Goal: Task Accomplishment & Management: Manage account settings

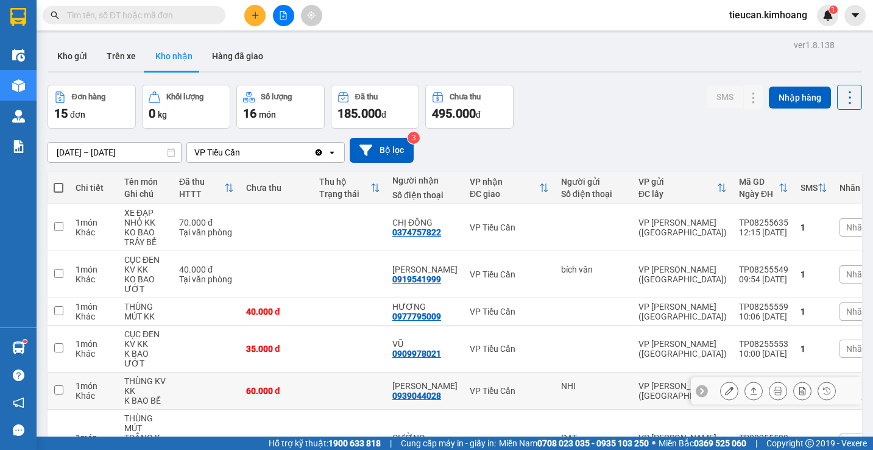
scroll to position [183, 0]
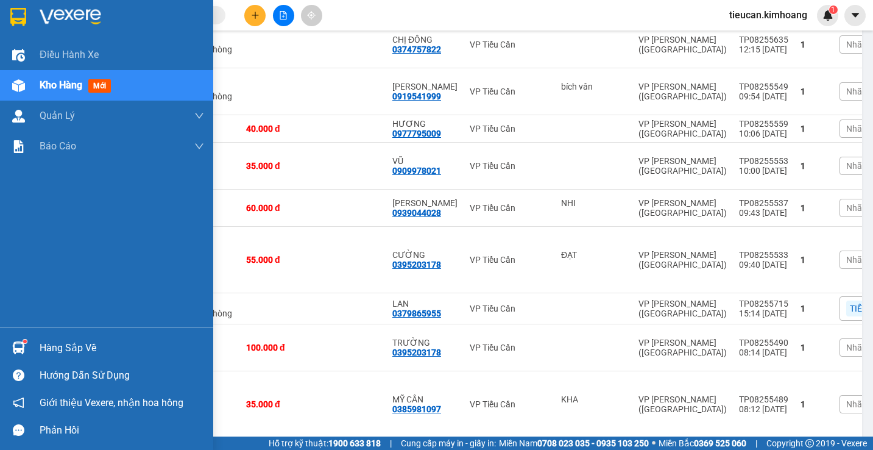
click at [63, 344] on div "Hàng sắp về" at bounding box center [122, 348] width 165 height 18
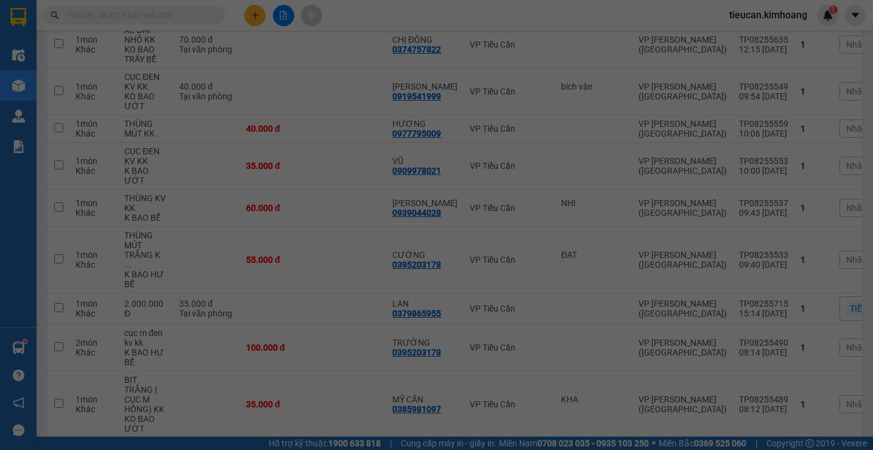
click at [37, 419] on div at bounding box center [37, 419] width 0 height 0
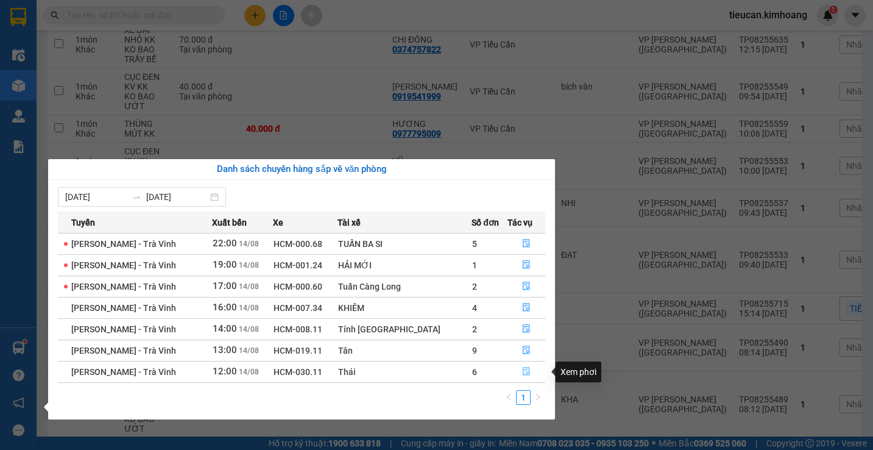
click at [522, 371] on icon "file-done" at bounding box center [526, 371] width 9 height 9
click at [520, 371] on main "ver 1.8.138 Kho gửi Trên xe Kho nhận Hàng đã giao Đơn hàng 15 đơn Khối lượng 0 …" at bounding box center [436, 218] width 873 height 436
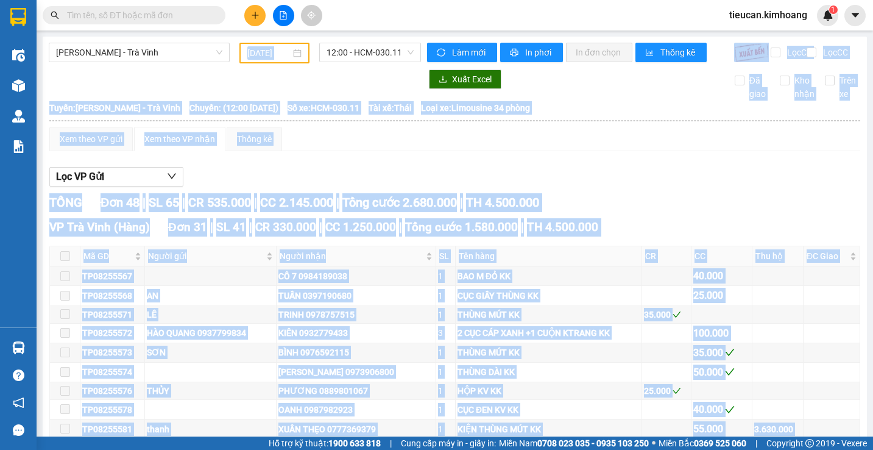
click at [432, 151] on div "Xem theo VP gửi Xem theo VP nhận Thống kê" at bounding box center [454, 139] width 811 height 24
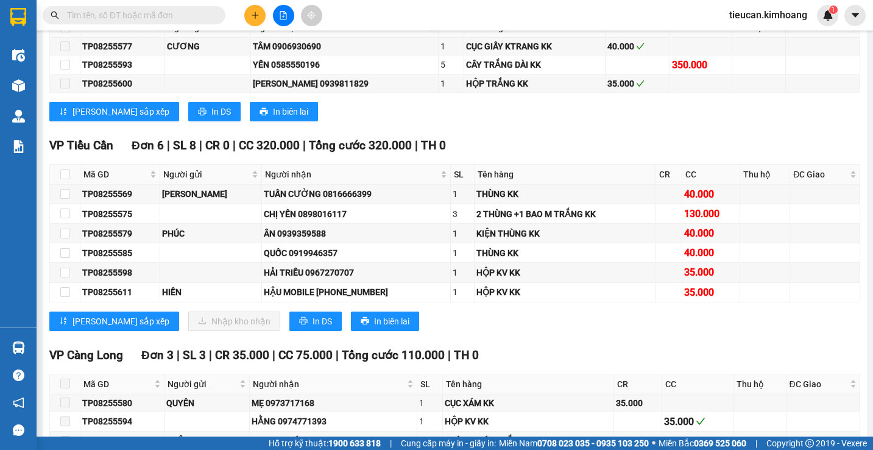
scroll to position [1097, 0]
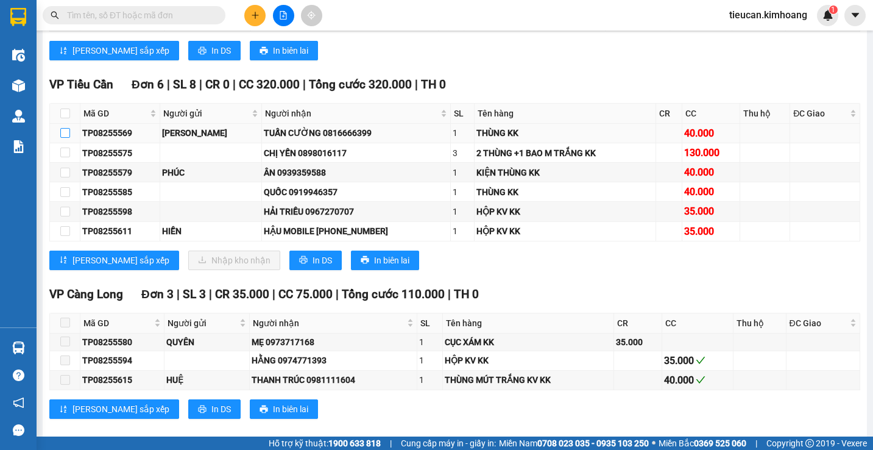
click at [65, 138] on input "checkbox" at bounding box center [65, 133] width 10 height 10
checkbox input "true"
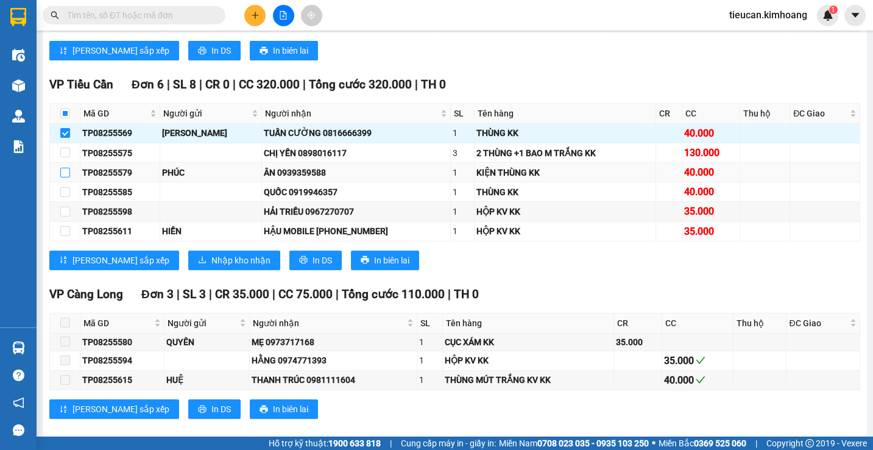
click at [68, 177] on input "checkbox" at bounding box center [65, 173] width 10 height 10
checkbox input "true"
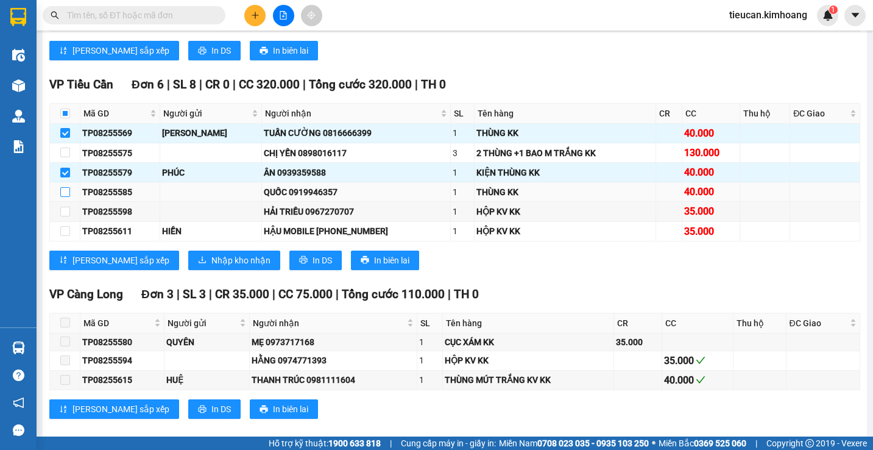
click at [68, 195] on label at bounding box center [65, 191] width 10 height 13
click at [68, 195] on input "checkbox" at bounding box center [65, 192] width 10 height 10
checkbox input "true"
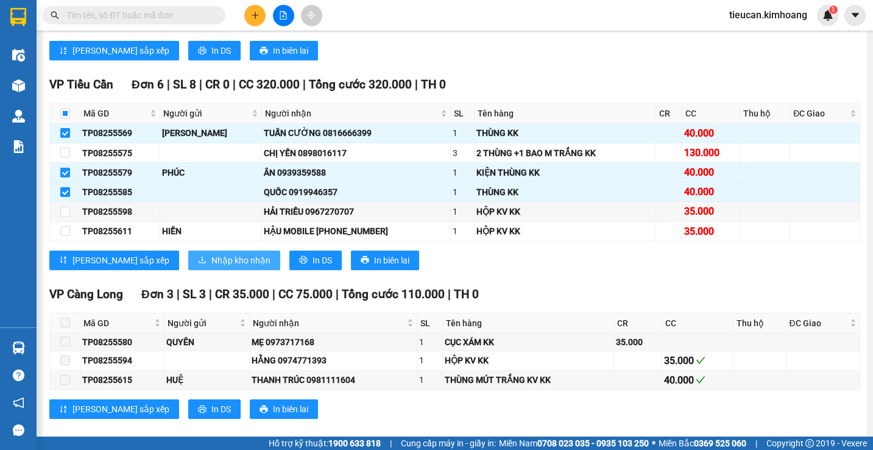
click at [188, 270] on button "Nhập kho nhận" at bounding box center [234, 259] width 92 height 19
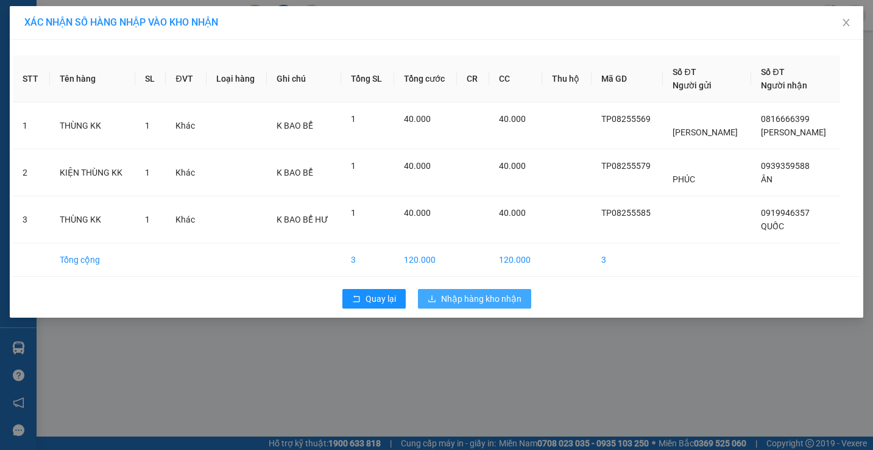
click at [431, 299] on icon "download" at bounding box center [431, 298] width 7 height 7
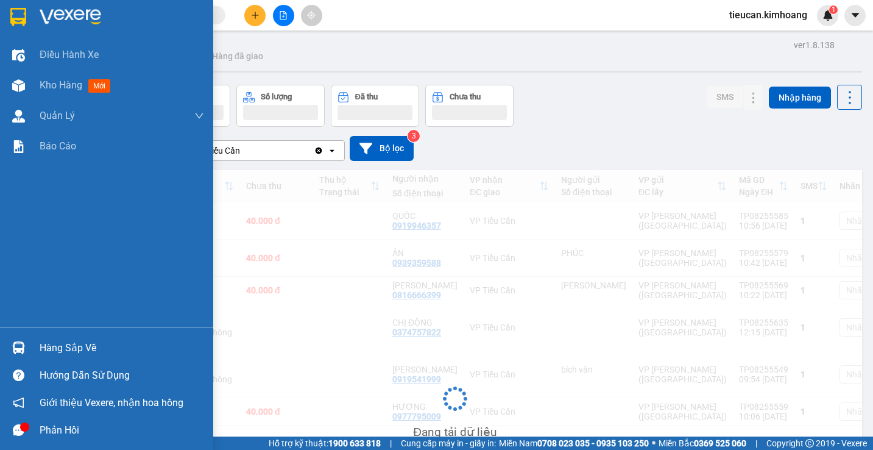
click at [42, 342] on div "Hàng sắp về" at bounding box center [122, 348] width 165 height 18
click at [42, 342] on div "Điều hành xe Kho hàng mới Quản Lý Quản lý chuyến Quản lý khách hàng mới Báo cáo…" at bounding box center [106, 225] width 213 height 450
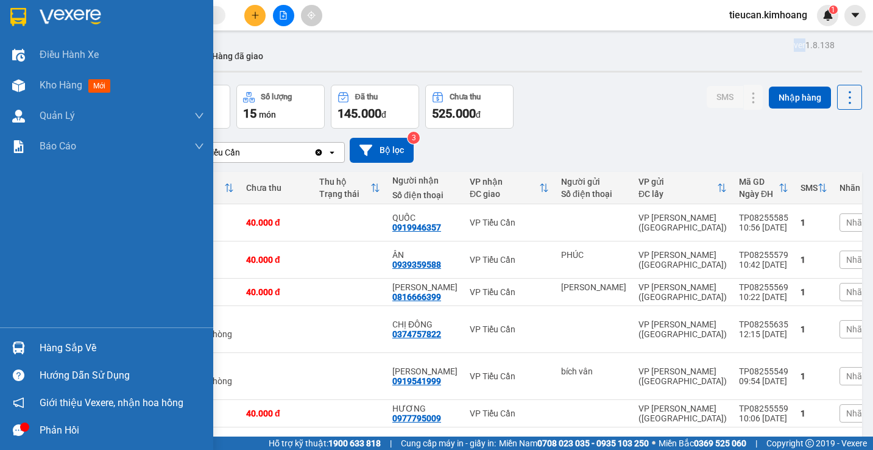
click at [59, 350] on div "Hàng sắp về" at bounding box center [122, 348] width 165 height 18
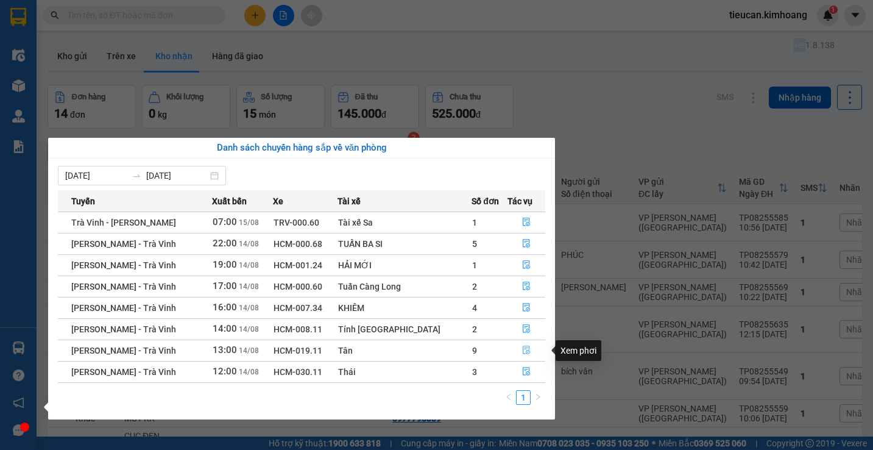
click at [522, 346] on icon "file-done" at bounding box center [526, 350] width 9 height 9
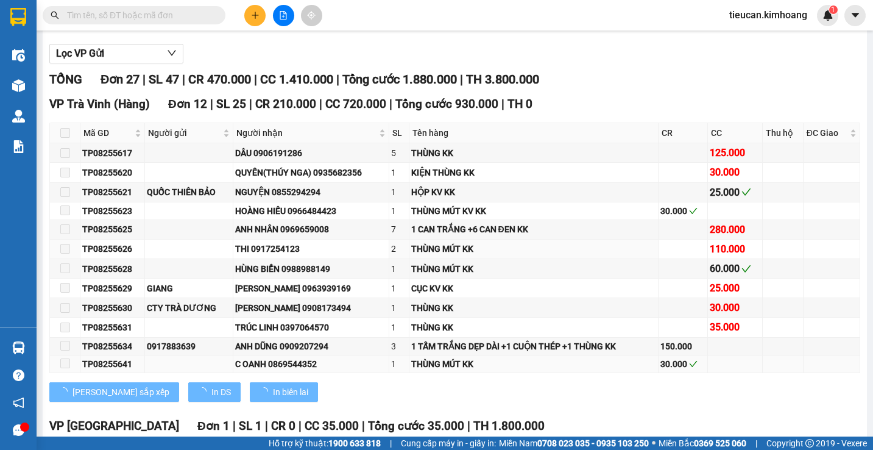
type input "14/08/2025"
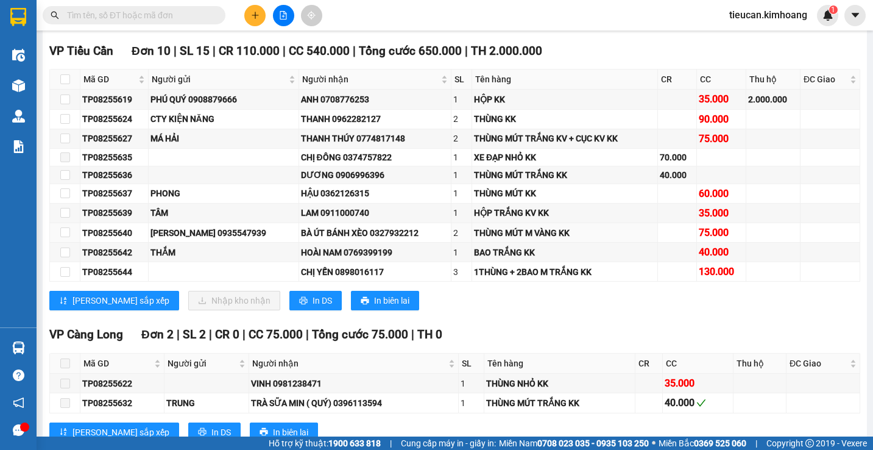
scroll to position [548, 0]
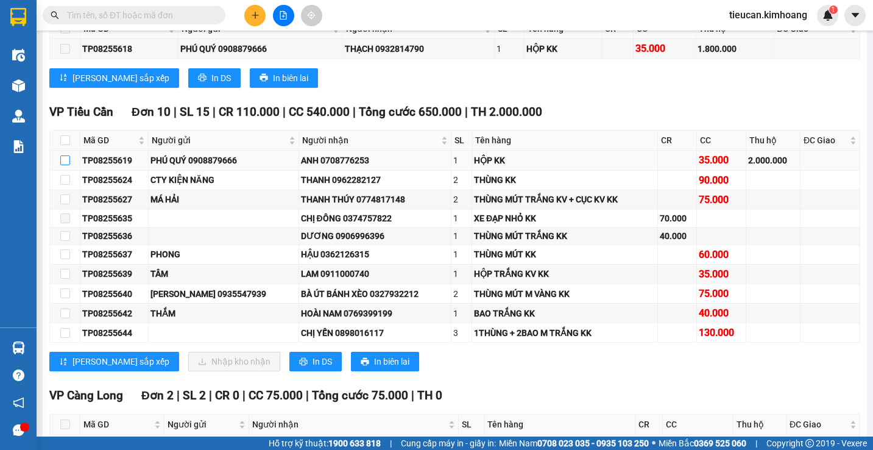
click at [63, 165] on input "checkbox" at bounding box center [65, 160] width 10 height 10
checkbox input "true"
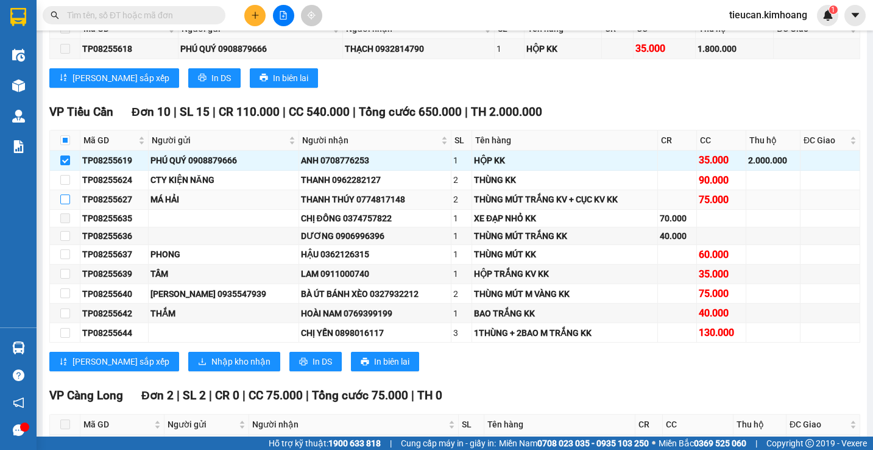
click at [65, 204] on input "checkbox" at bounding box center [65, 199] width 10 height 10
checkbox input "true"
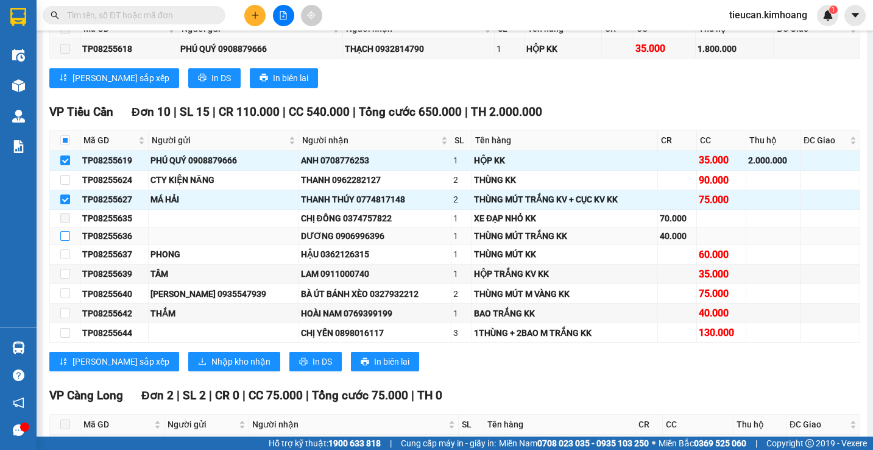
click at [65, 239] on input "checkbox" at bounding box center [65, 236] width 10 height 10
checkbox input "true"
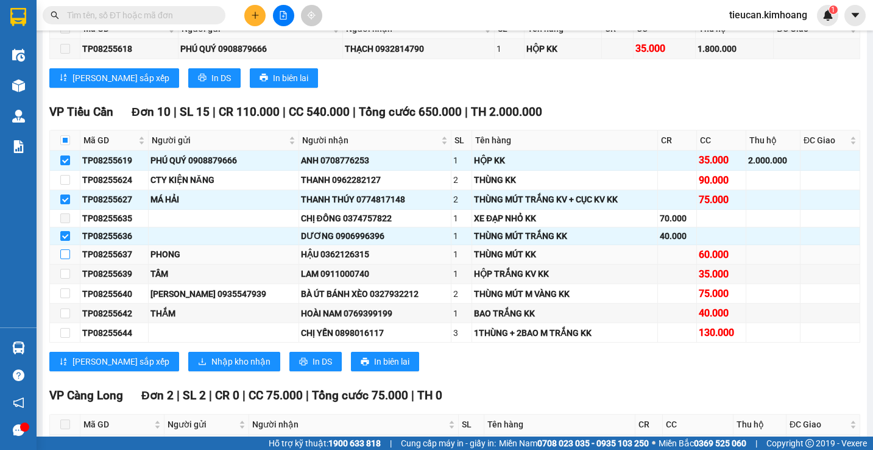
click at [65, 259] on input "checkbox" at bounding box center [65, 254] width 10 height 10
checkbox input "true"
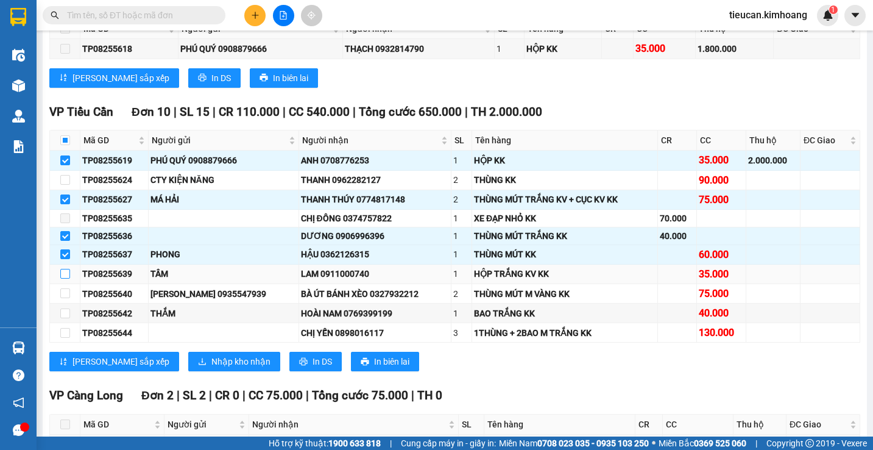
click at [62, 278] on input "checkbox" at bounding box center [65, 274] width 10 height 10
checkbox input "true"
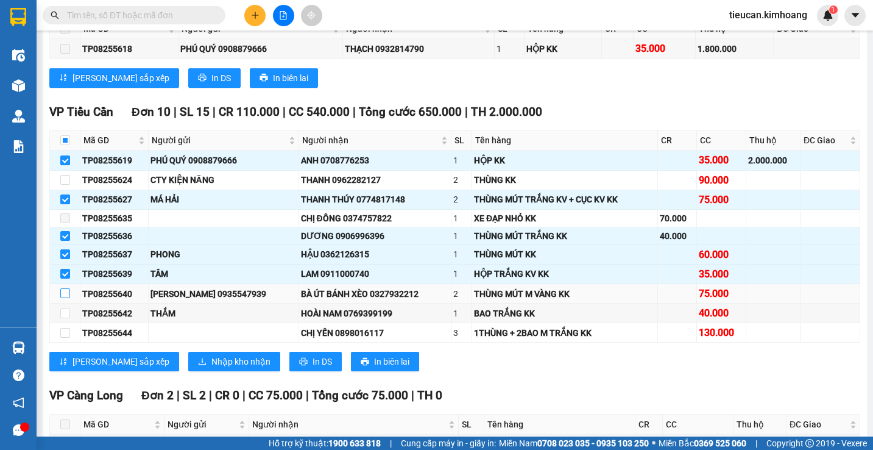
click at [67, 298] on input "checkbox" at bounding box center [65, 293] width 10 height 10
checkbox input "true"
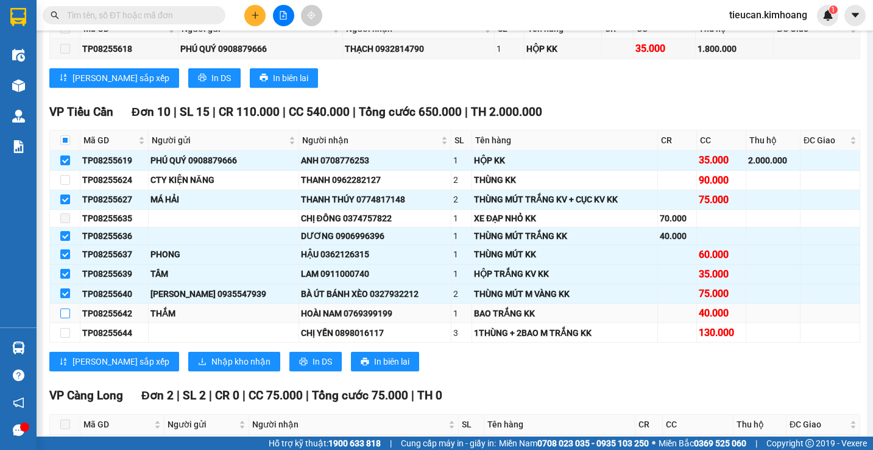
click at [65, 318] on input "checkbox" at bounding box center [65, 313] width 10 height 10
checkbox input "true"
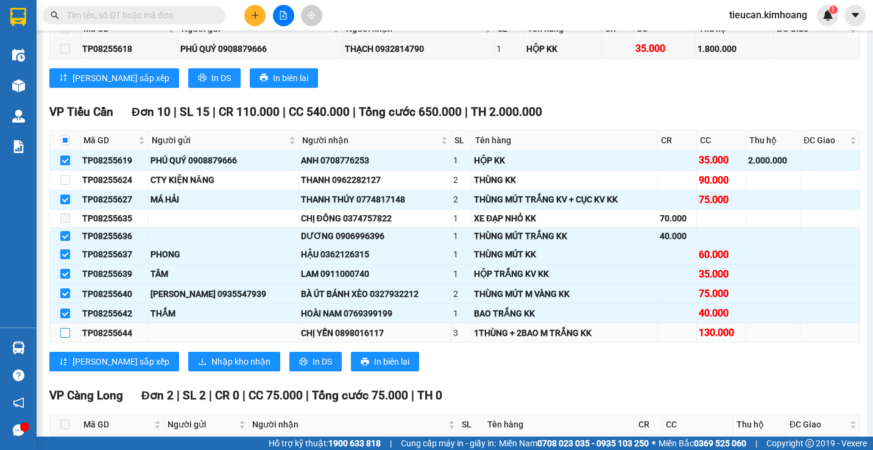
click at [64, 338] on input "checkbox" at bounding box center [65, 333] width 10 height 10
checkbox input "true"
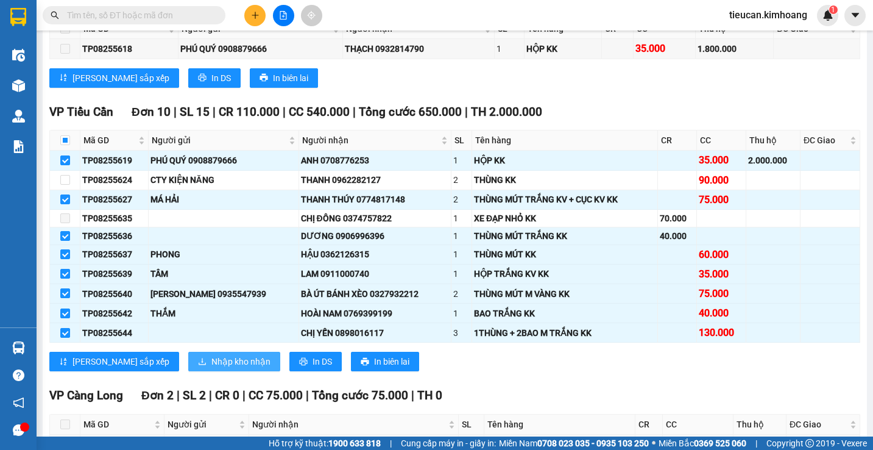
click at [211, 368] on span "Nhập kho nhận" at bounding box center [240, 361] width 59 height 13
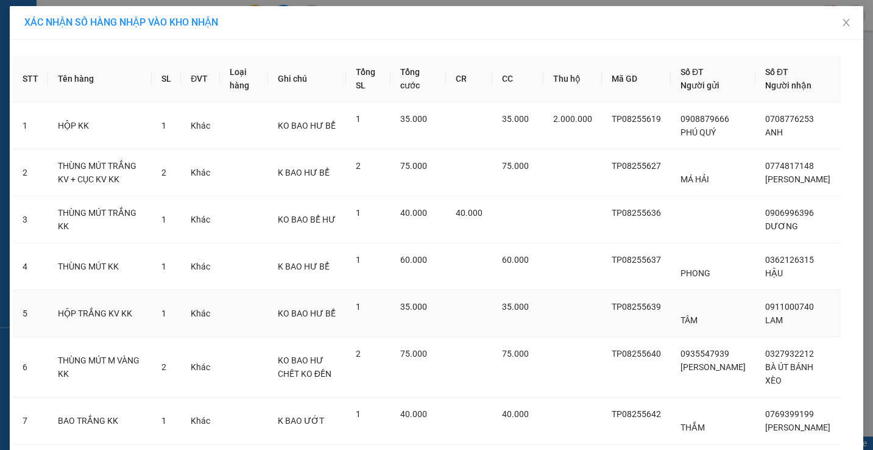
scroll to position [130, 0]
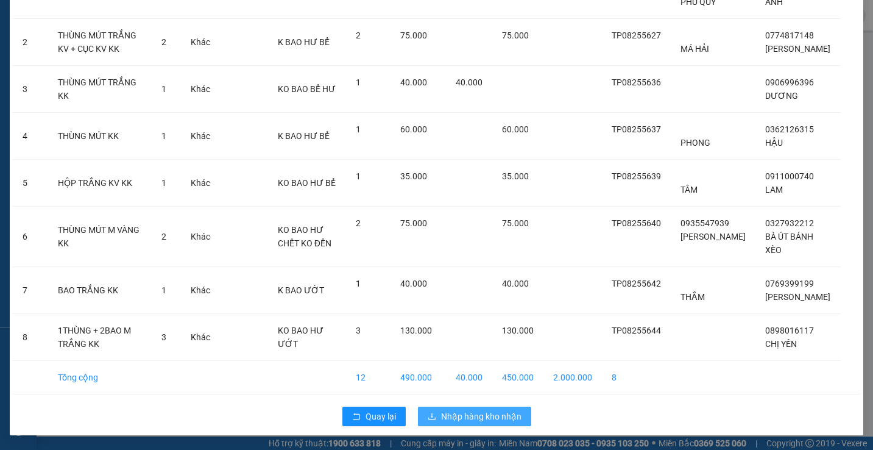
click at [456, 411] on span "Nhập hàng kho nhận" at bounding box center [481, 415] width 80 height 13
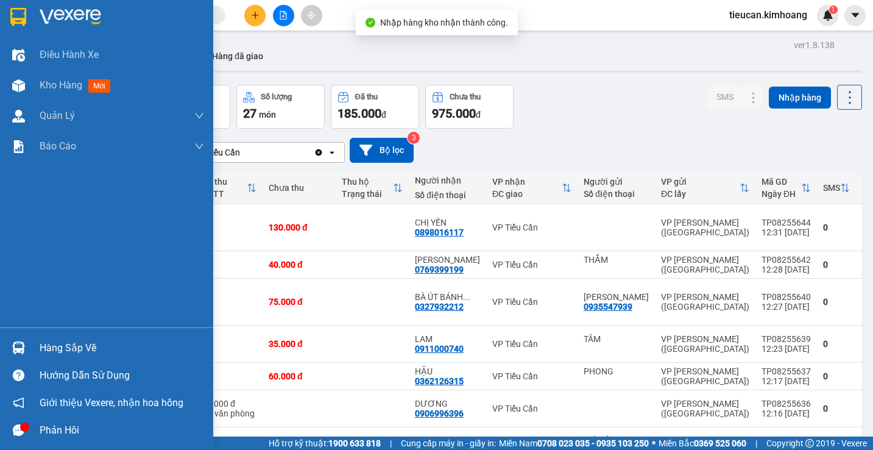
click at [49, 325] on td at bounding box center [59, 301] width 22 height 47
checkbox input "true"
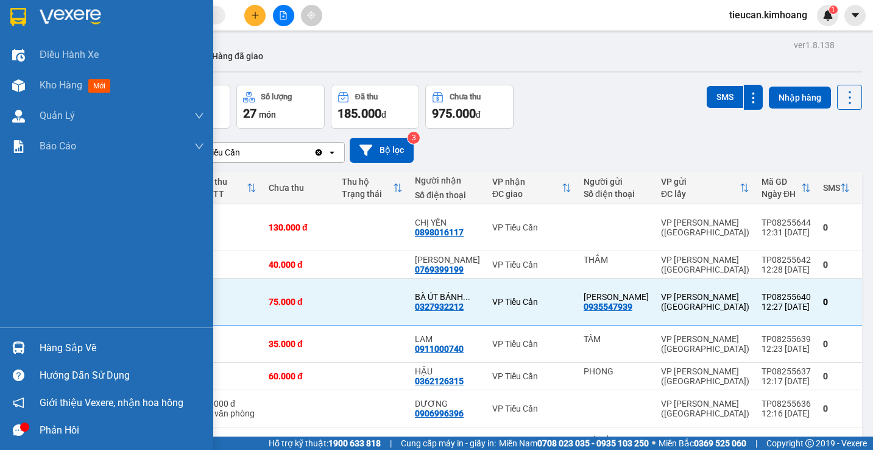
click at [44, 346] on div "Hàng sắp về" at bounding box center [122, 348] width 165 height 18
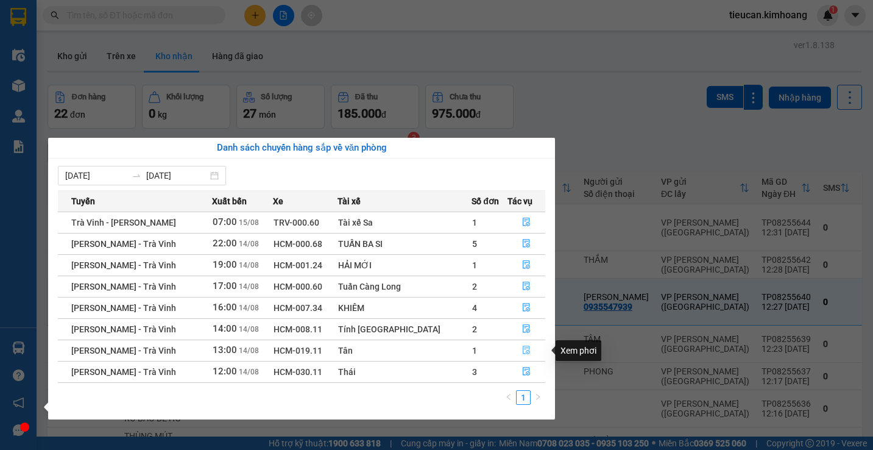
click at [525, 345] on button "button" at bounding box center [526, 350] width 37 height 19
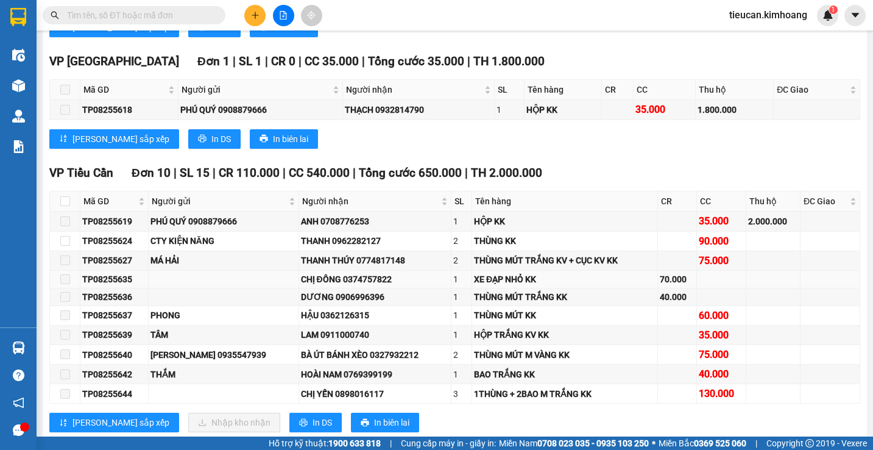
scroll to position [609, 0]
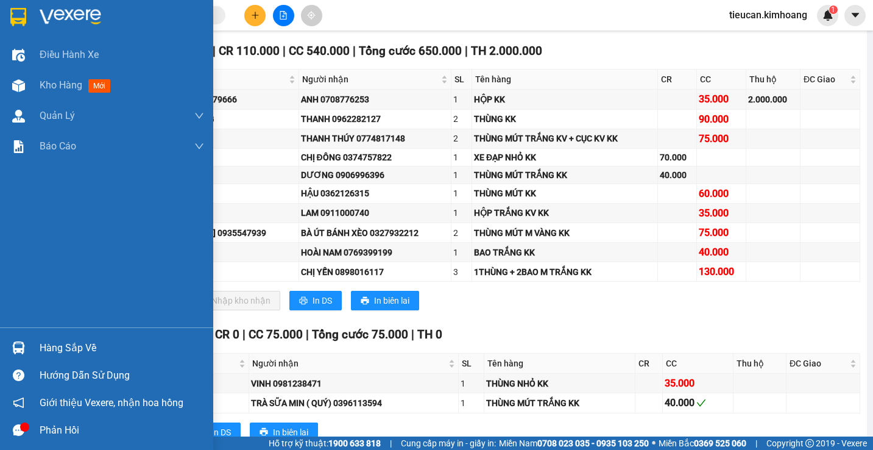
click at [22, 353] on img at bounding box center [18, 347] width 13 height 13
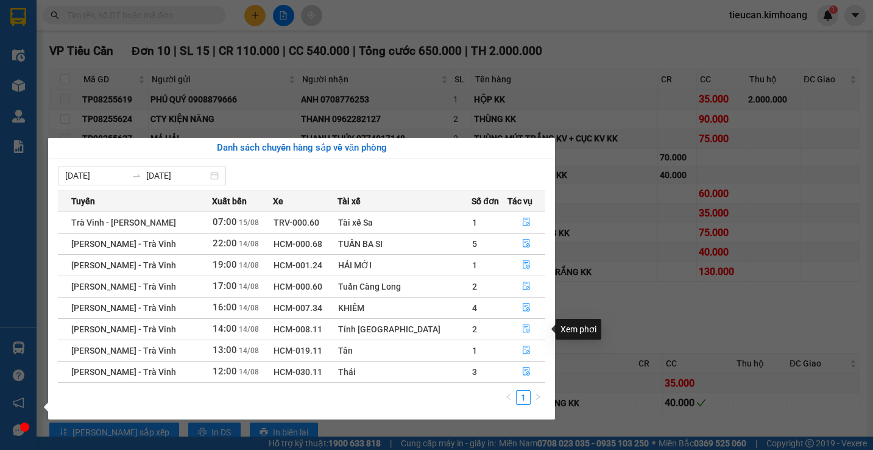
click at [520, 324] on button "button" at bounding box center [526, 328] width 37 height 19
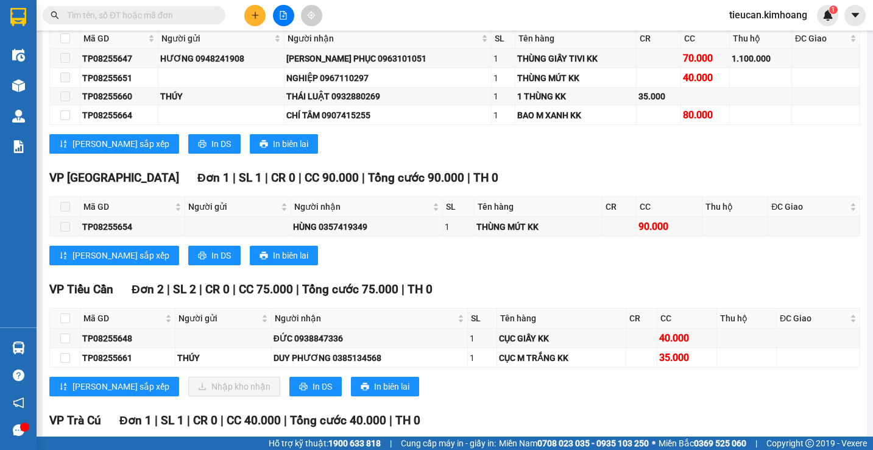
scroll to position [670, 0]
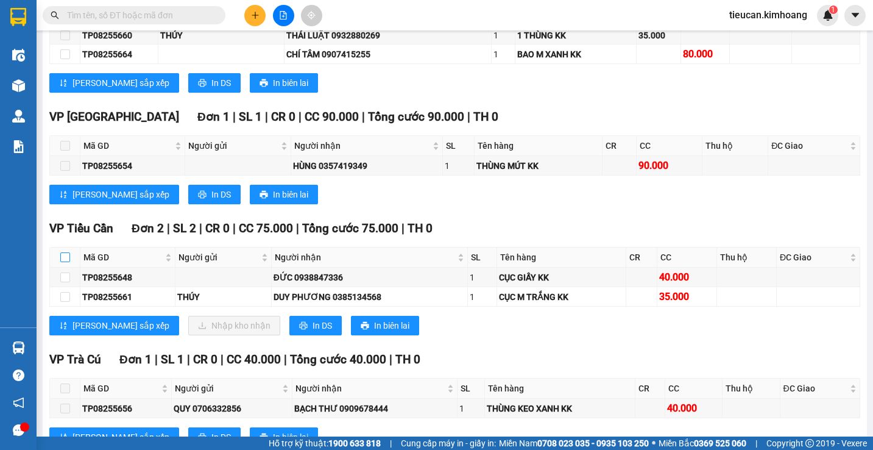
click at [66, 262] on input "checkbox" at bounding box center [65, 257] width 10 height 10
checkbox input "true"
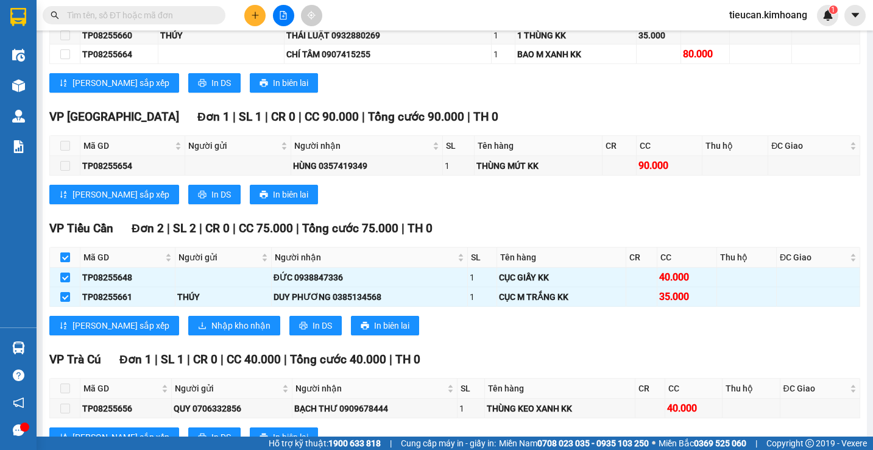
checkbox input "true"
click at [211, 328] on span "Nhập kho nhận" at bounding box center [240, 325] width 59 height 13
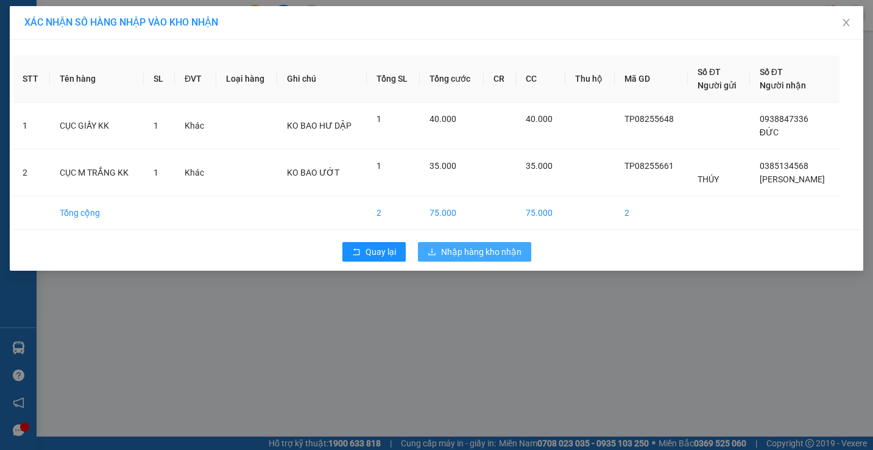
click at [449, 244] on button "Nhập hàng kho nhận" at bounding box center [474, 251] width 113 height 19
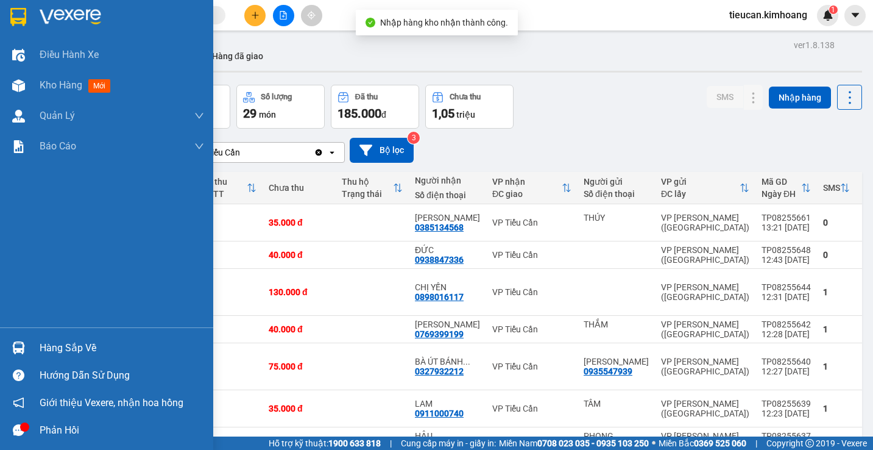
click at [21, 347] on img at bounding box center [18, 347] width 13 height 13
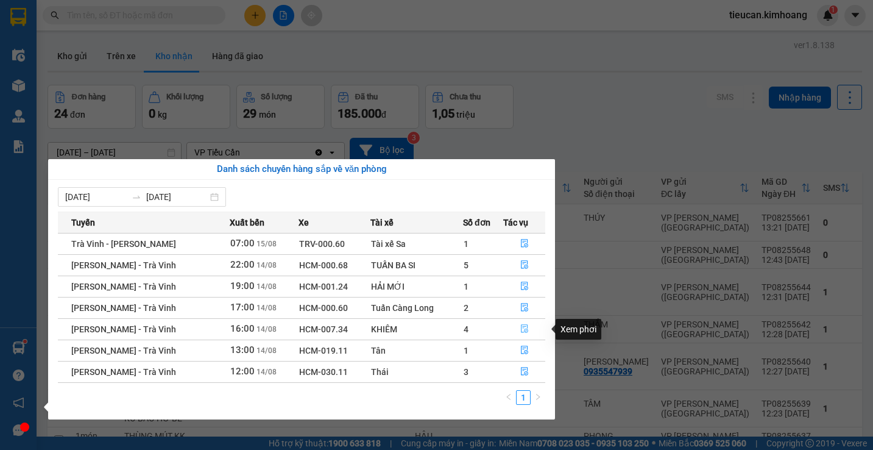
click at [525, 328] on icon "file-done" at bounding box center [524, 328] width 9 height 9
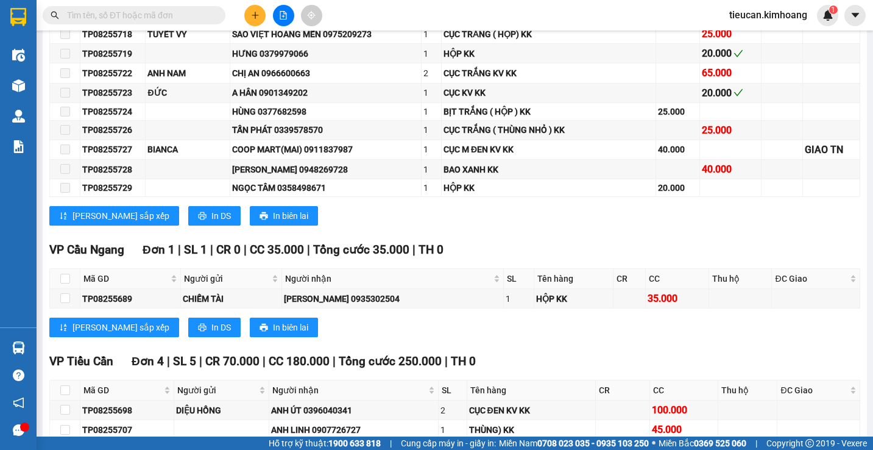
scroll to position [1036, 0]
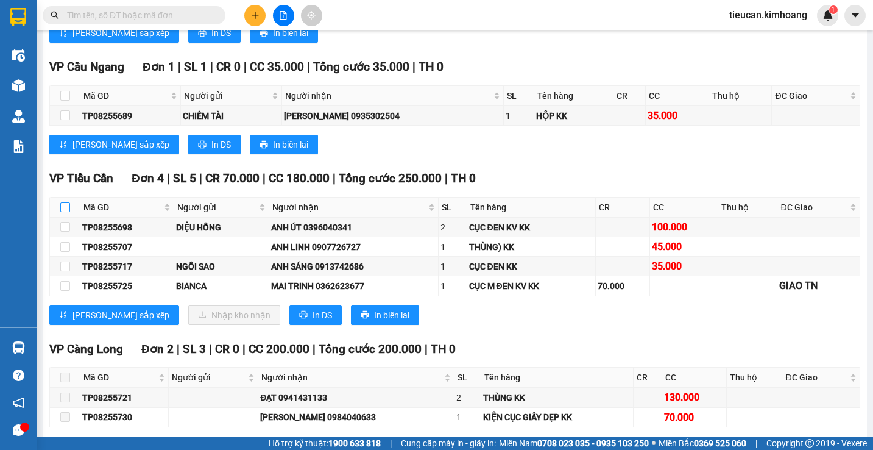
click at [65, 212] on input "checkbox" at bounding box center [65, 207] width 10 height 10
checkbox input "true"
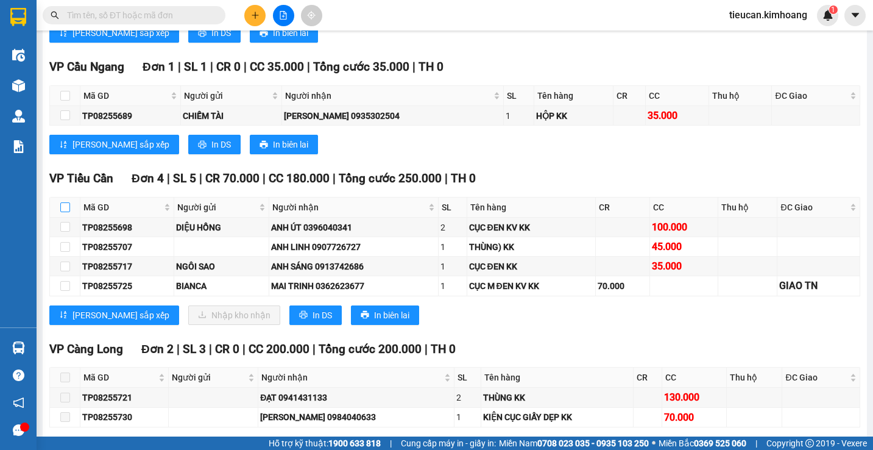
checkbox input "true"
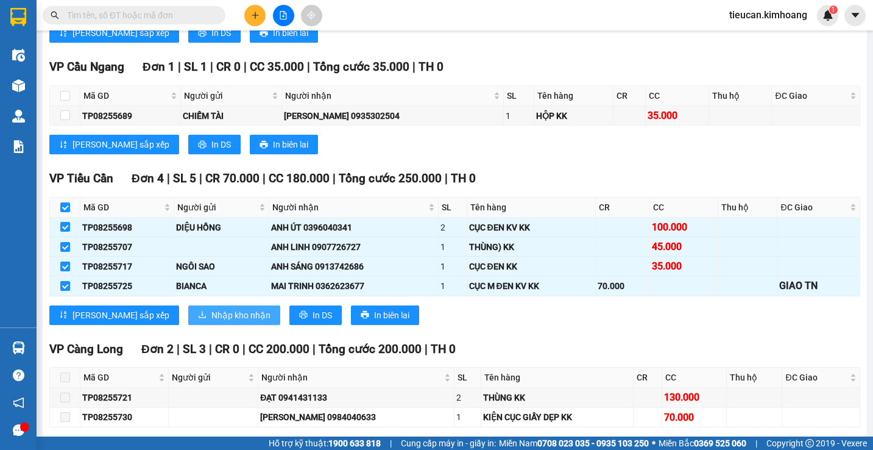
click at [188, 316] on button "Nhập kho nhận" at bounding box center [234, 314] width 92 height 19
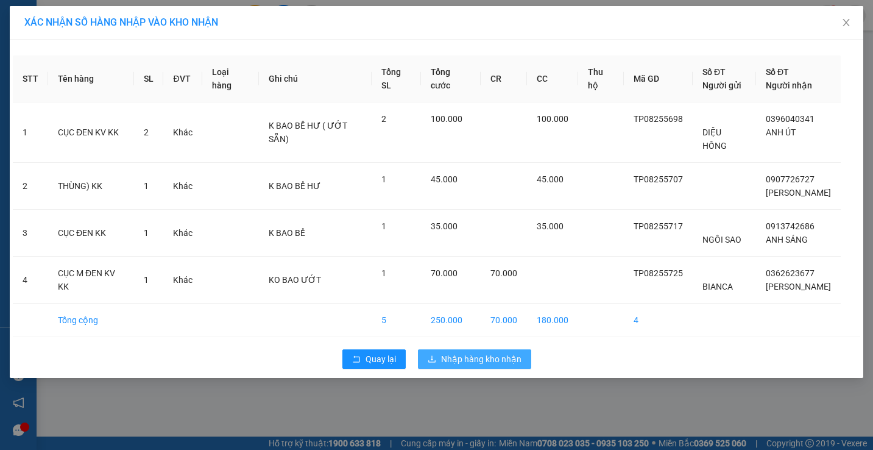
click at [487, 352] on span "Nhập hàng kho nhận" at bounding box center [481, 358] width 80 height 13
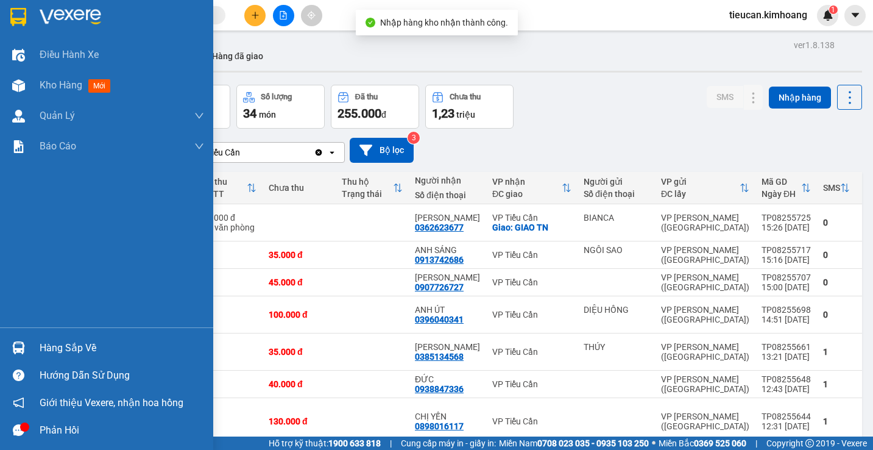
click at [57, 352] on div "Hàng sắp về" at bounding box center [122, 348] width 165 height 18
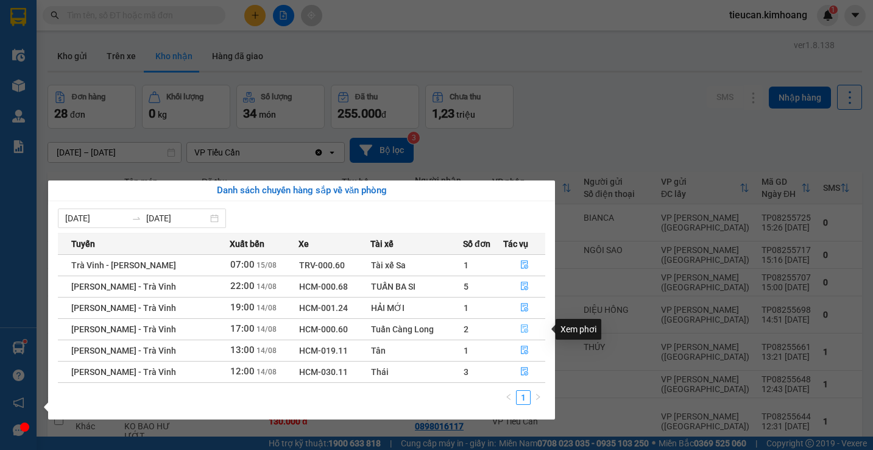
click at [528, 324] on button "button" at bounding box center [524, 328] width 41 height 19
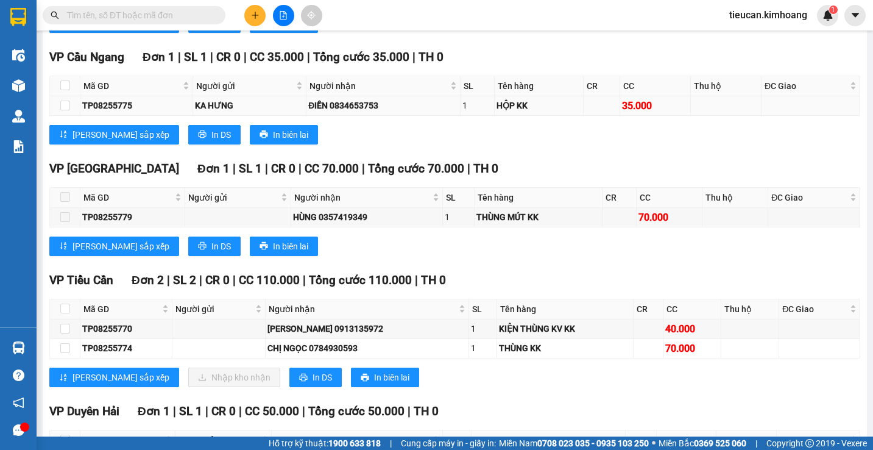
scroll to position [1097, 0]
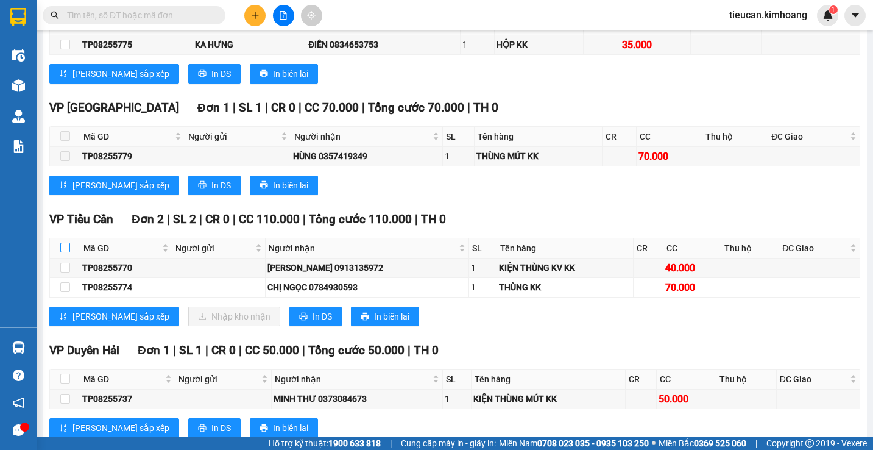
click at [66, 252] on input "checkbox" at bounding box center [65, 248] width 10 height 10
checkbox input "true"
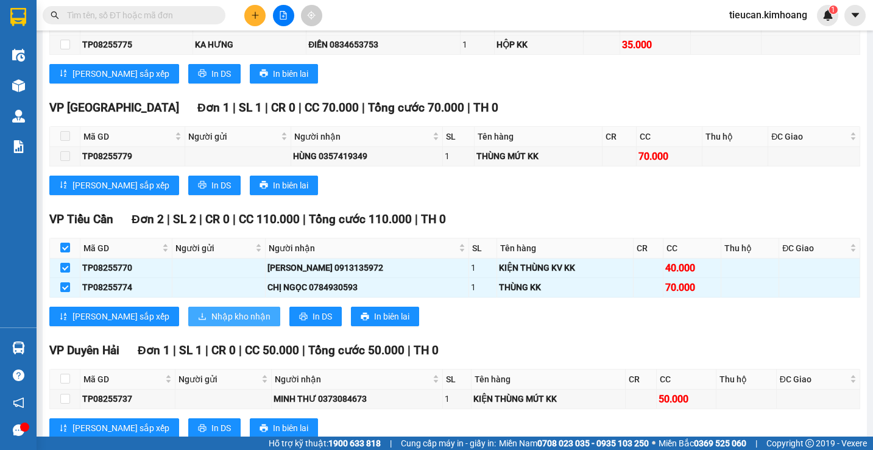
click at [211, 318] on span "Nhập kho nhận" at bounding box center [240, 316] width 59 height 13
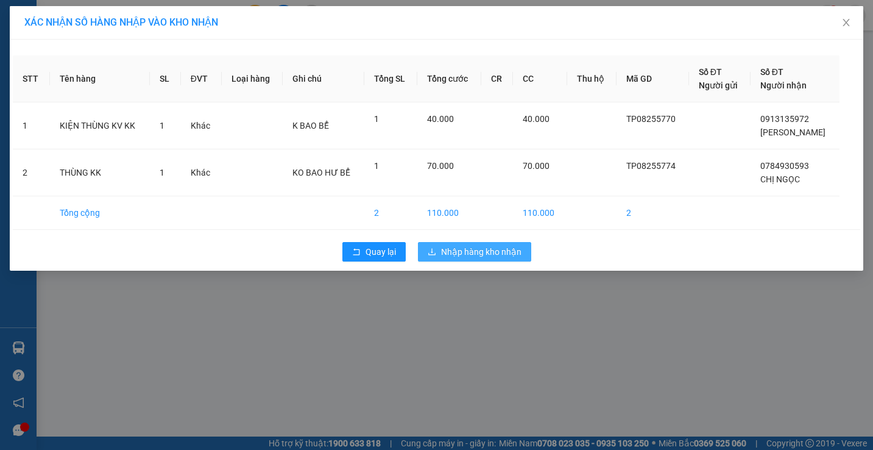
click at [432, 247] on icon "download" at bounding box center [432, 251] width 9 height 9
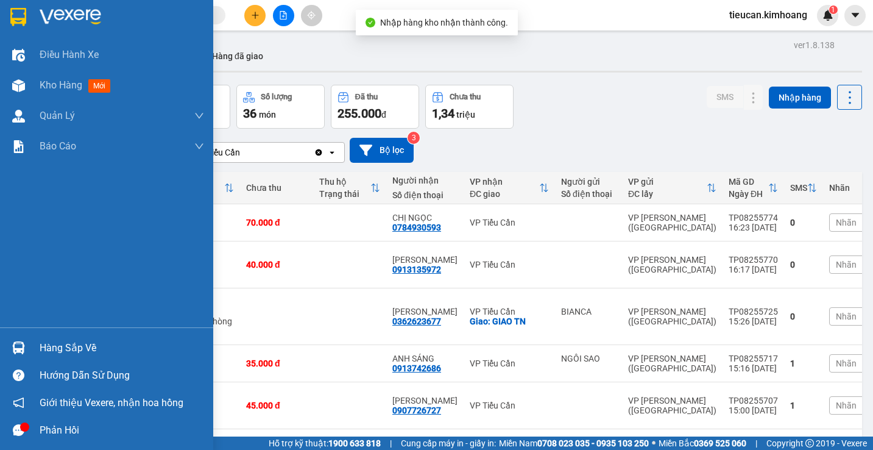
click at [35, 344] on div "Hàng sắp về" at bounding box center [106, 347] width 213 height 27
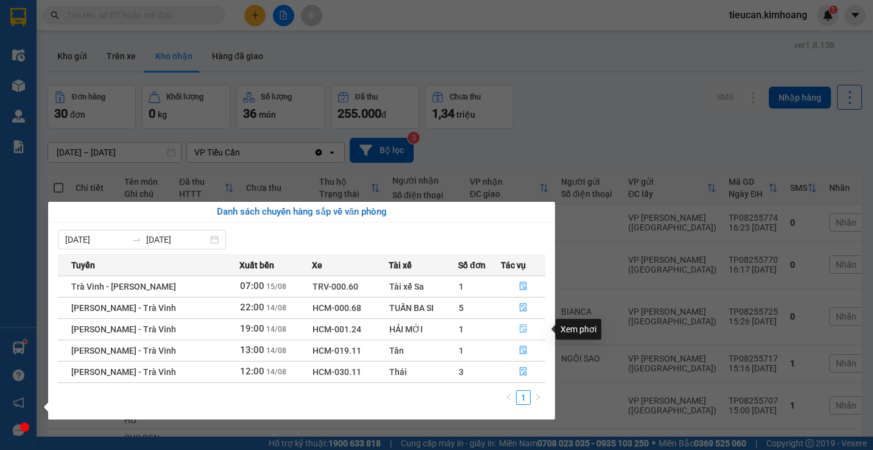
click at [520, 331] on icon "file-done" at bounding box center [523, 328] width 9 height 9
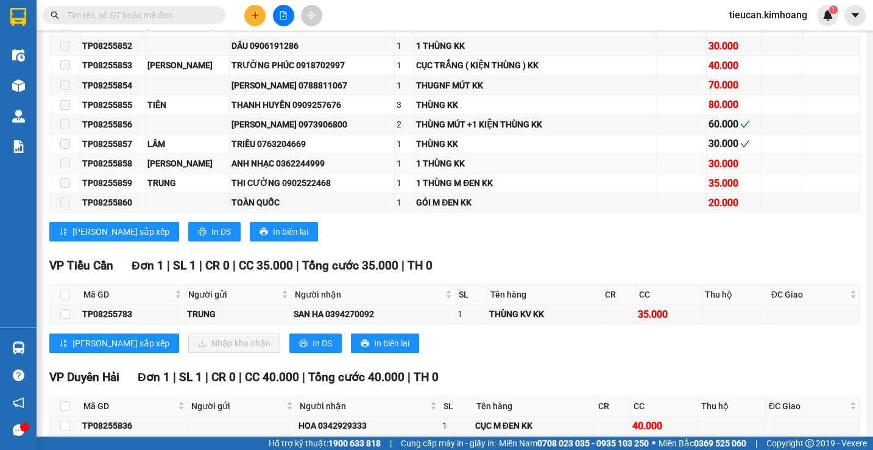
scroll to position [1523, 0]
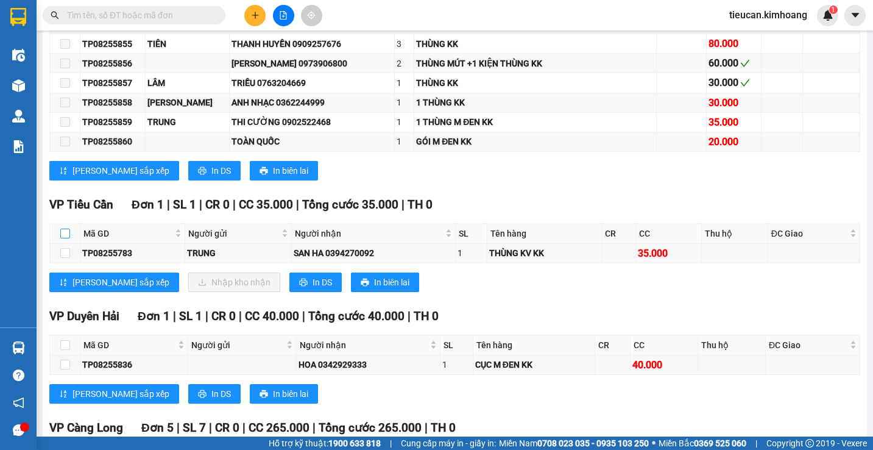
click at [66, 238] on input "checkbox" at bounding box center [65, 234] width 10 height 10
checkbox input "true"
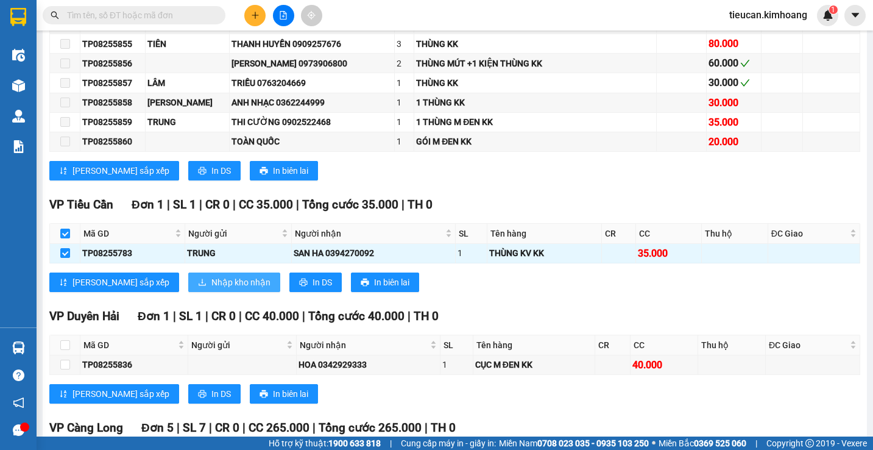
click at [211, 284] on span "Nhập kho nhận" at bounding box center [240, 281] width 59 height 13
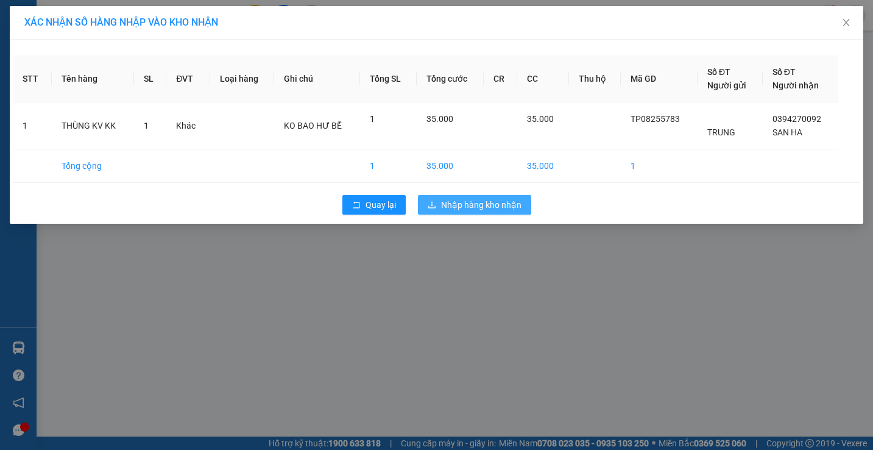
click at [439, 204] on button "Nhập hàng kho nhận" at bounding box center [474, 204] width 113 height 19
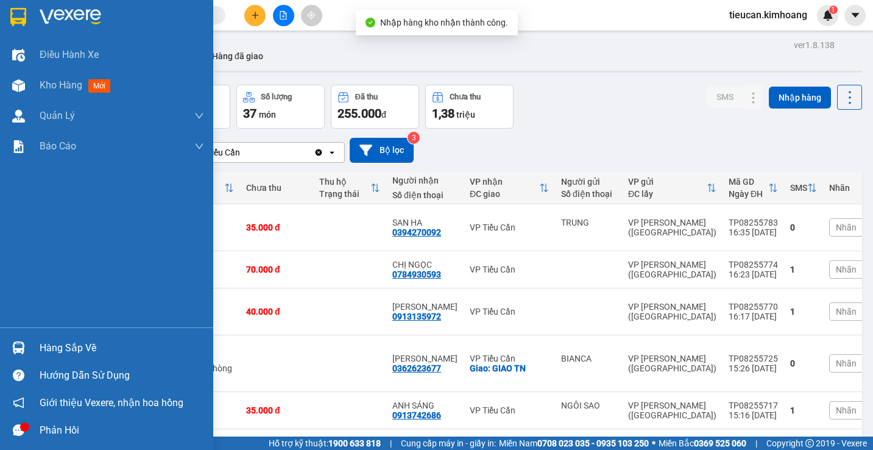
click at [34, 347] on div "Hàng sắp về" at bounding box center [106, 347] width 213 height 27
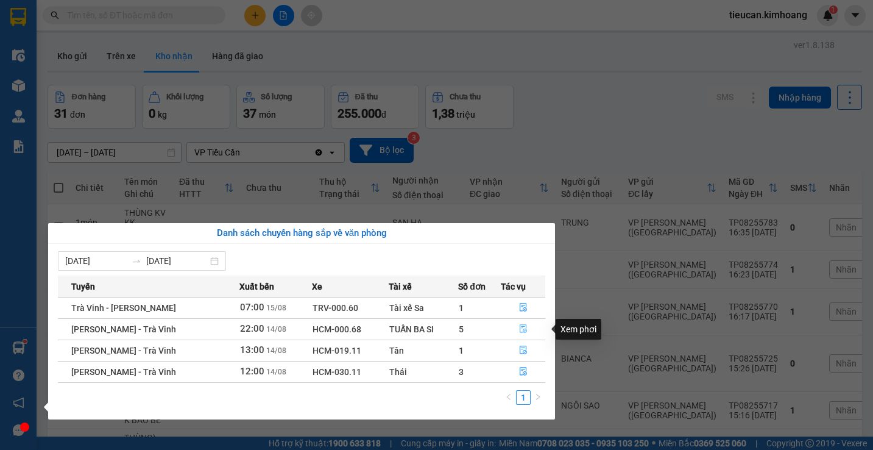
click at [519, 321] on button "button" at bounding box center [522, 328] width 43 height 19
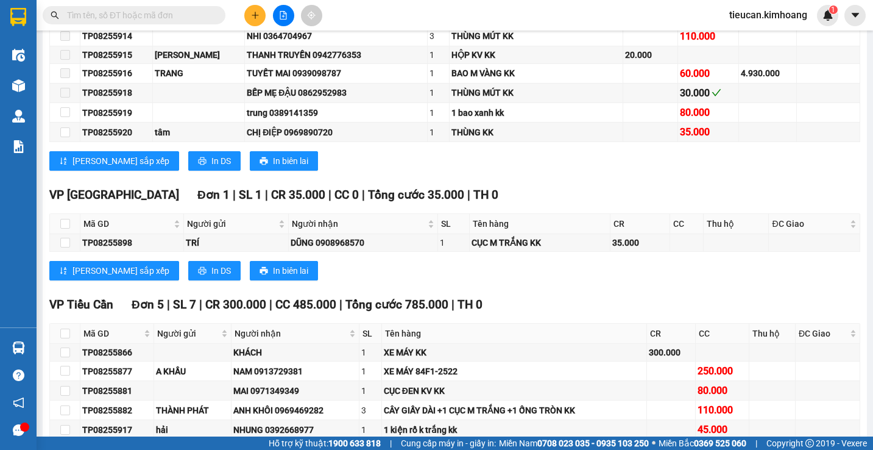
scroll to position [1097, 0]
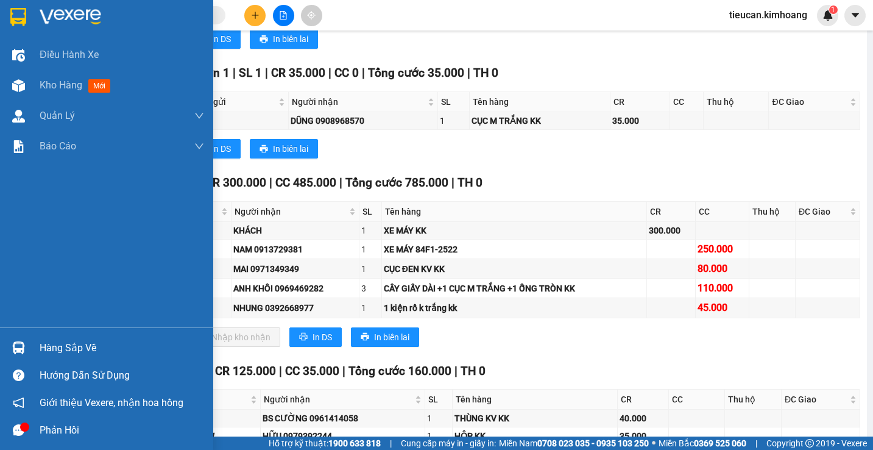
click at [42, 347] on div "Hàng sắp về" at bounding box center [122, 348] width 165 height 18
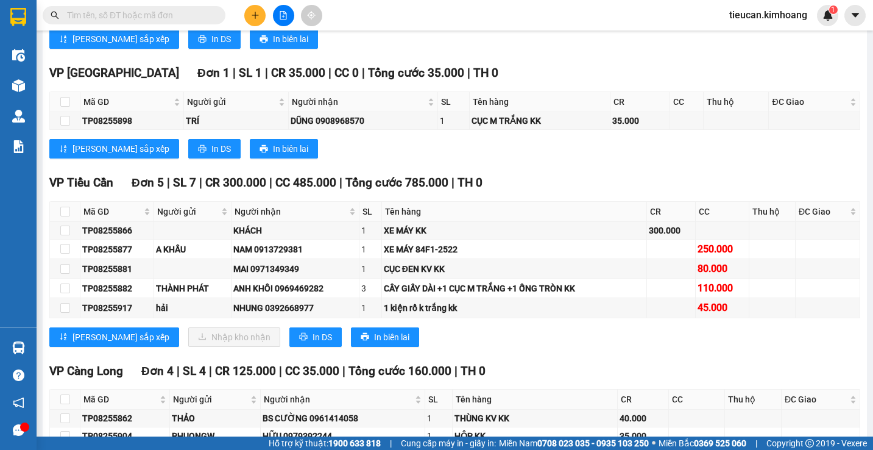
click at [568, 180] on section "Kết quả tìm kiếm ( 0 ) Bộ lọc No Data tieucan.kimhoang 1 Điều hành xe Kho hàng …" at bounding box center [436, 225] width 873 height 450
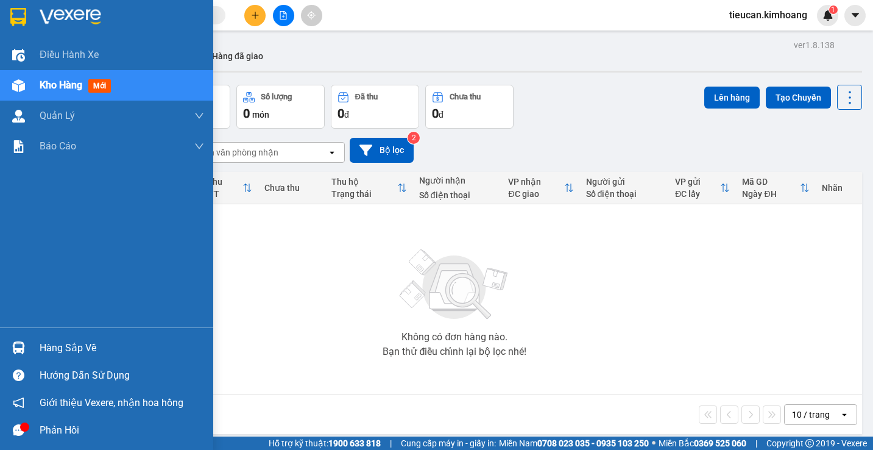
click at [59, 346] on div "Hàng sắp về" at bounding box center [122, 348] width 165 height 18
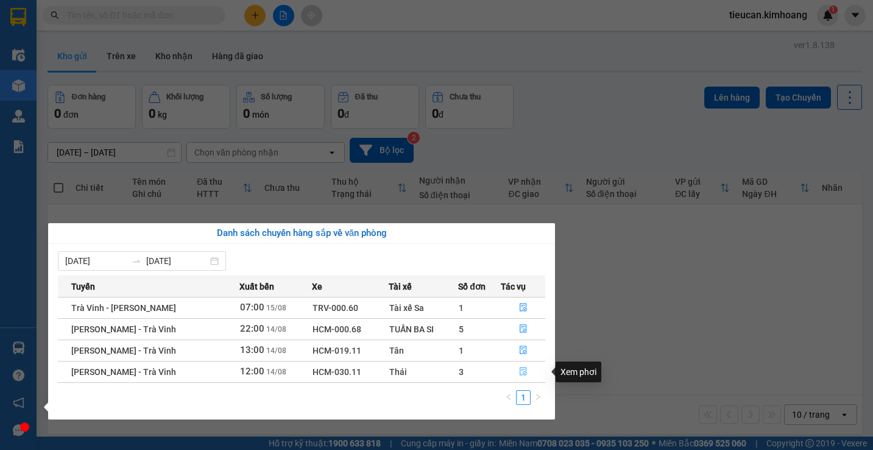
click at [515, 370] on button "button" at bounding box center [522, 371] width 43 height 19
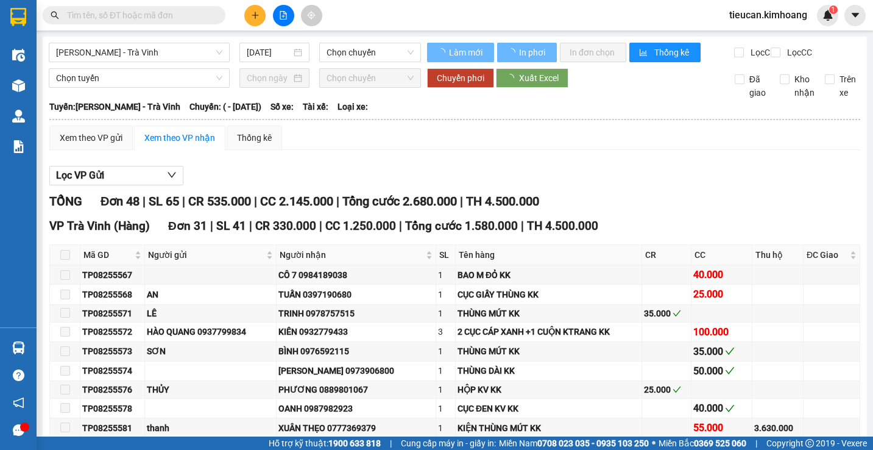
type input "[DATE]"
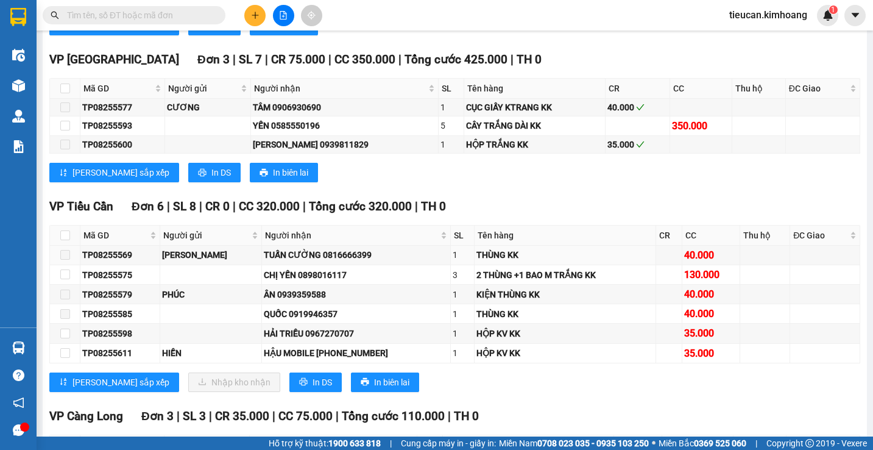
scroll to position [1036, 0]
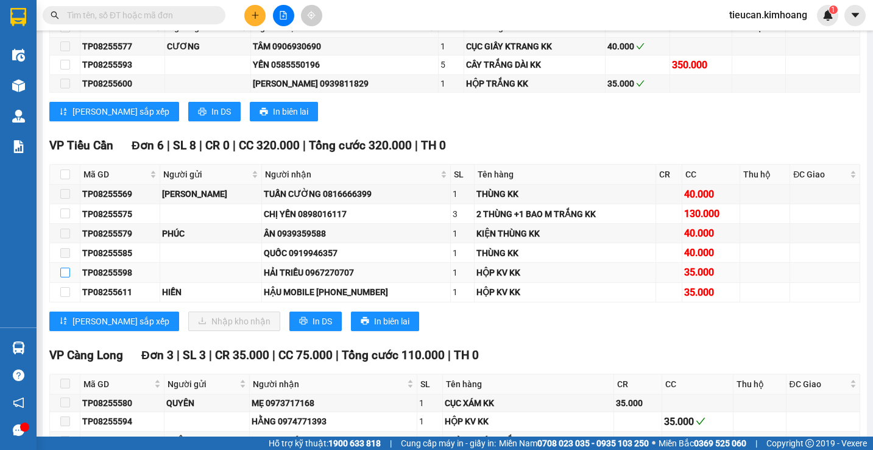
click at [68, 277] on input "checkbox" at bounding box center [65, 273] width 10 height 10
checkbox input "true"
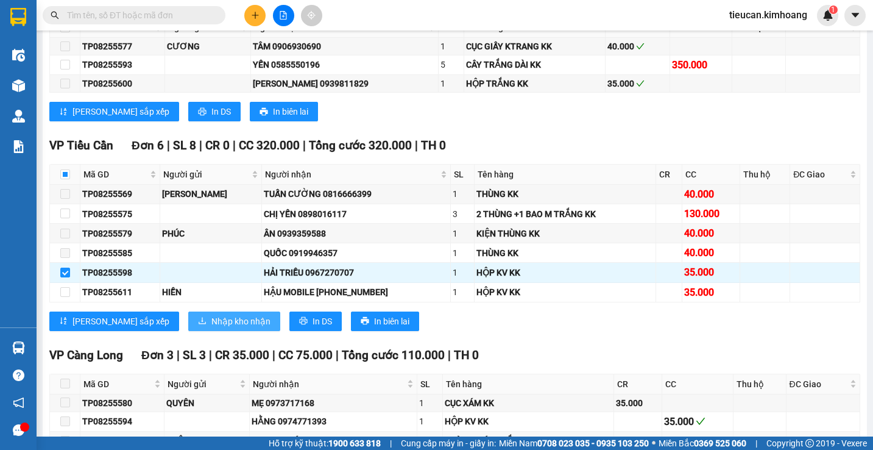
click at [211, 325] on span "Nhập kho nhận" at bounding box center [240, 320] width 59 height 13
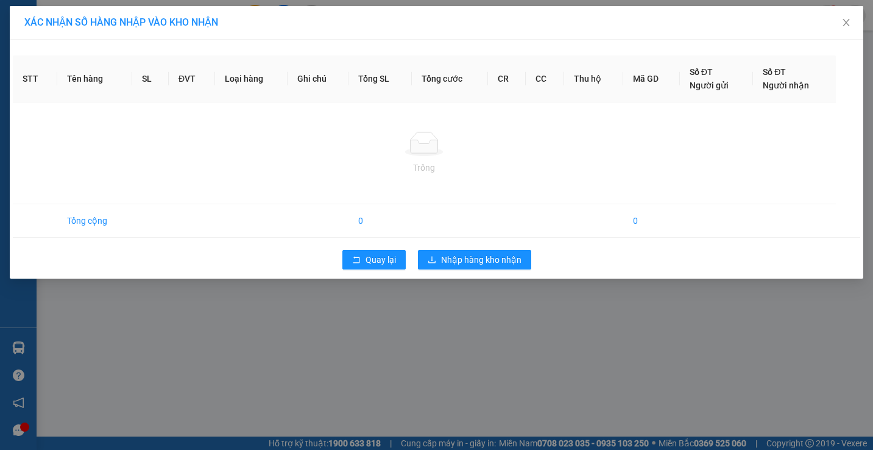
click at [190, 325] on body "Kết quả tìm kiếm ( 0 ) Bộ lọc No Data tieucan.kimhoang 1 Điều hành xe Kho hàng …" at bounding box center [436, 225] width 873 height 450
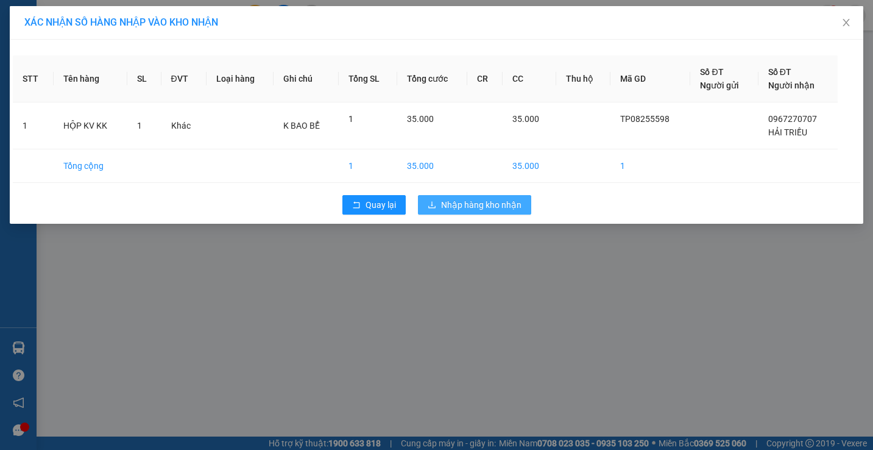
click at [473, 204] on span "Nhập hàng kho nhận" at bounding box center [481, 204] width 80 height 13
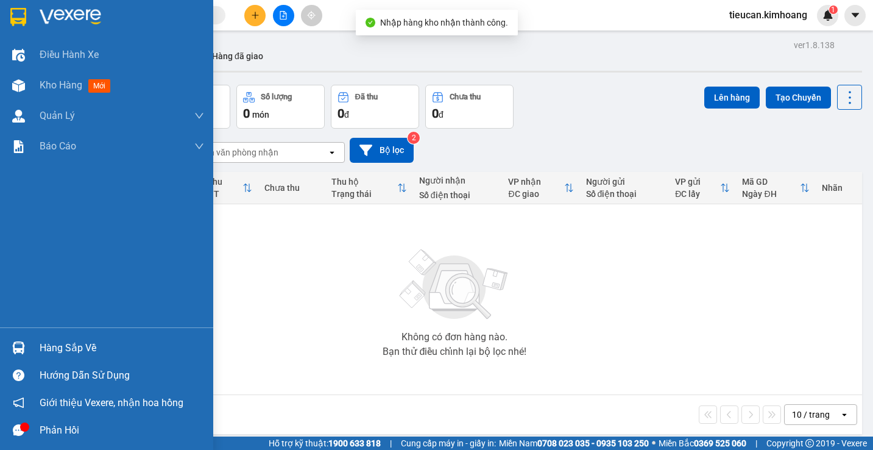
click at [45, 349] on div "Hàng sắp về" at bounding box center [122, 348] width 165 height 18
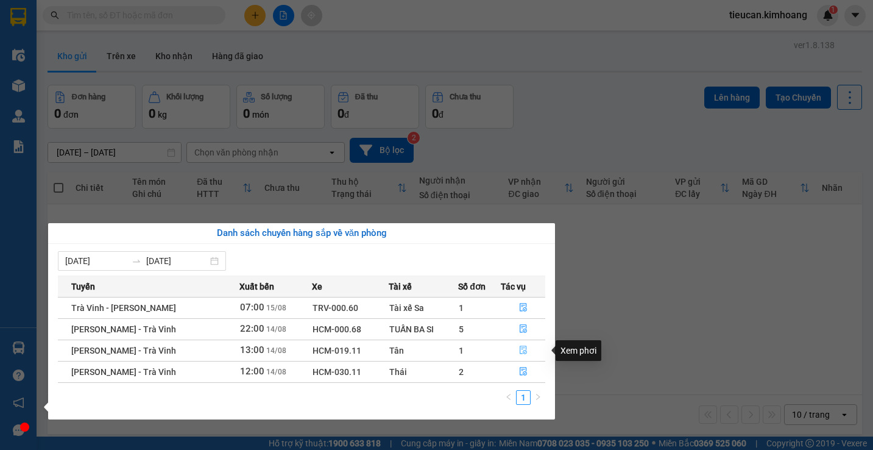
click at [522, 347] on icon "file-done" at bounding box center [523, 350] width 9 height 9
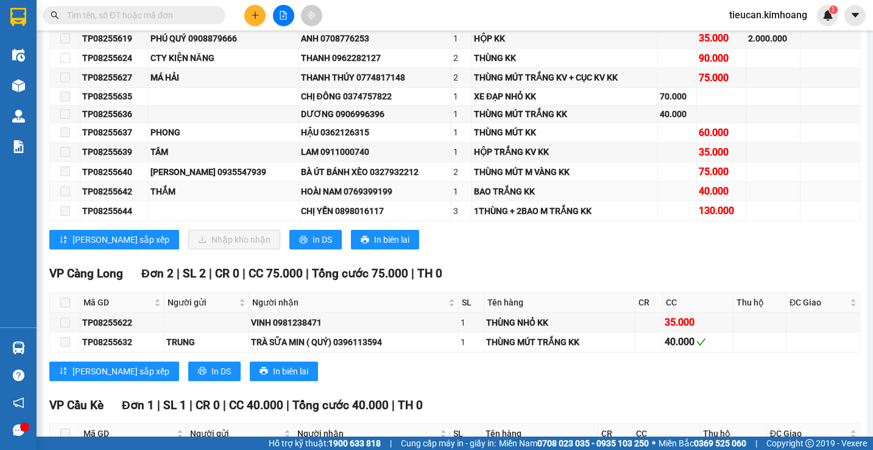
scroll to position [427, 0]
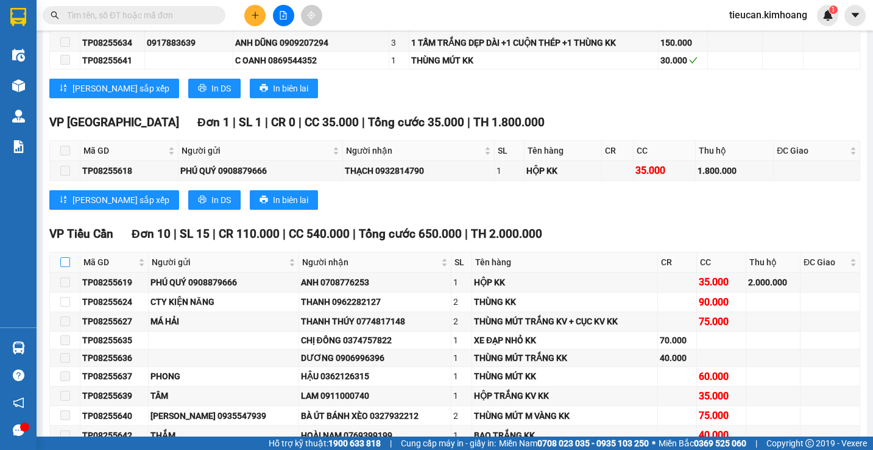
click at [62, 266] on input "checkbox" at bounding box center [65, 262] width 10 height 10
checkbox input "true"
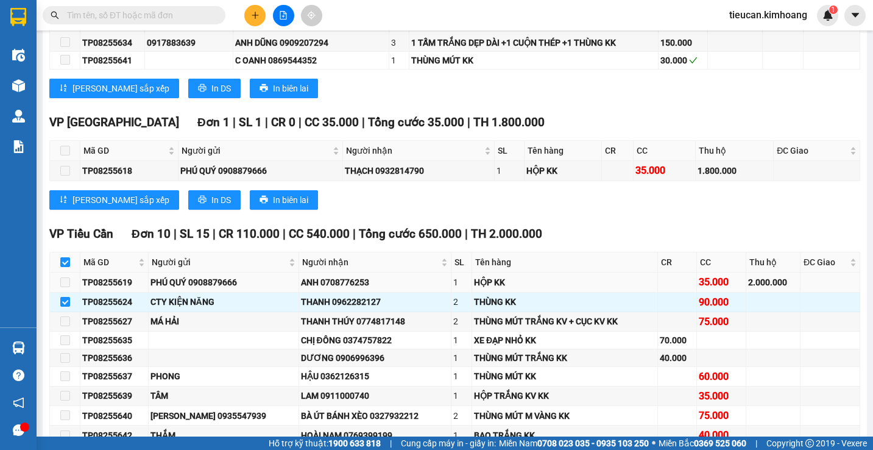
scroll to position [548, 0]
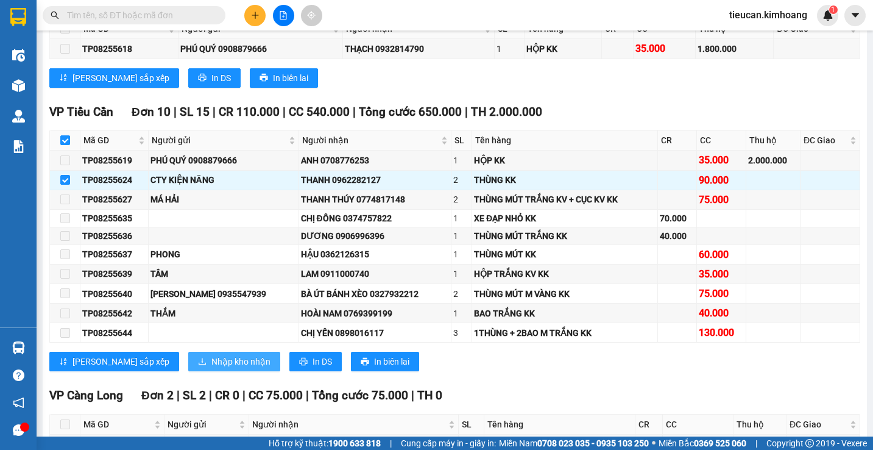
click at [211, 366] on span "Nhập kho nhận" at bounding box center [240, 361] width 59 height 13
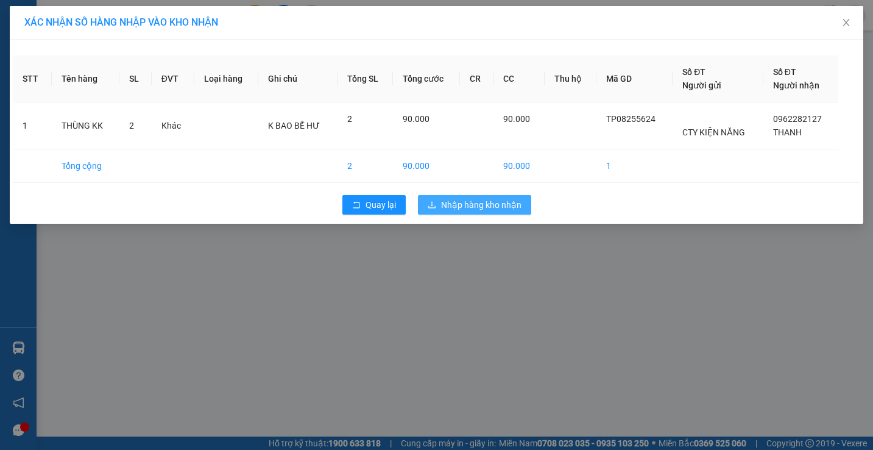
click at [503, 202] on span "Nhập hàng kho nhận" at bounding box center [481, 204] width 80 height 13
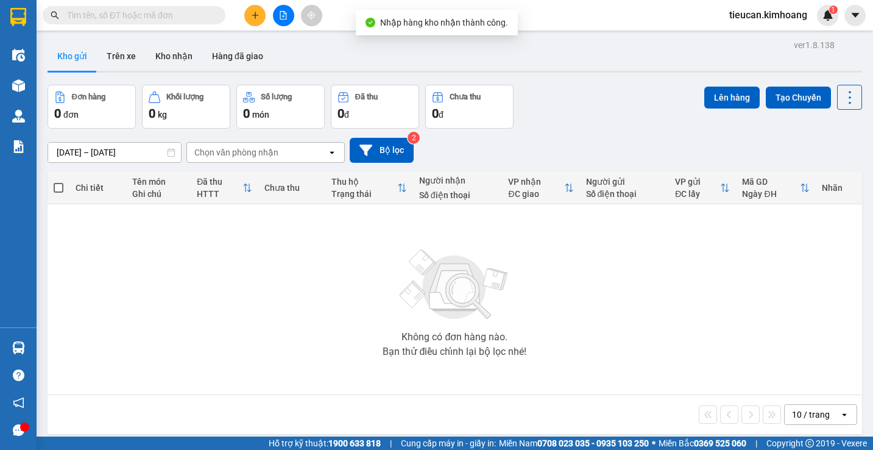
scroll to position [56, 0]
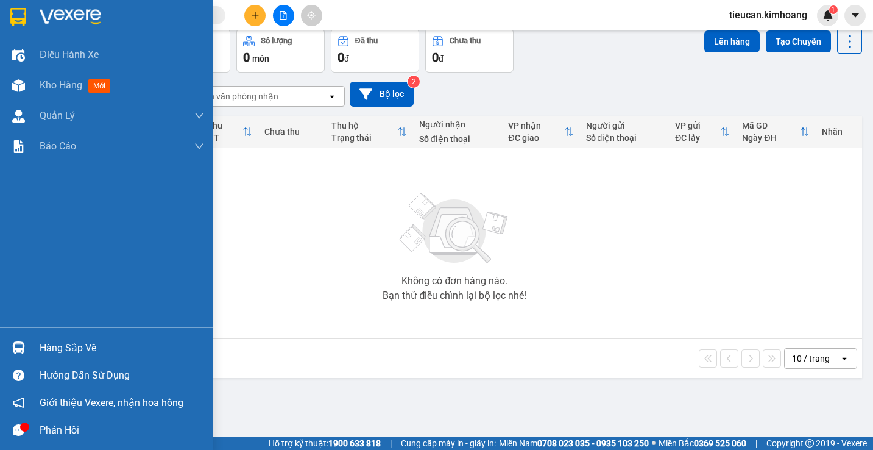
click at [76, 343] on div "Hàng sắp về" at bounding box center [122, 348] width 165 height 18
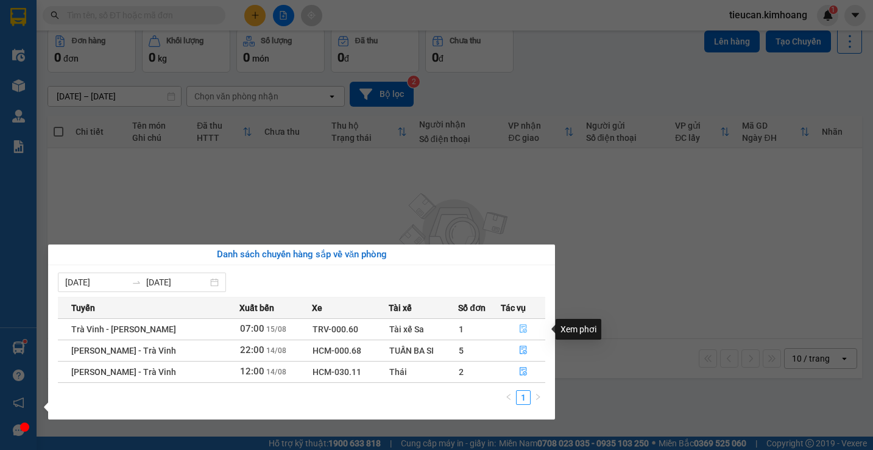
click at [521, 323] on button "button" at bounding box center [522, 328] width 43 height 19
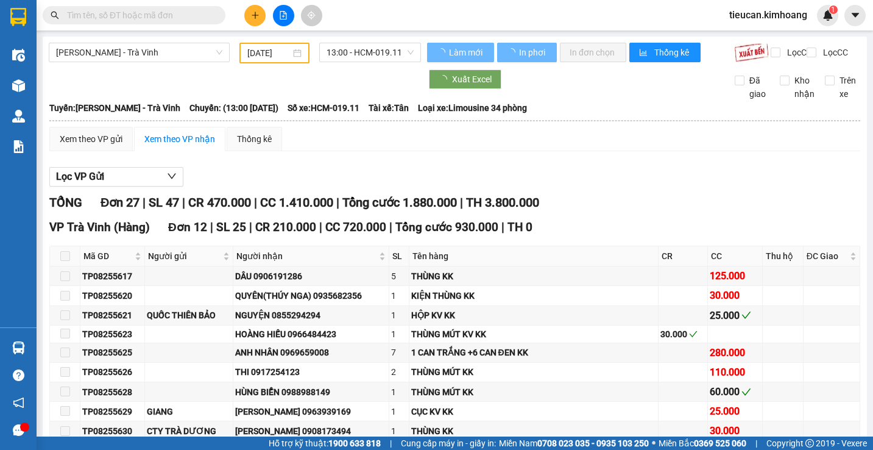
type input "[DATE]"
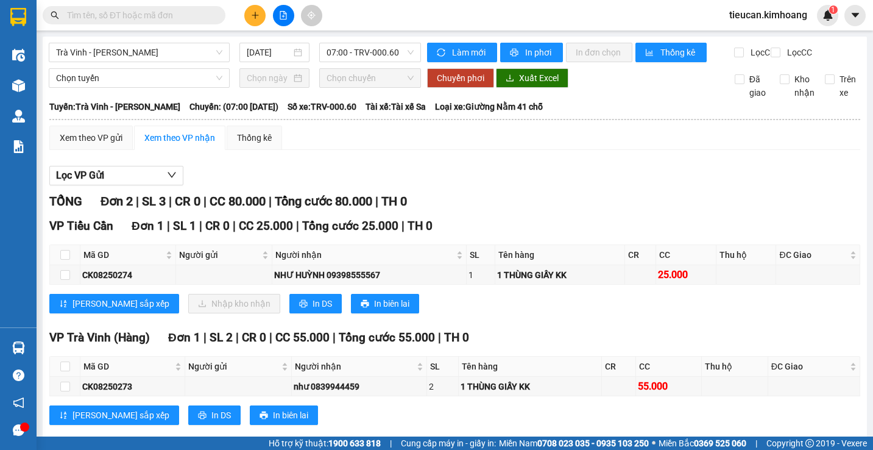
scroll to position [33, 0]
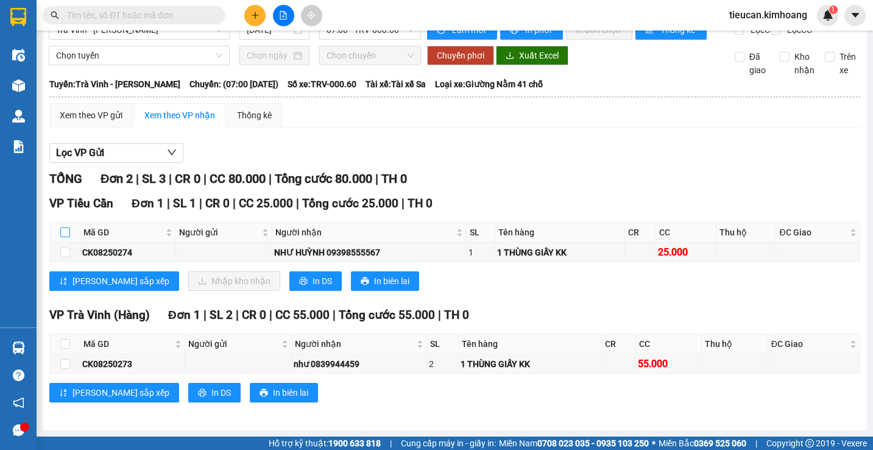
click at [63, 229] on input "checkbox" at bounding box center [65, 232] width 10 height 10
checkbox input "true"
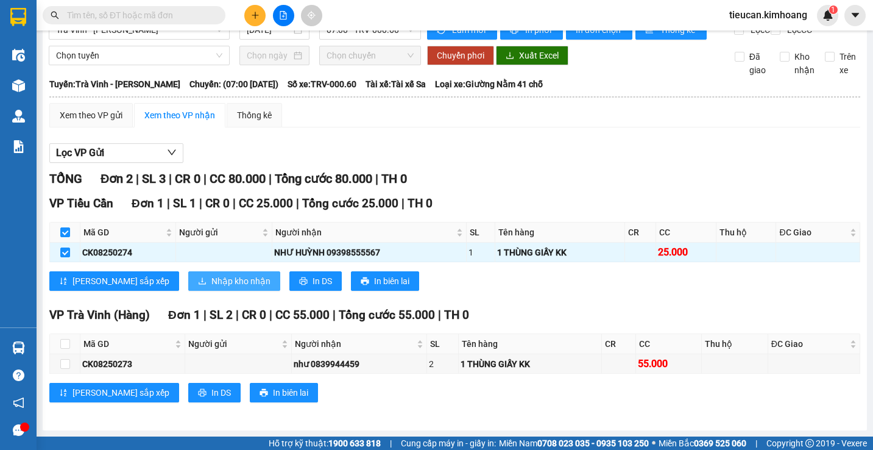
click at [211, 277] on span "Nhập kho nhận" at bounding box center [240, 280] width 59 height 13
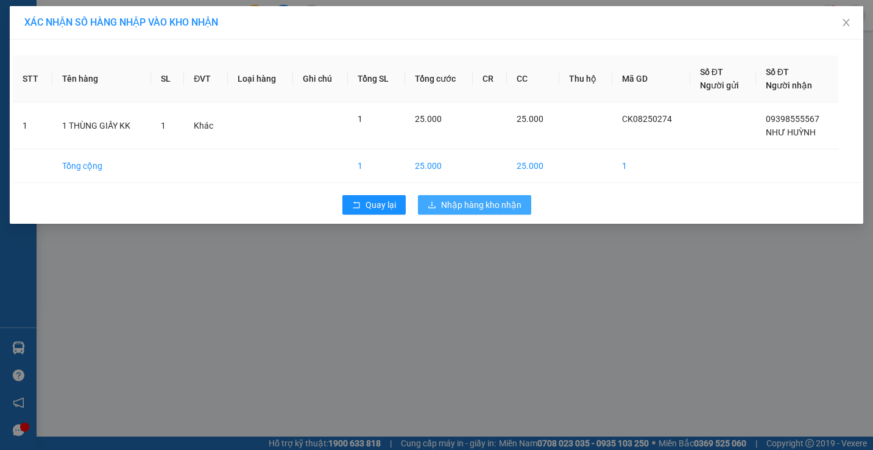
click at [443, 207] on span "Nhập hàng kho nhận" at bounding box center [481, 204] width 80 height 13
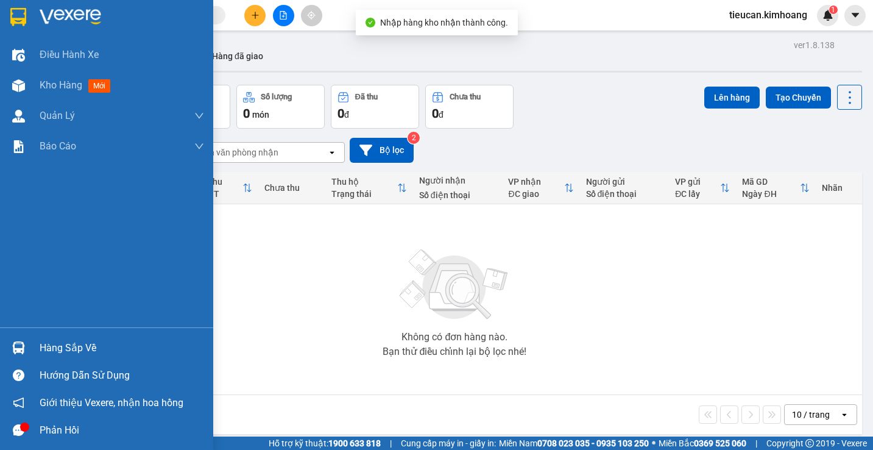
click at [24, 345] on img at bounding box center [18, 347] width 13 height 13
click at [24, 345] on div "Điều hành xe Kho hàng mới Quản Lý Quản lý chuyến Quản lý khách hàng mới Báo cáo…" at bounding box center [106, 225] width 213 height 450
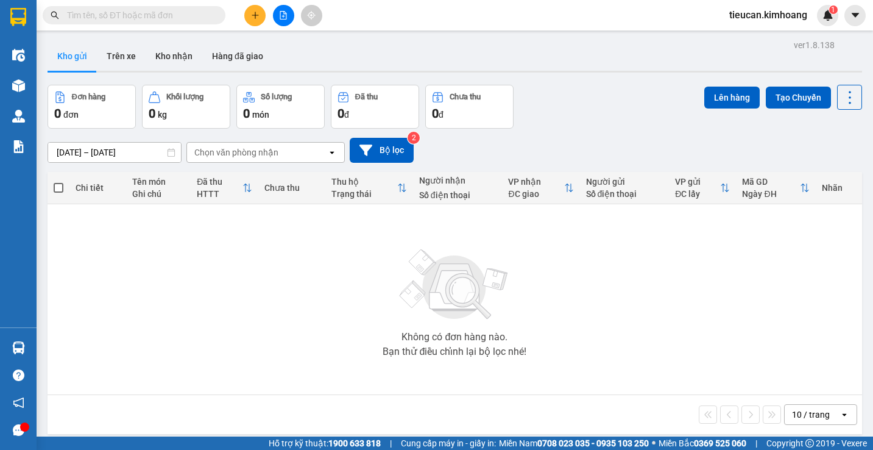
click at [286, 257] on div "Không có đơn hàng nào. Bạn thử điều chỉnh lại bộ lọc nhé!" at bounding box center [455, 299] width 803 height 183
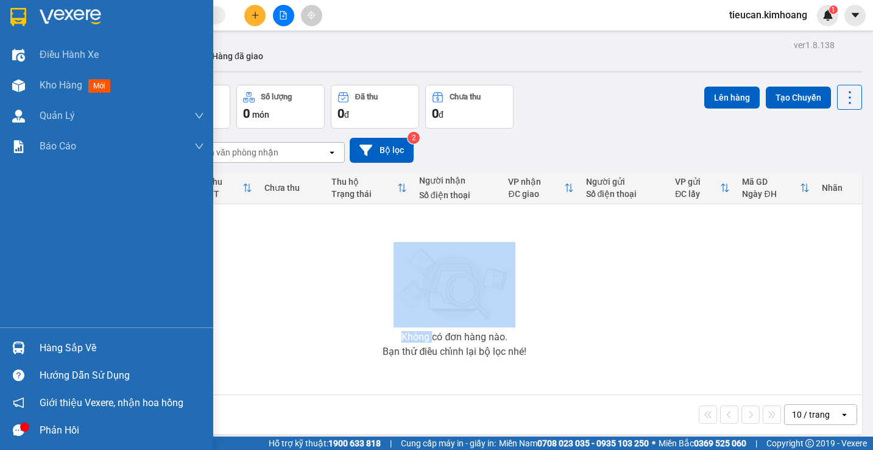
click at [69, 344] on div "Hàng sắp về" at bounding box center [122, 348] width 165 height 18
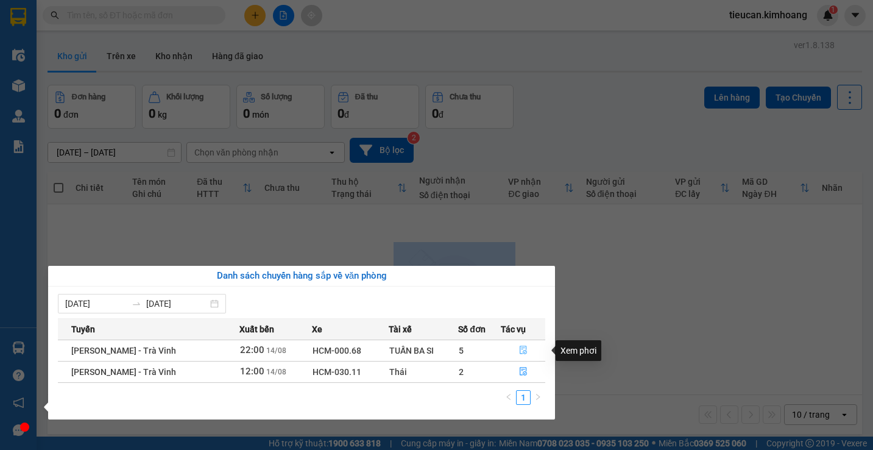
click at [523, 350] on icon "file-done" at bounding box center [523, 350] width 7 height 9
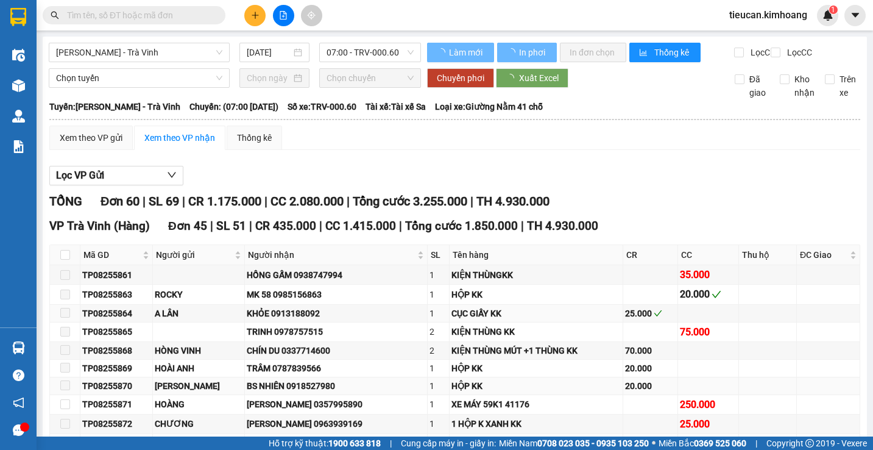
type input "14/08/2025"
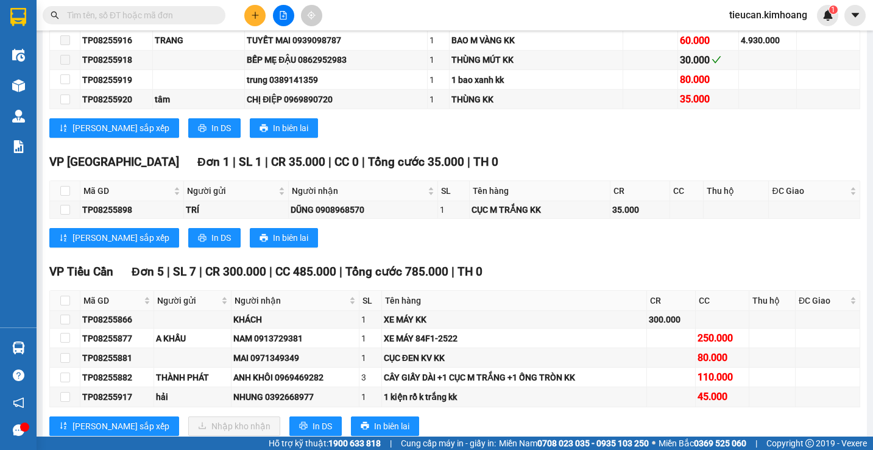
scroll to position [1130, 0]
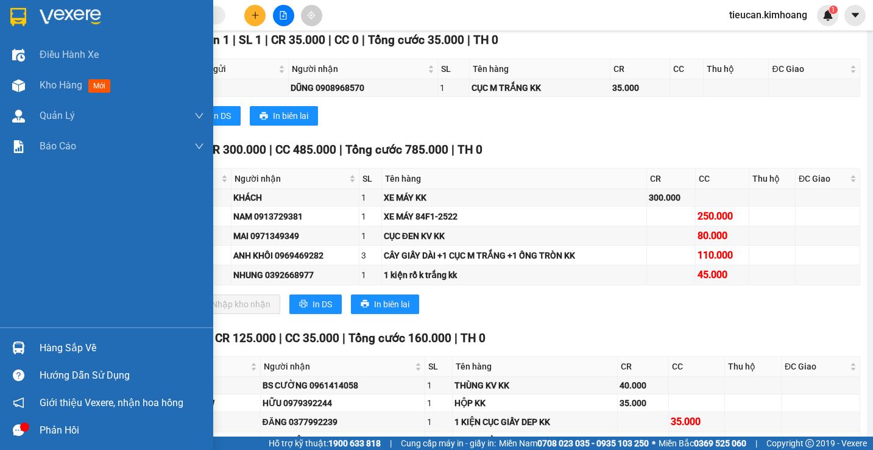
click at [56, 336] on div "Hàng sắp về" at bounding box center [106, 347] width 213 height 27
click at [56, 336] on div "Điều hành xe Kho hàng mới Quản Lý Quản lý chuyến Quản lý khách hàng mới Báo cáo…" at bounding box center [106, 225] width 213 height 450
click at [56, 336] on div "Hàng sắp về" at bounding box center [106, 347] width 213 height 27
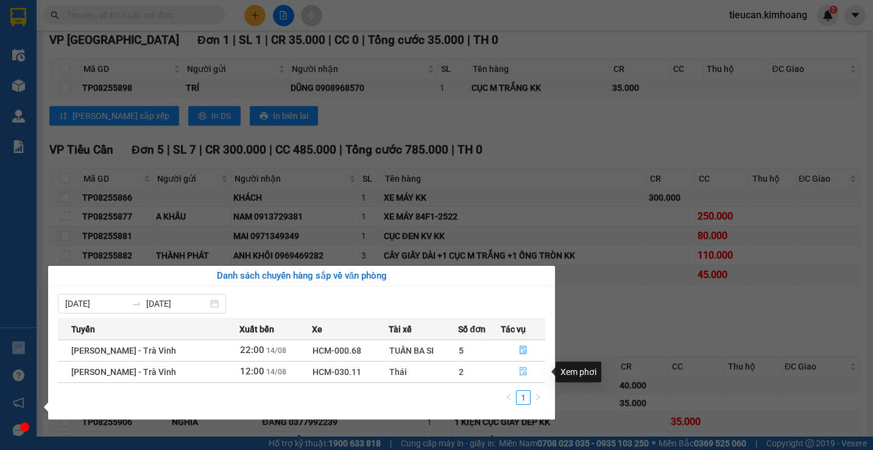
click at [523, 370] on icon "file-done" at bounding box center [523, 371] width 9 height 9
click at [523, 370] on th "Tên hàng" at bounding box center [535, 366] width 165 height 20
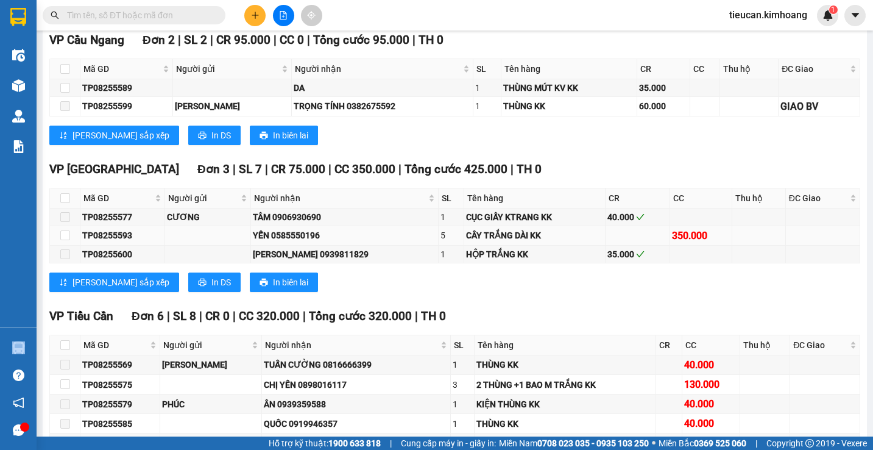
scroll to position [1048, 0]
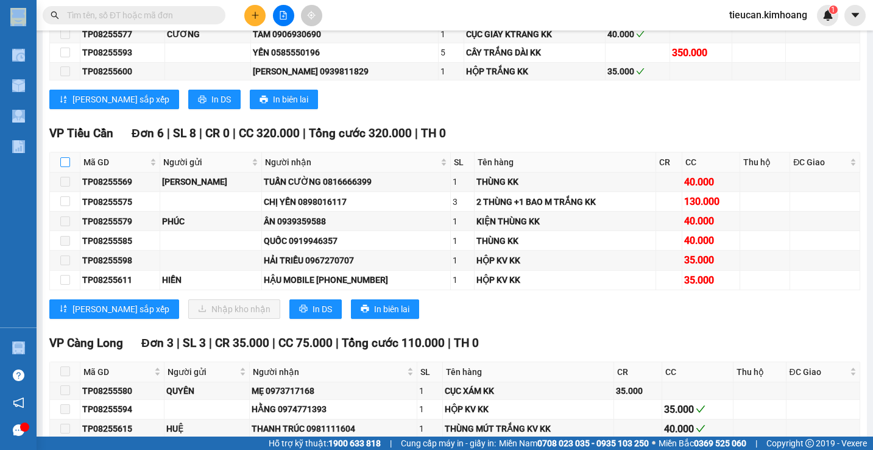
click at [66, 167] on input "checkbox" at bounding box center [65, 162] width 10 height 10
checkbox input "true"
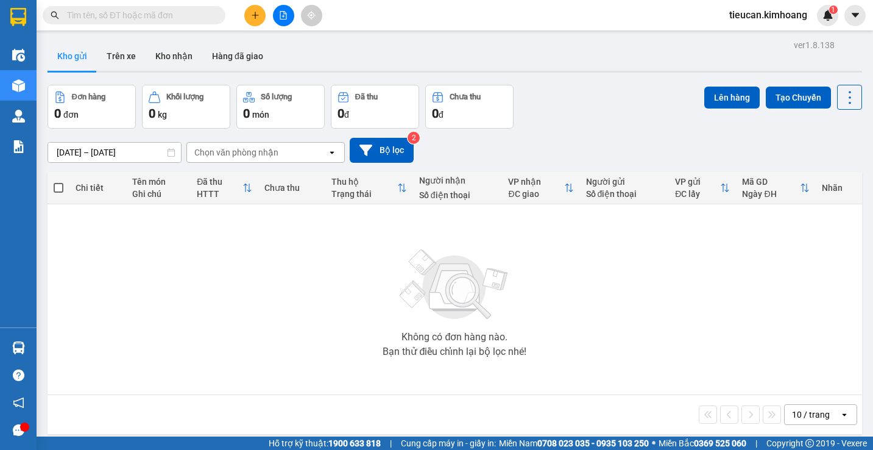
click at [53, 151] on input "[DATE] – [DATE]" at bounding box center [114, 152] width 133 height 19
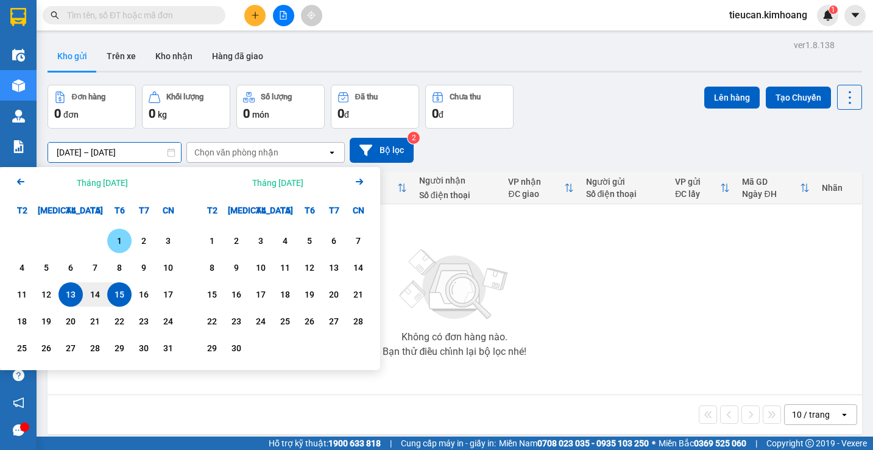
click at [115, 233] on div "1" at bounding box center [119, 241] width 24 height 24
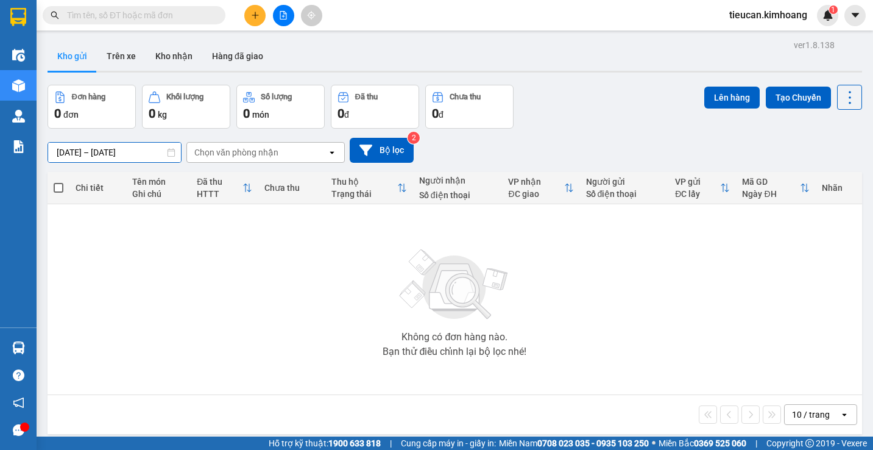
click at [80, 144] on input "[DATE] – [DATE]" at bounding box center [114, 152] width 133 height 19
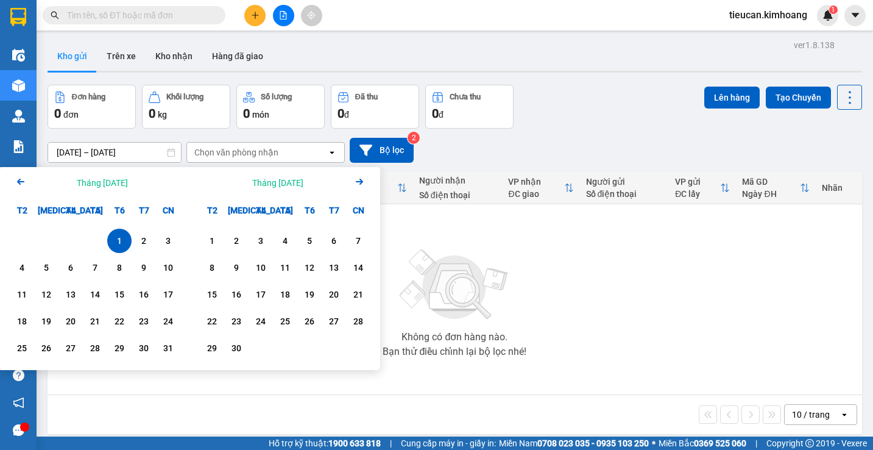
click at [121, 243] on div "1" at bounding box center [119, 240] width 17 height 15
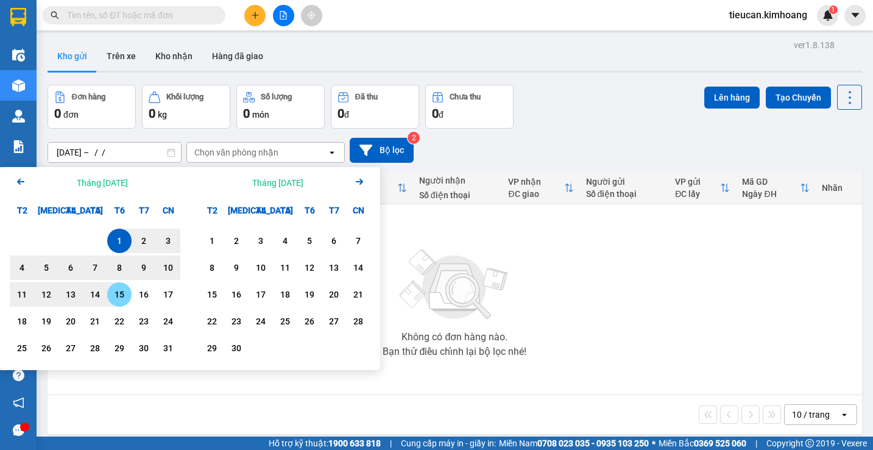
click at [120, 292] on div "15" at bounding box center [119, 294] width 17 height 15
type input "[DATE] – [DATE]"
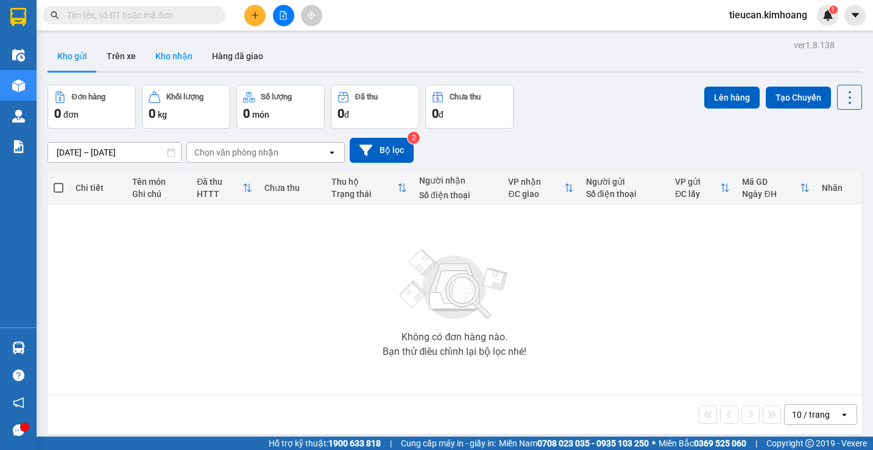
click at [172, 60] on button "Kho nhận" at bounding box center [174, 55] width 57 height 29
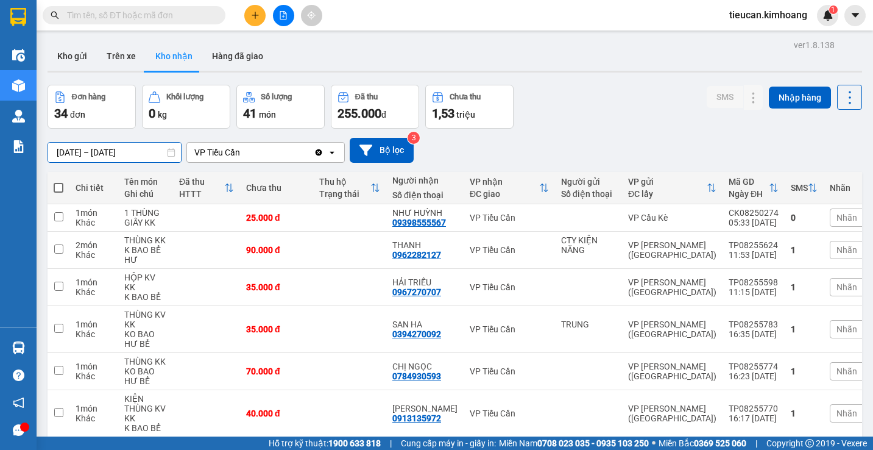
click at [65, 158] on div "ver 1.8.138 Kho gửi Trên xe Kho nhận Hàng đã giao Đơn hàng 34 đơn Khối lượng 0 …" at bounding box center [455, 358] width 824 height 642
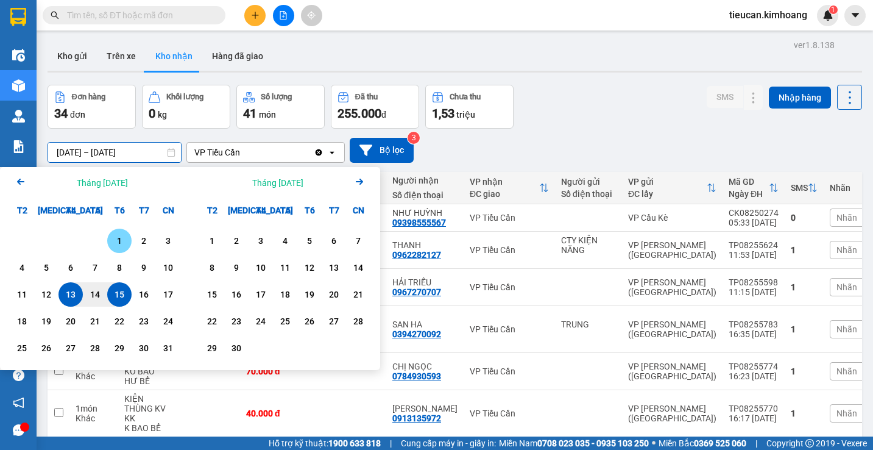
click at [119, 241] on div "1" at bounding box center [119, 240] width 17 height 15
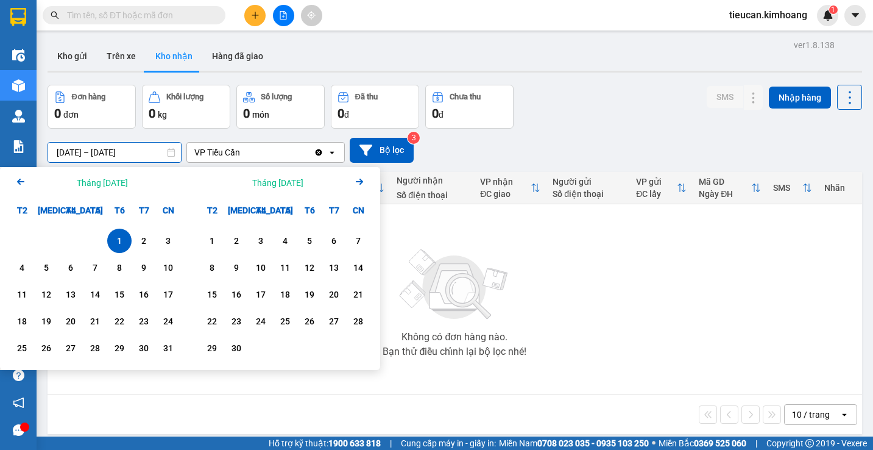
click at [96, 154] on input "01/08/2025 – 01/08/2025" at bounding box center [114, 152] width 133 height 19
click at [122, 246] on div "1" at bounding box center [119, 240] width 17 height 15
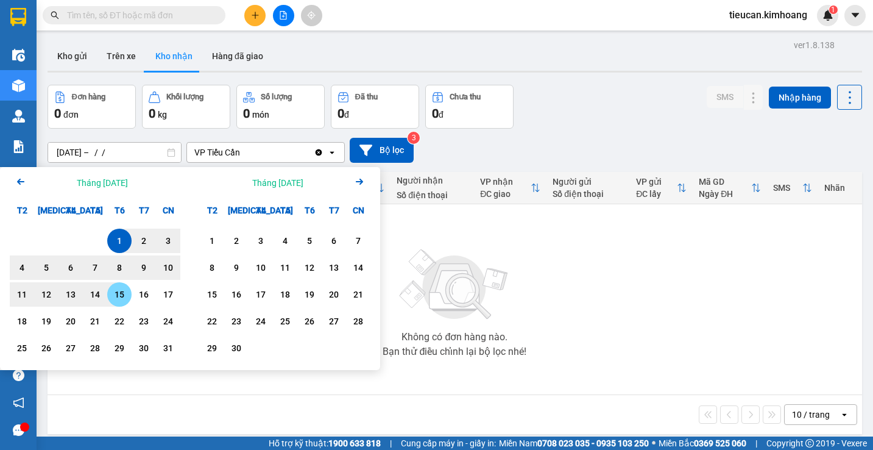
click at [117, 288] on div "15" at bounding box center [119, 294] width 17 height 15
type input "[DATE] – [DATE]"
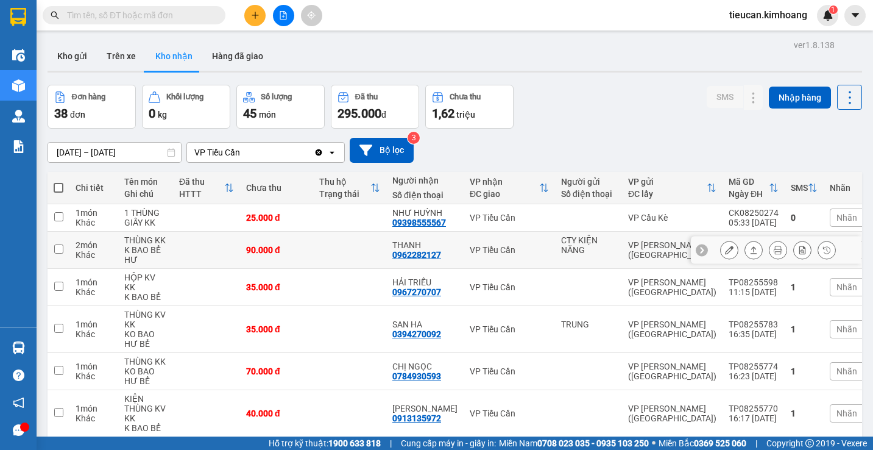
scroll to position [224, 0]
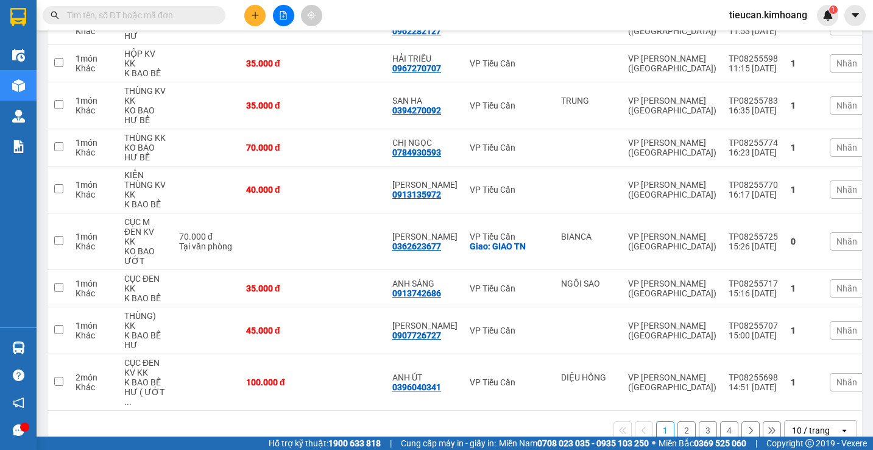
click at [820, 420] on div "10 / trang" at bounding box center [812, 429] width 55 height 19
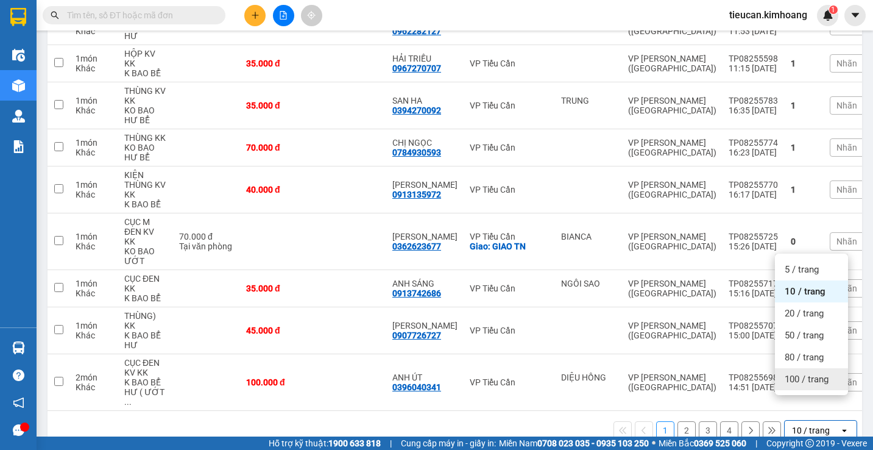
click at [807, 380] on span "100 / trang" at bounding box center [807, 379] width 44 height 12
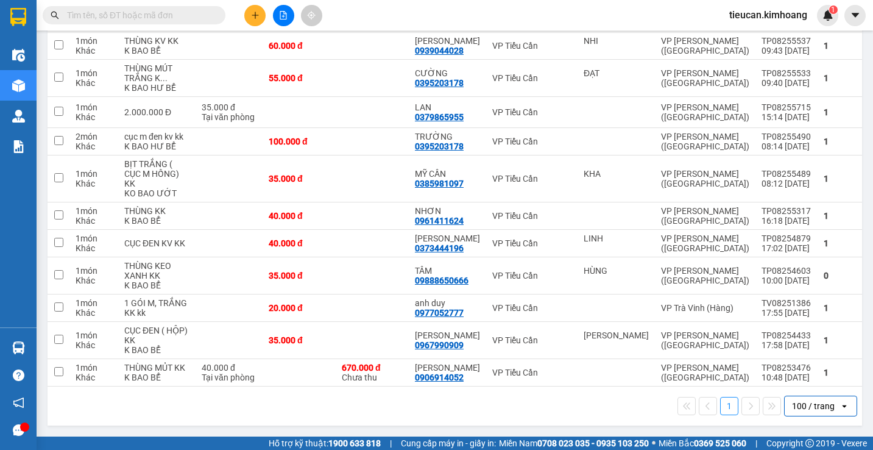
scroll to position [955, 0]
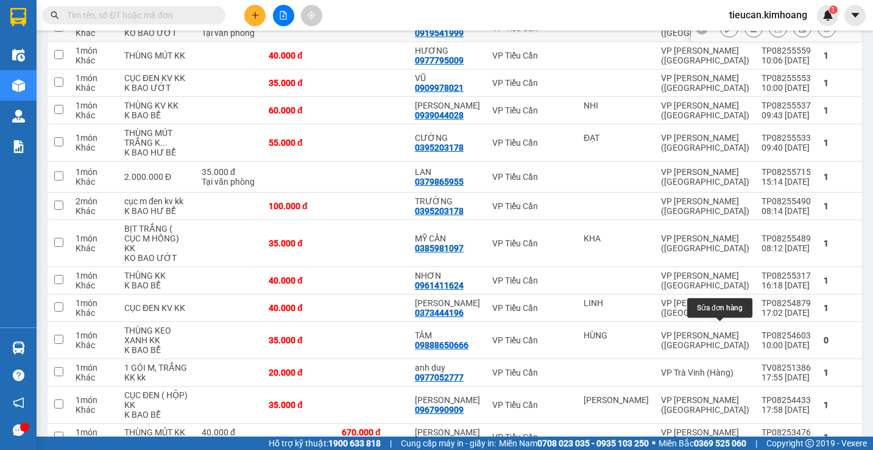
click at [725, 32] on icon at bounding box center [729, 28] width 9 height 9
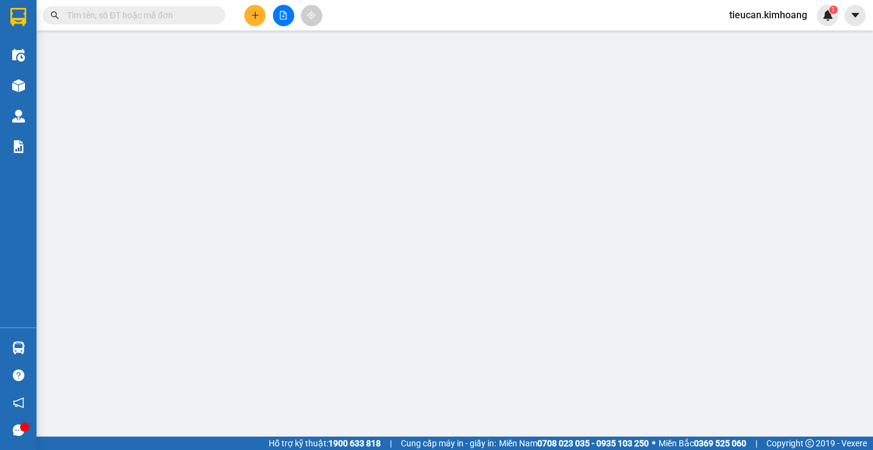
type input "bích vân"
type input "0919541999"
type input "NGỌC TRINH"
type input "40.000"
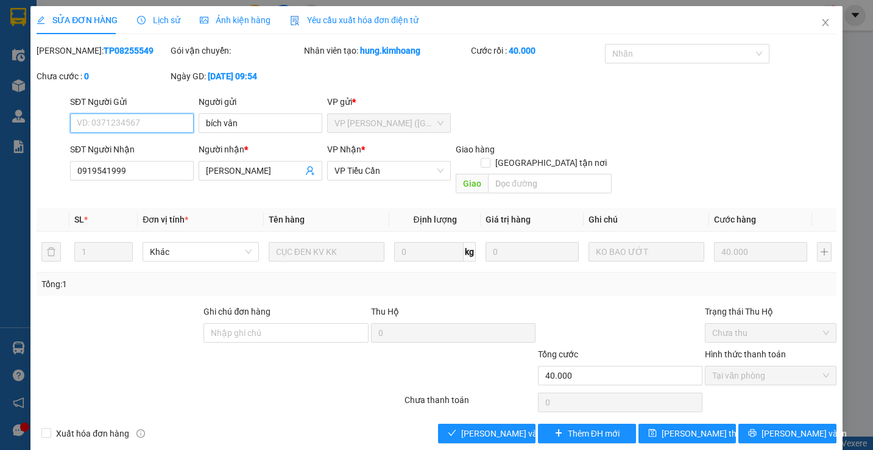
click at [739, 366] on span "Tại văn phòng" at bounding box center [770, 375] width 116 height 18
click at [522, 423] on button "Lưu và Giao hàng" at bounding box center [487, 432] width 98 height 19
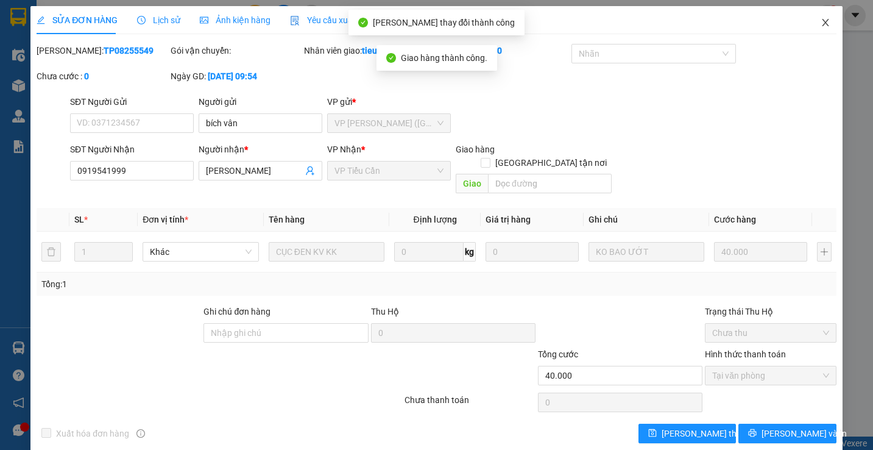
click at [821, 21] on icon "close" at bounding box center [826, 23] width 10 height 10
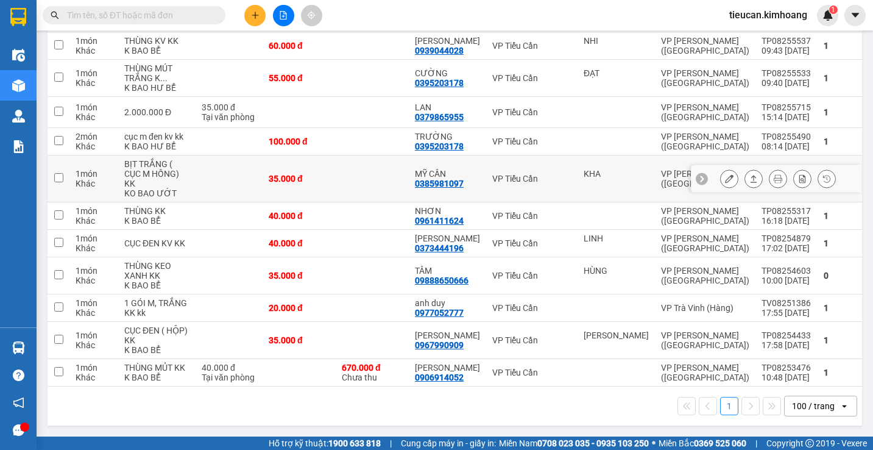
scroll to position [1342, 0]
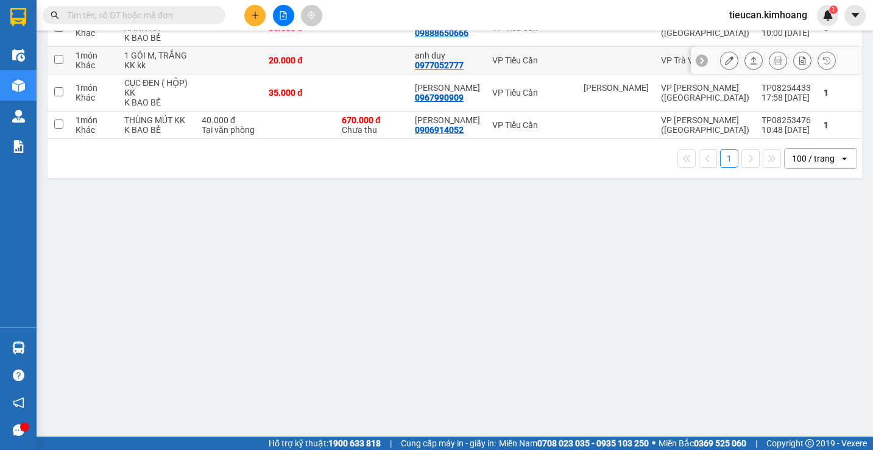
click at [725, 65] on icon at bounding box center [729, 60] width 9 height 9
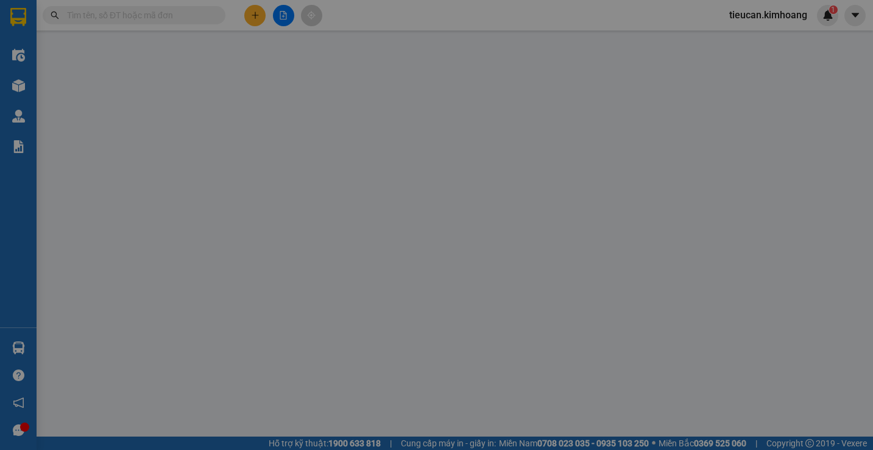
type input "0977052777"
type input "anh duy"
type input "20.000"
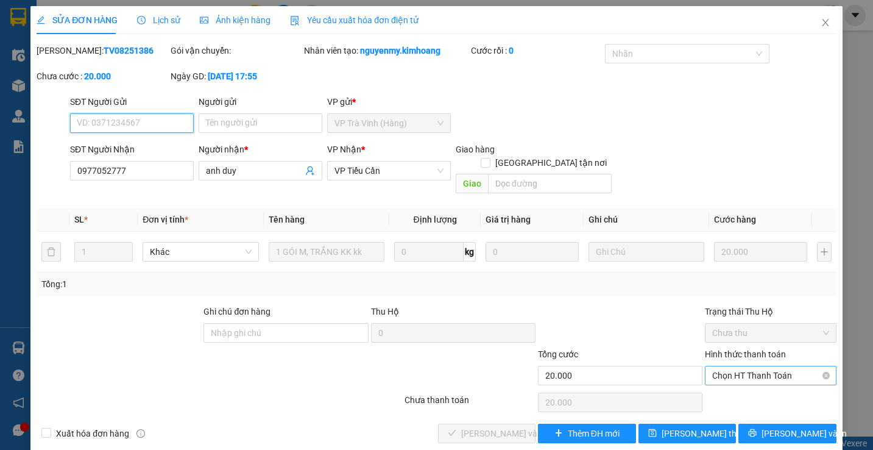
click at [731, 366] on span "Chọn HT Thanh Toán" at bounding box center [770, 375] width 116 height 18
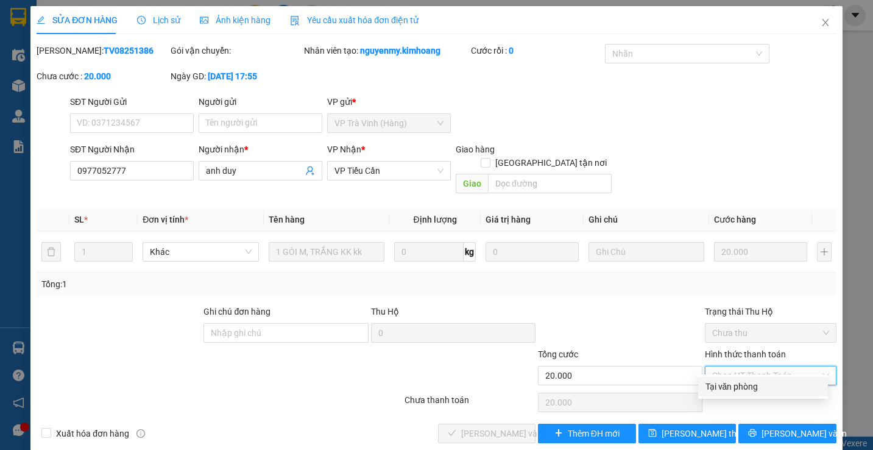
drag, startPoint x: 720, startPoint y: 378, endPoint x: 678, endPoint y: 395, distance: 45.7
click at [714, 384] on div "Tại văn phòng" at bounding box center [763, 386] width 130 height 19
type input "0"
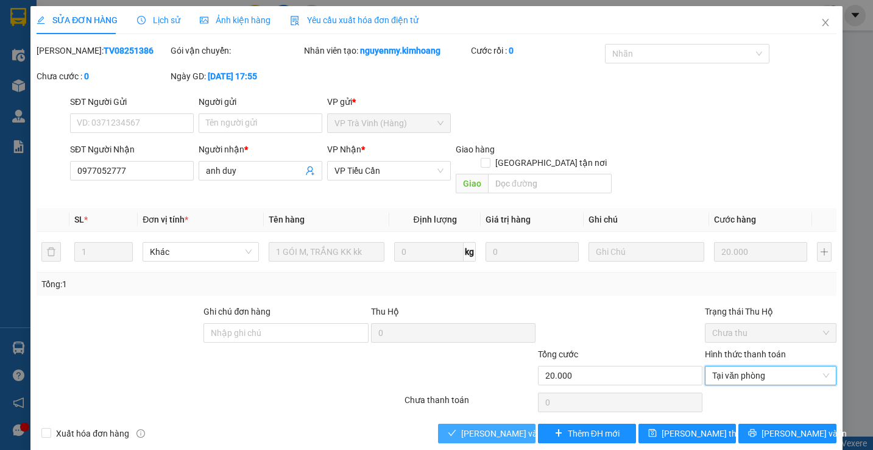
click at [517, 427] on span "Lưu và Giao hàng" at bounding box center [519, 433] width 117 height 13
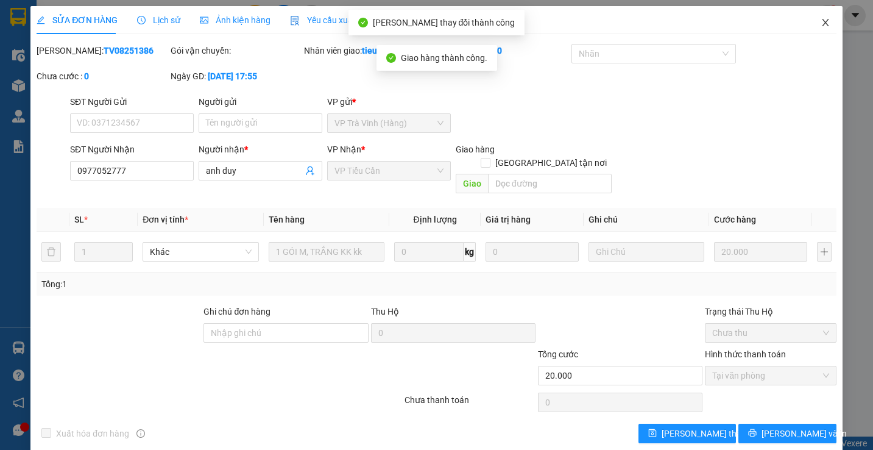
click at [813, 18] on span "Close" at bounding box center [826, 23] width 34 height 34
click at [813, 18] on span "tieucan.kimhoang" at bounding box center [768, 14] width 97 height 15
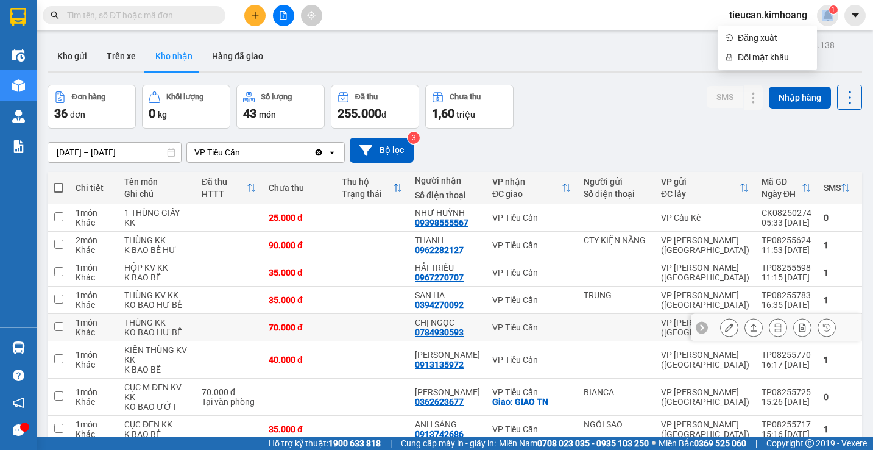
scroll to position [366, 0]
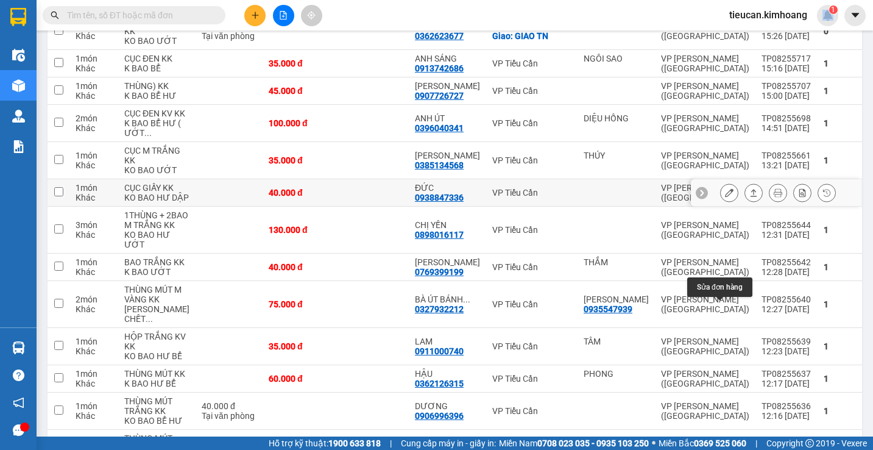
click at [725, 197] on icon at bounding box center [729, 192] width 9 height 9
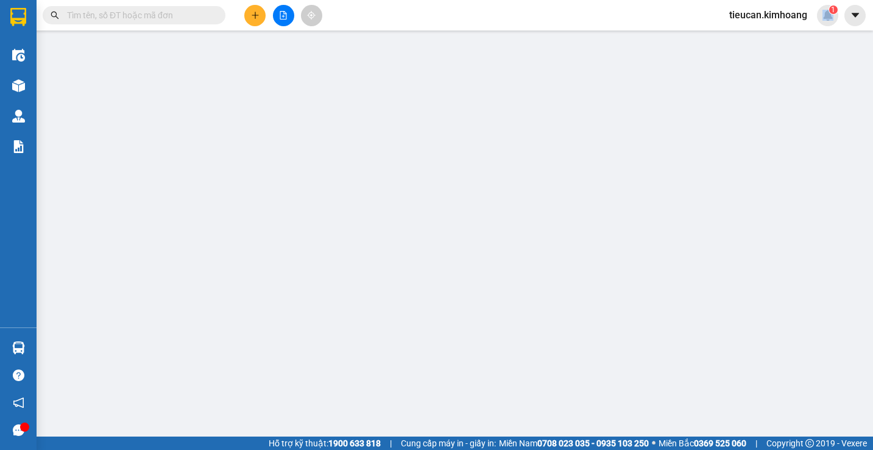
type input "0938847336"
type input "ĐỨC"
type input "40.000"
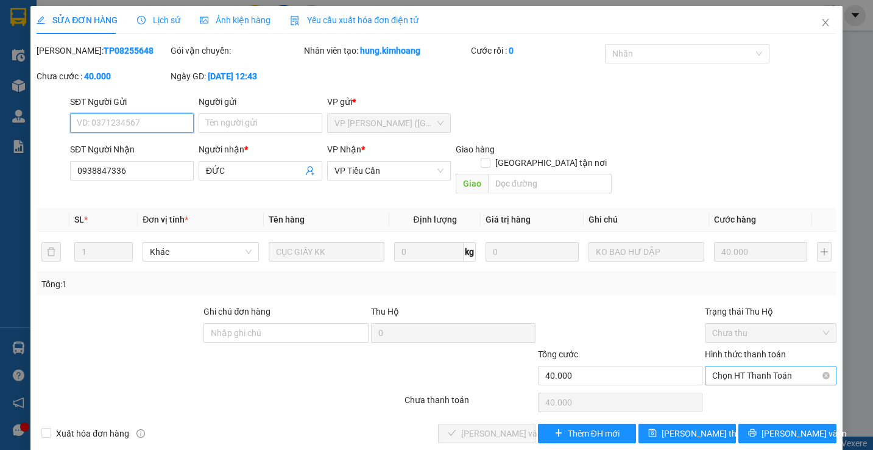
click at [729, 366] on span "Chọn HT Thanh Toán" at bounding box center [770, 375] width 116 height 18
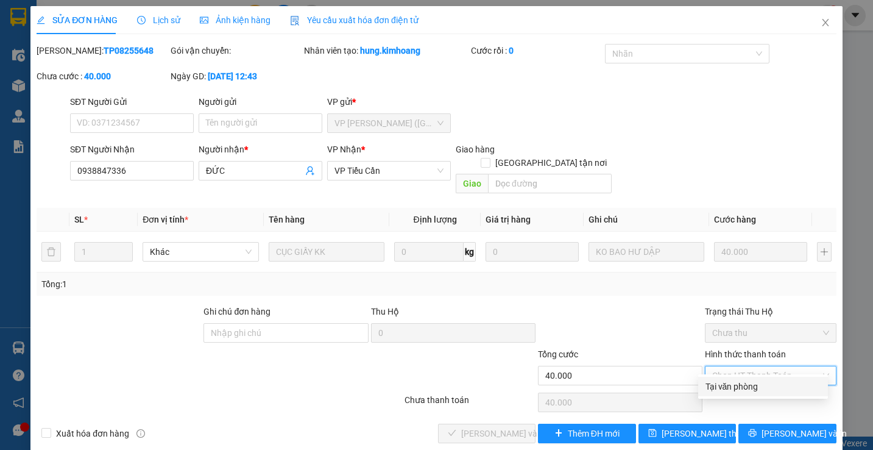
click at [717, 383] on div "Tại văn phòng" at bounding box center [763, 386] width 115 height 13
type input "0"
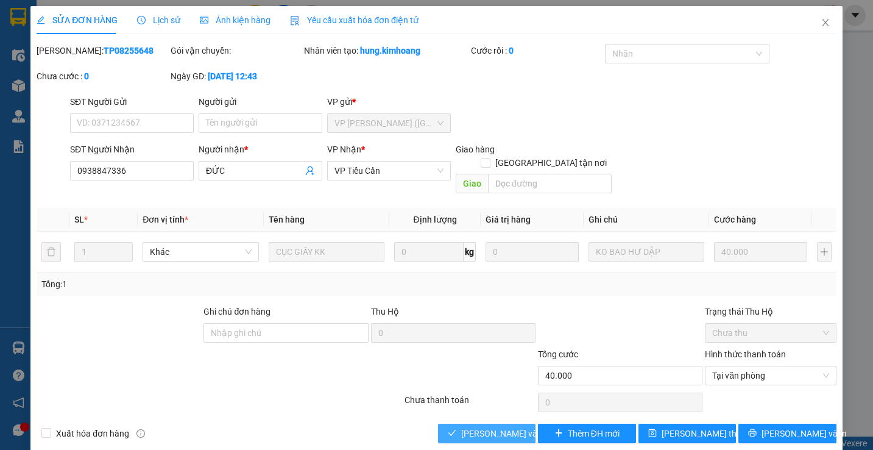
click at [497, 427] on span "Lưu và Giao hàng" at bounding box center [519, 433] width 117 height 13
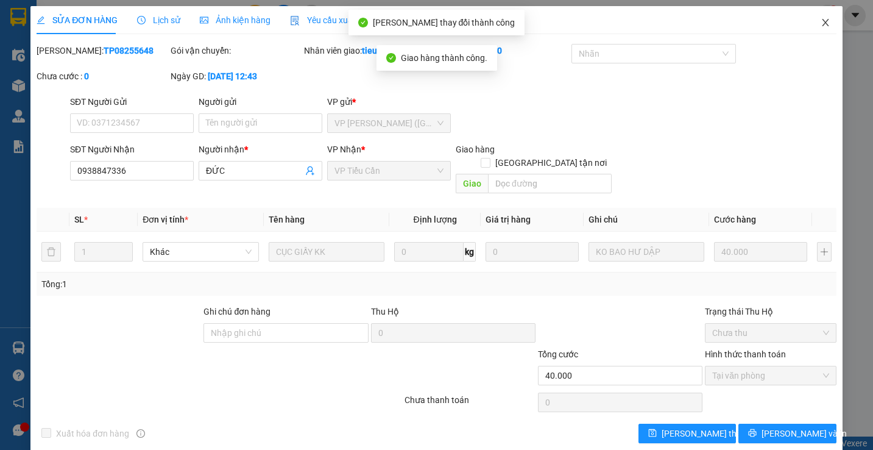
click at [822, 23] on icon "close" at bounding box center [825, 22] width 7 height 7
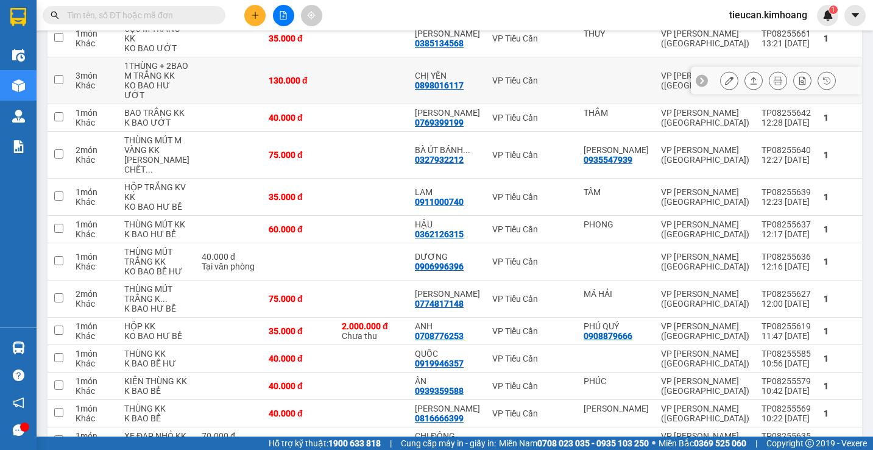
scroll to position [548, 0]
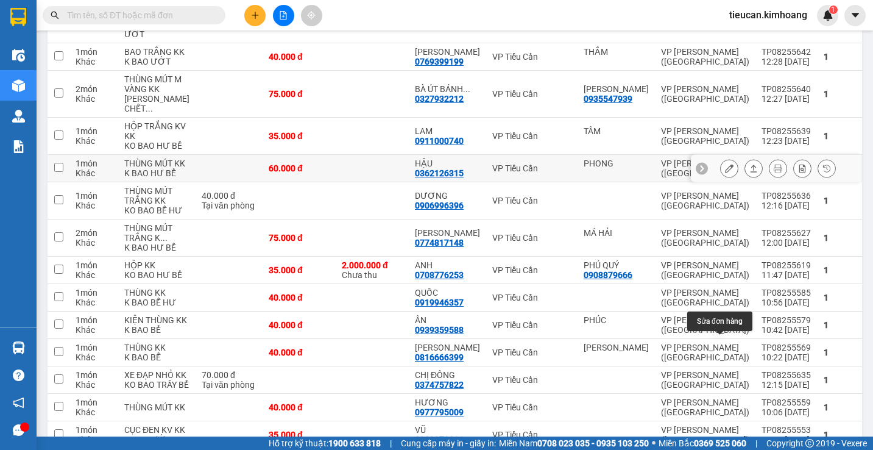
click at [725, 172] on icon at bounding box center [729, 168] width 9 height 9
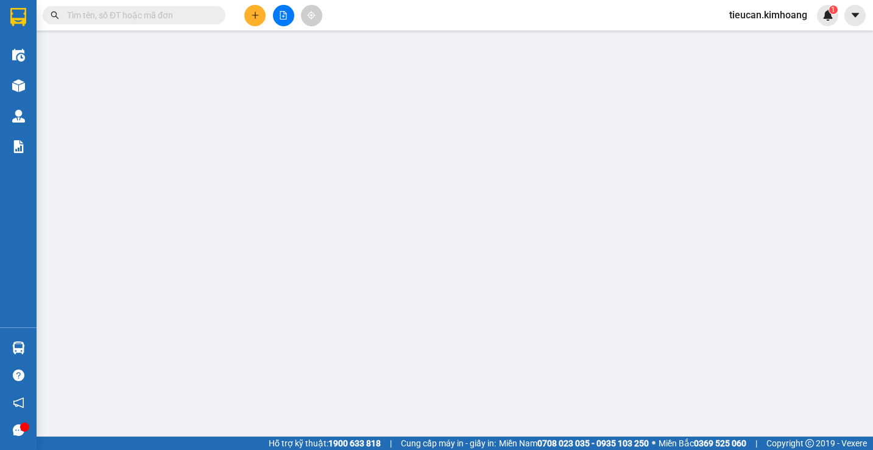
type input "PHONG"
type input "0362126315"
type input "HẬU"
type input "60.000"
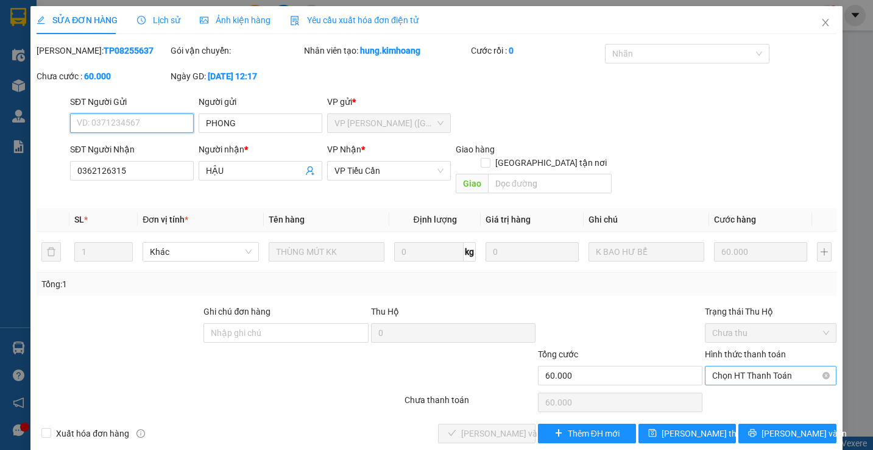
click at [737, 366] on span "Chọn HT Thanh Toán" at bounding box center [770, 375] width 116 height 18
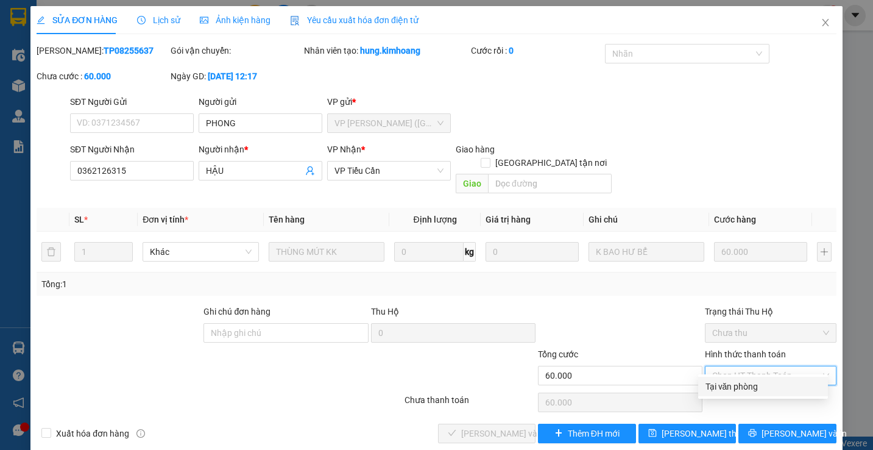
click at [740, 377] on div "Tại văn phòng" at bounding box center [763, 386] width 130 height 19
type input "0"
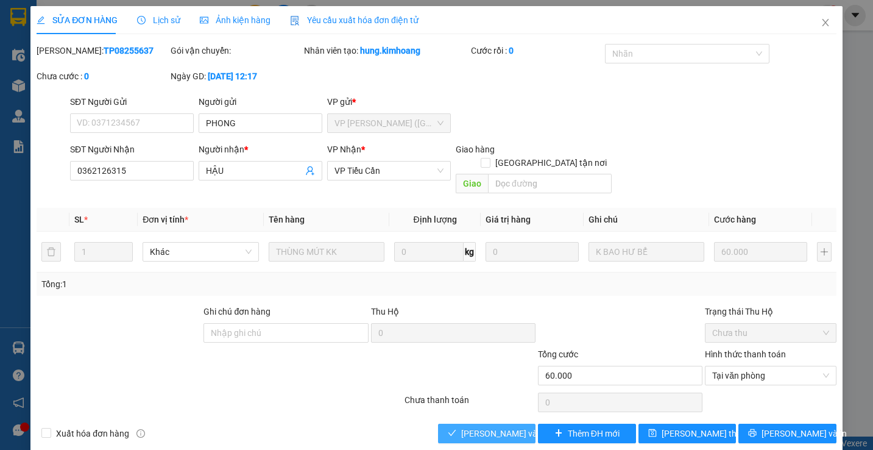
click at [504, 423] on button "Lưu và Giao hàng" at bounding box center [487, 432] width 98 height 19
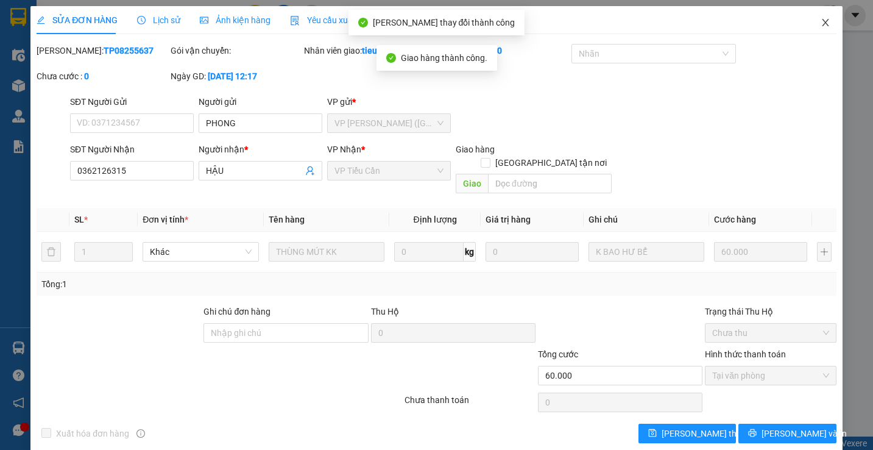
click at [811, 25] on span "Close" at bounding box center [826, 23] width 34 height 34
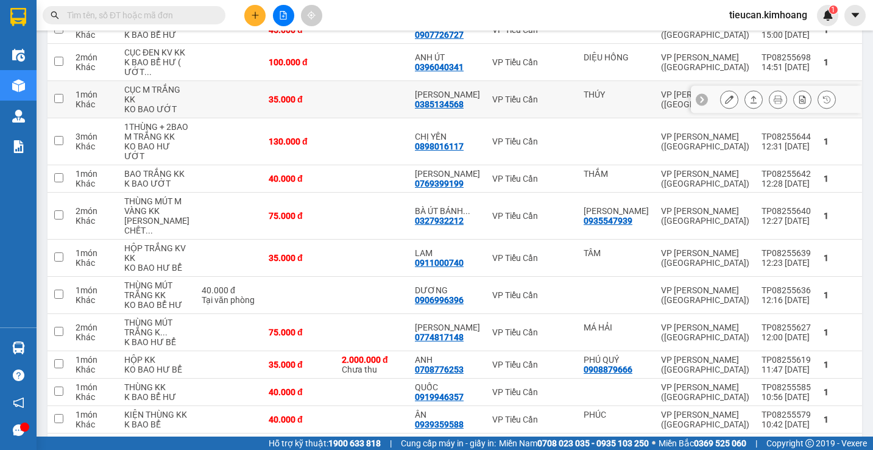
scroll to position [487, 0]
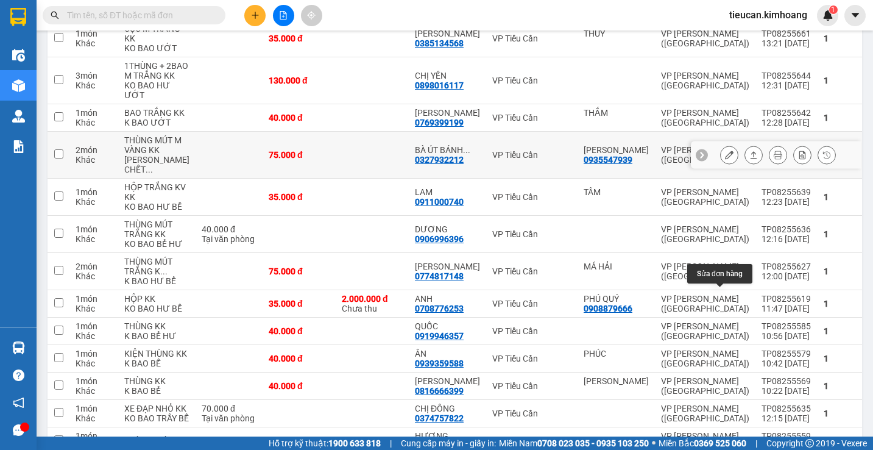
click at [725, 159] on icon at bounding box center [729, 155] width 9 height 9
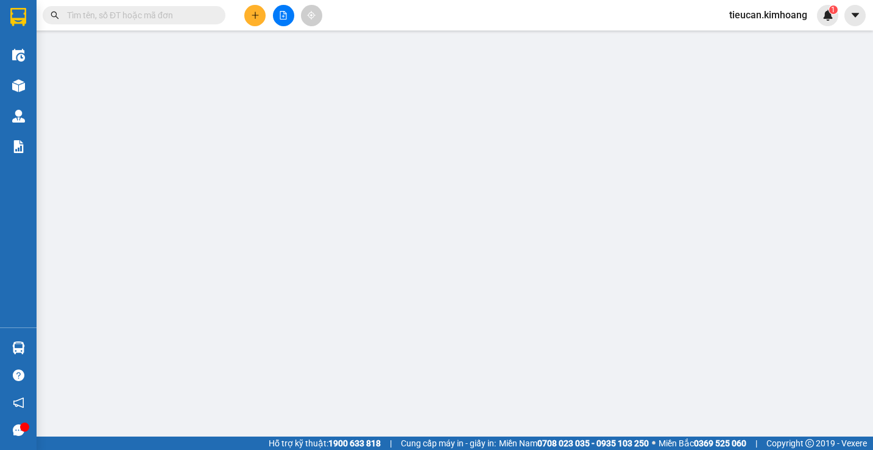
type input "0935547939"
type input "LƯU LUYẾN"
type input "0327932212"
type input "BÀ ÚT BÁNH XÈO"
type input "75.000"
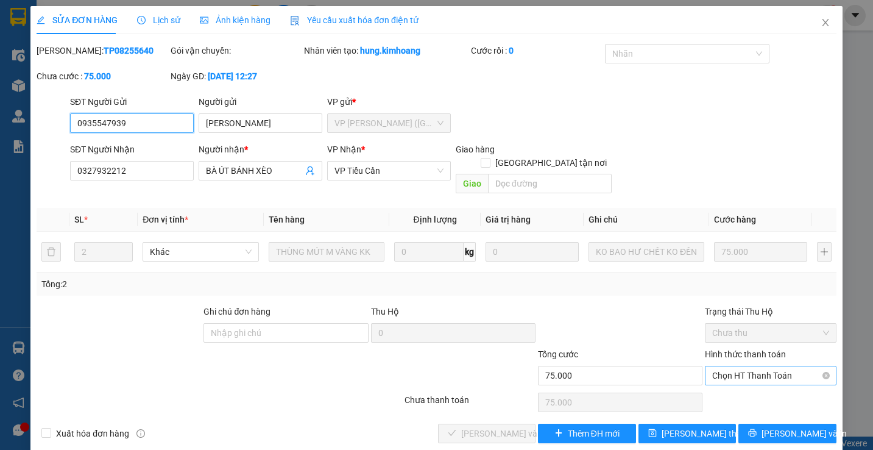
click at [724, 366] on span "Chọn HT Thanh Toán" at bounding box center [770, 375] width 116 height 18
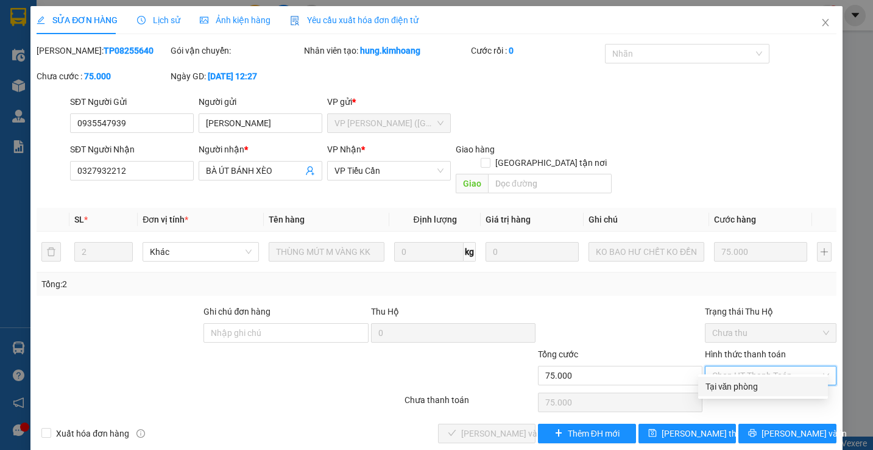
click at [717, 377] on div "Tại văn phòng" at bounding box center [763, 386] width 130 height 19
type input "0"
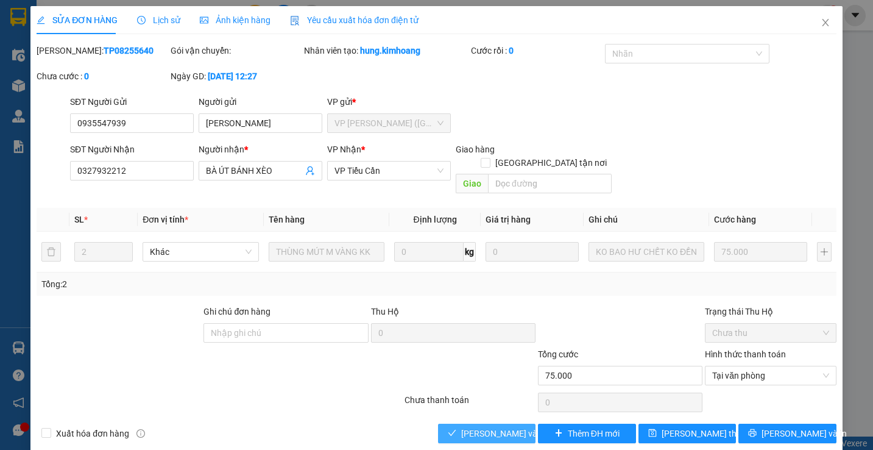
click at [511, 427] on span "[PERSON_NAME] và Giao hàng" at bounding box center [519, 433] width 117 height 13
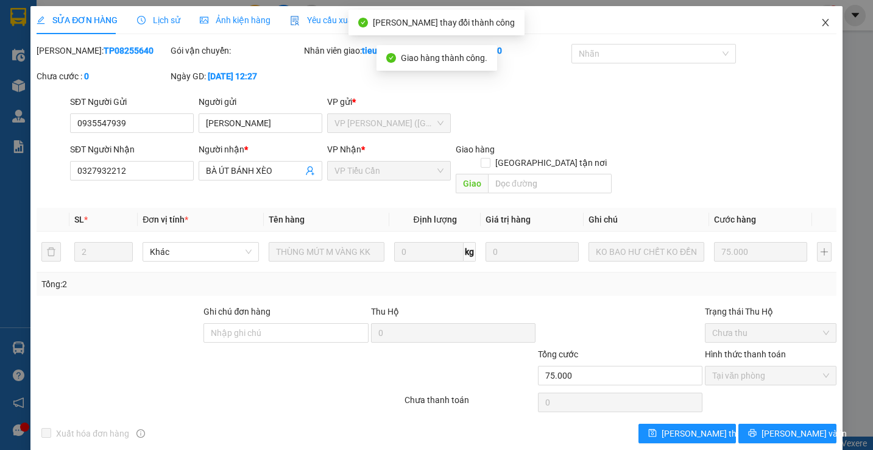
click at [821, 21] on icon "close" at bounding box center [826, 23] width 10 height 10
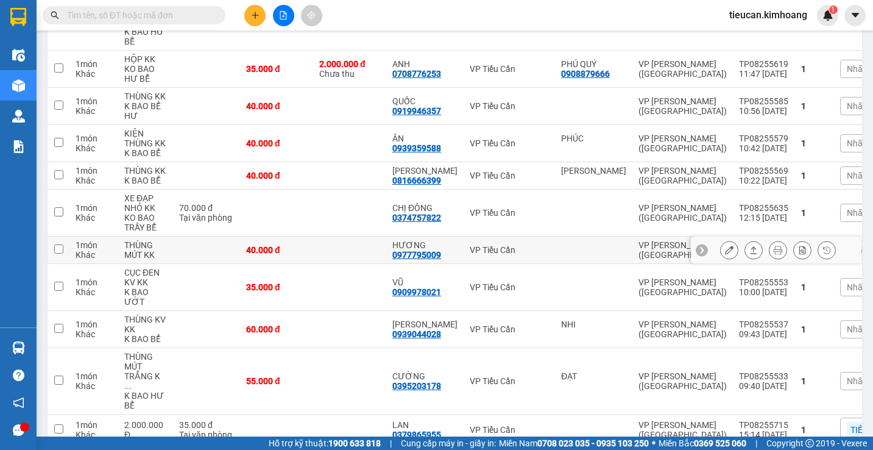
scroll to position [975, 0]
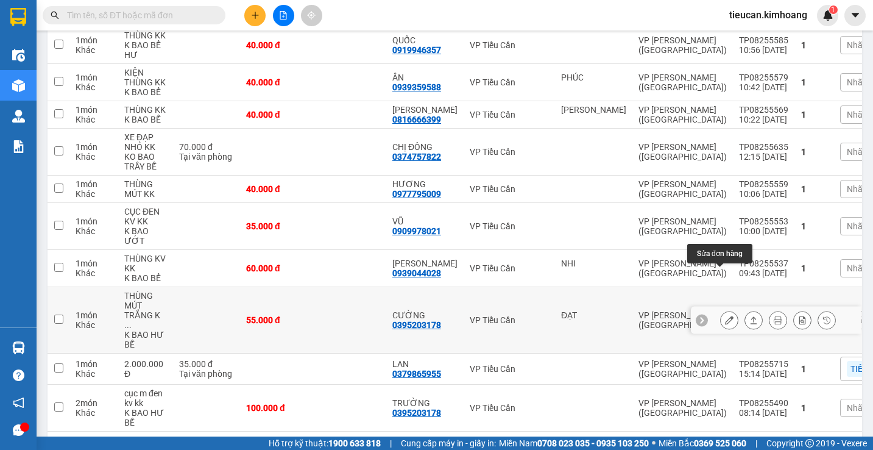
click at [725, 316] on icon at bounding box center [729, 320] width 9 height 9
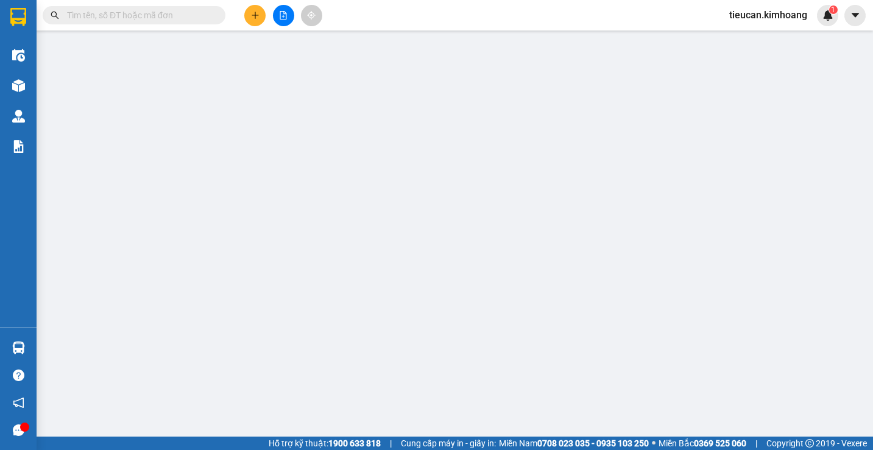
type input "ĐẠT"
type input "0395203178"
type input "CƯỜNG"
type input "55.000"
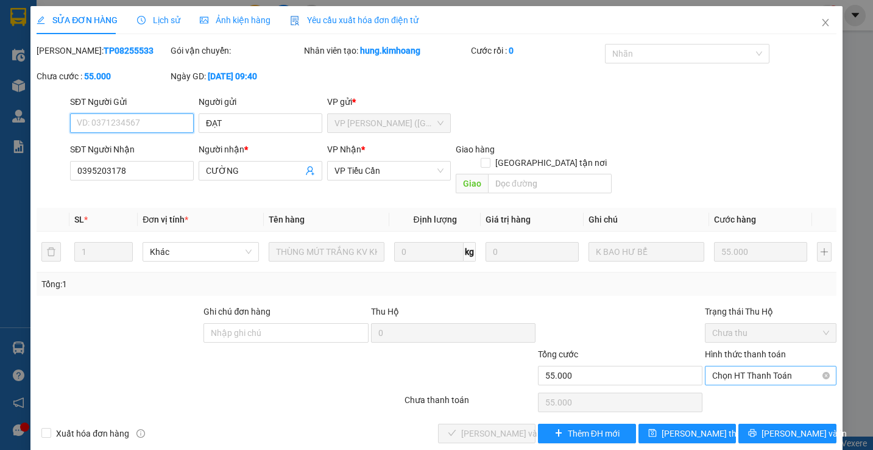
click at [743, 366] on span "Chọn HT Thanh Toán" at bounding box center [770, 375] width 116 height 18
click at [725, 376] on div "Total Paid Fee 0 Total UnPaid Fee 55.000 Cash Collection Total Fee Mã ĐH: TP082…" at bounding box center [437, 243] width 800 height 399
click at [751, 366] on span "Chọn HT Thanh Toán" at bounding box center [770, 375] width 116 height 18
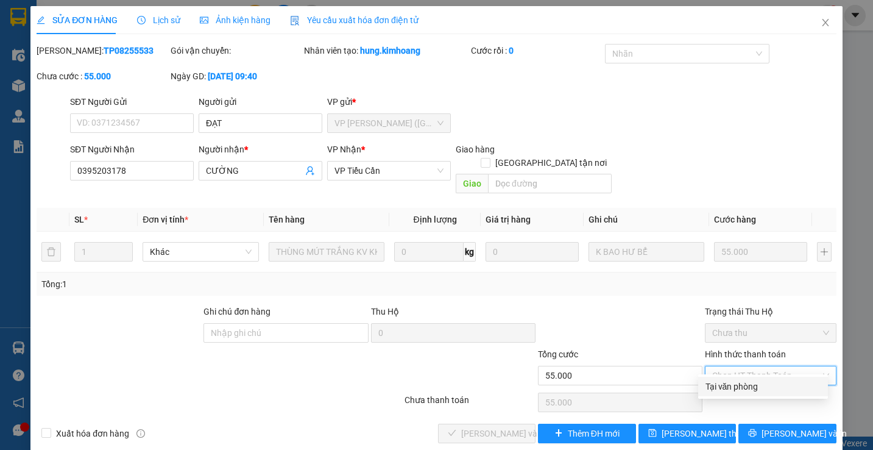
click at [726, 390] on div "Tại văn phòng" at bounding box center [763, 386] width 115 height 13
type input "0"
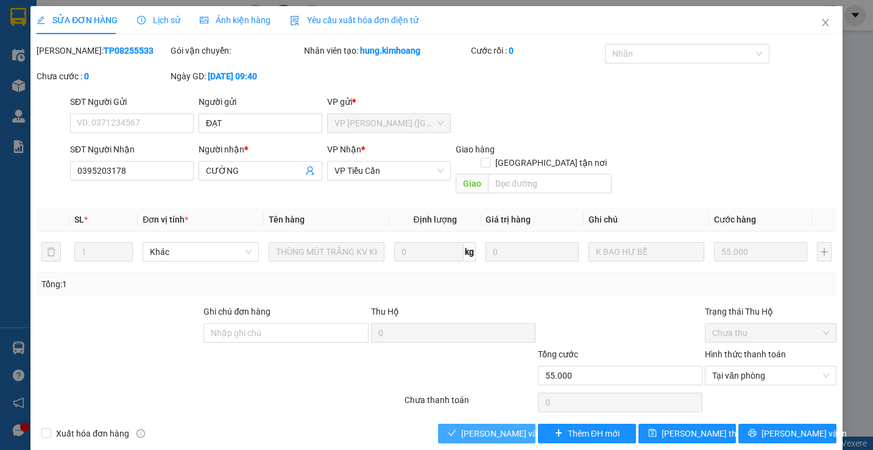
click at [512, 427] on span "[PERSON_NAME] và Giao hàng" at bounding box center [519, 433] width 117 height 13
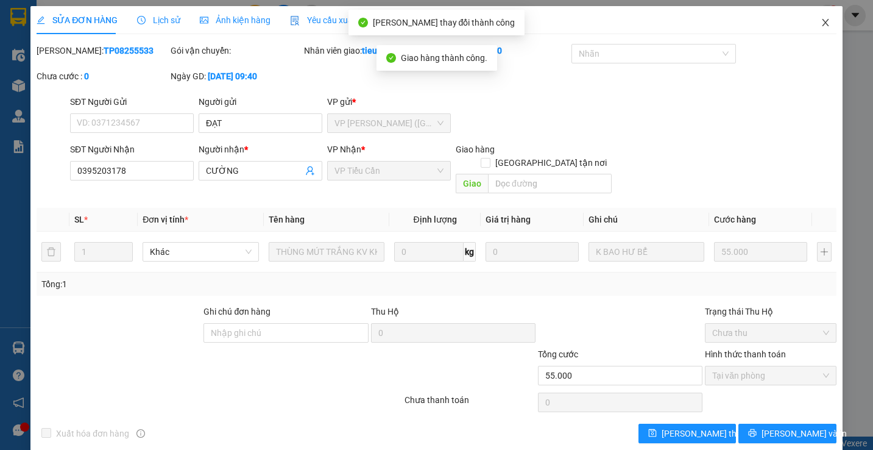
click at [809, 19] on span "Close" at bounding box center [826, 23] width 34 height 34
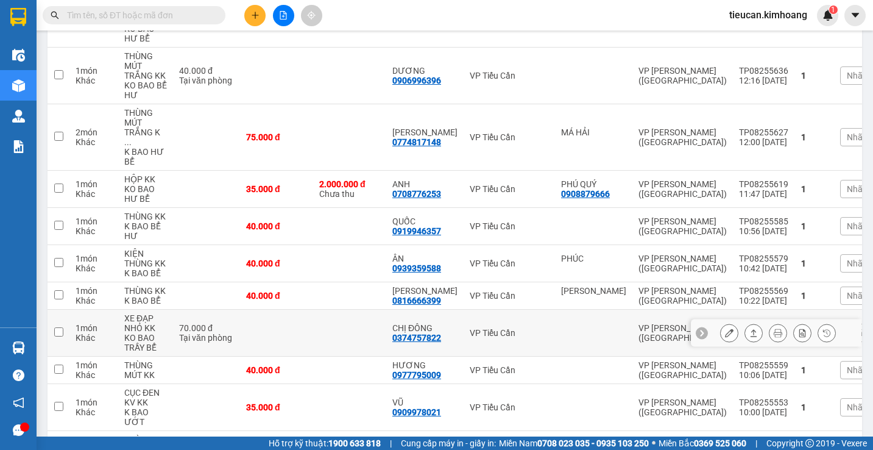
scroll to position [916, 0]
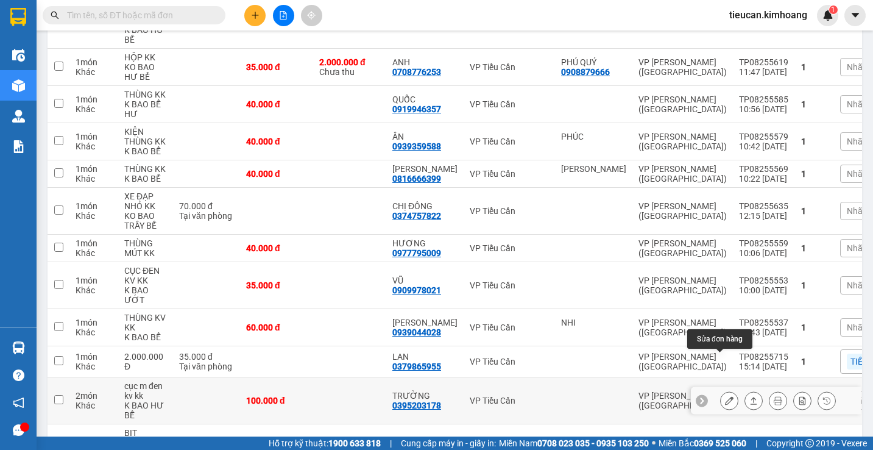
click at [725, 396] on icon at bounding box center [729, 400] width 9 height 9
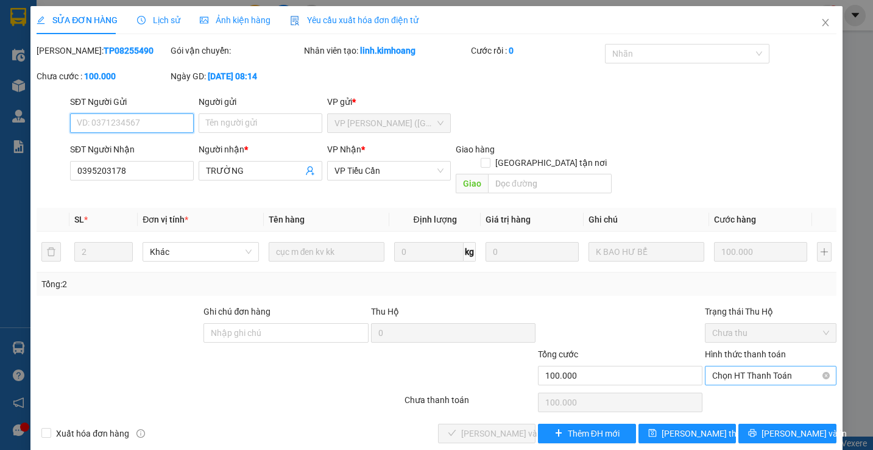
click at [717, 367] on span "Chọn HT Thanh Toán" at bounding box center [770, 375] width 116 height 18
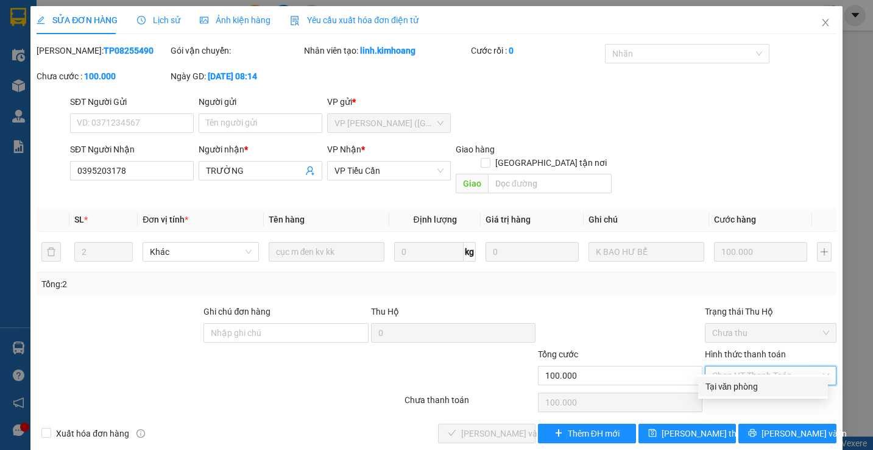
click at [714, 384] on div "Tại văn phòng" at bounding box center [763, 386] width 115 height 13
type input "0"
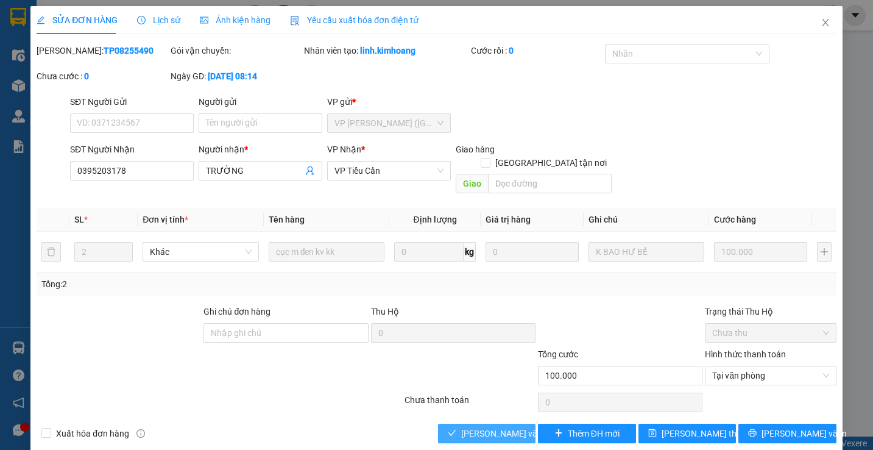
click at [503, 427] on span "[PERSON_NAME] và Giao hàng" at bounding box center [519, 433] width 117 height 13
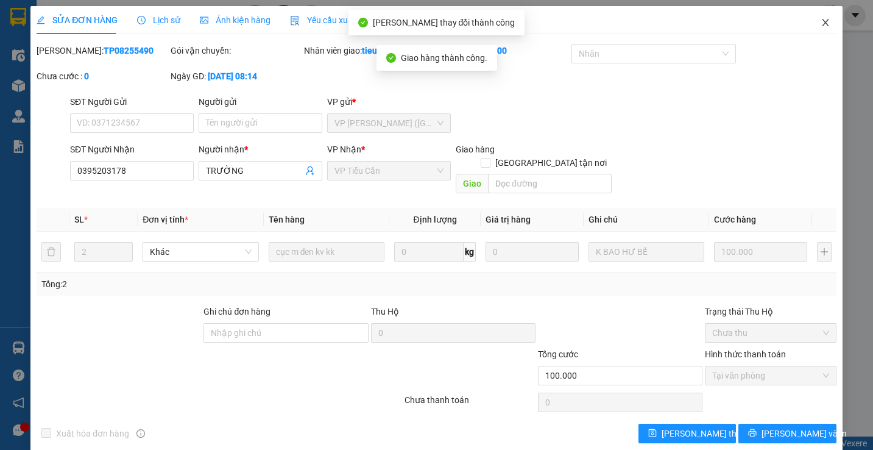
click at [821, 26] on icon "close" at bounding box center [826, 23] width 10 height 10
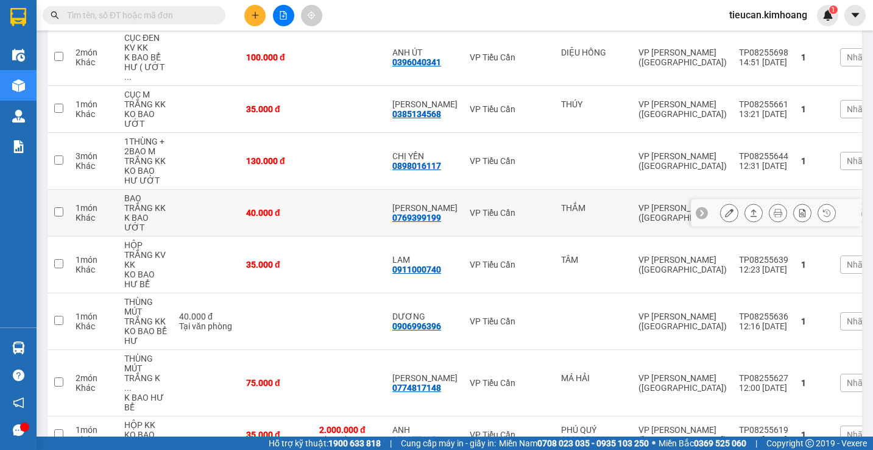
scroll to position [609, 0]
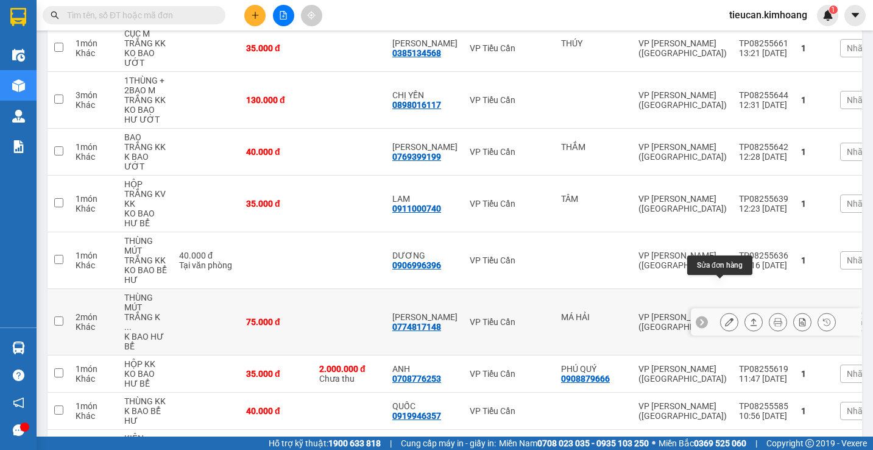
click at [725, 311] on button at bounding box center [729, 321] width 17 height 21
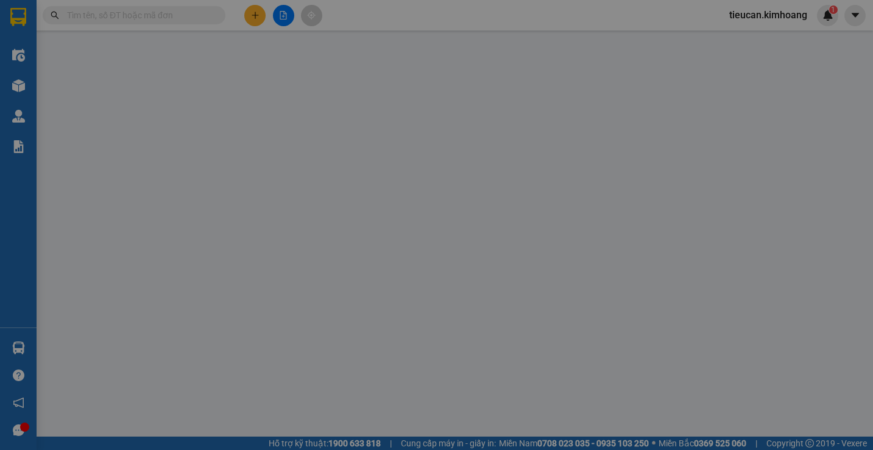
type input "MÁ HẢI"
type input "0774817148"
type input "THANH THÚY"
type input "75.000"
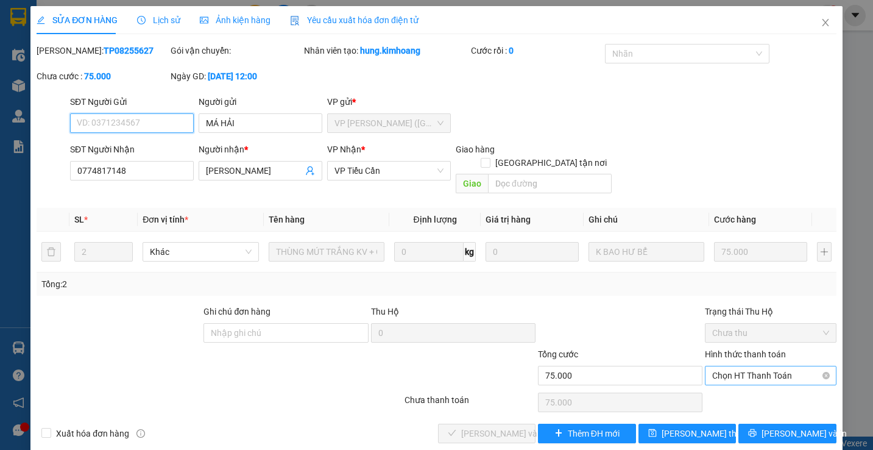
click at [729, 366] on span "Chọn HT Thanh Toán" at bounding box center [770, 375] width 116 height 18
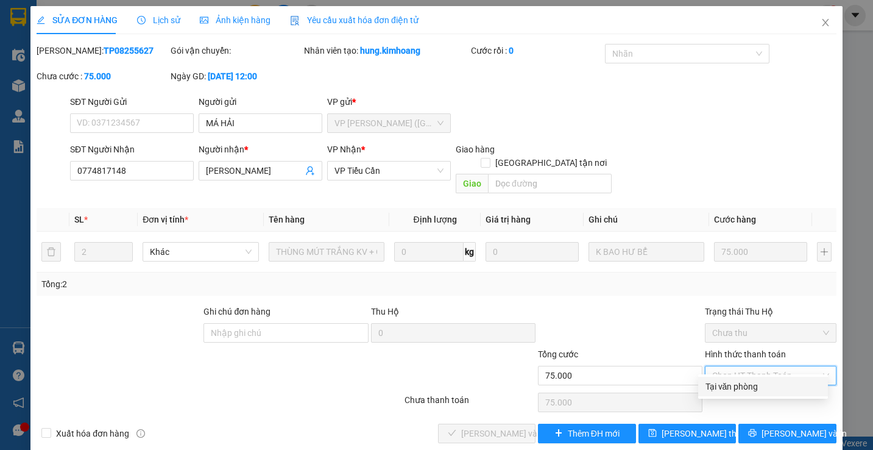
click at [723, 379] on div "Tại văn phòng" at bounding box center [763, 386] width 130 height 19
type input "0"
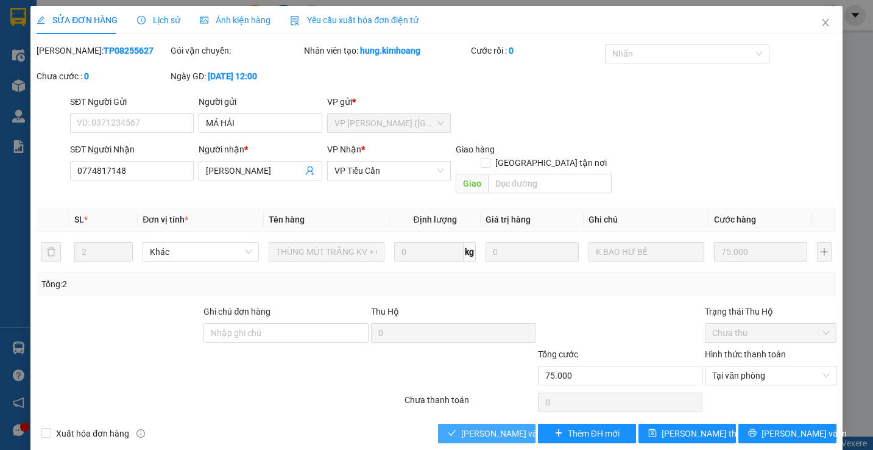
drag, startPoint x: 508, startPoint y: 422, endPoint x: 520, endPoint y: 414, distance: 14.5
click at [520, 427] on span "[PERSON_NAME] và Giao hàng" at bounding box center [519, 433] width 117 height 13
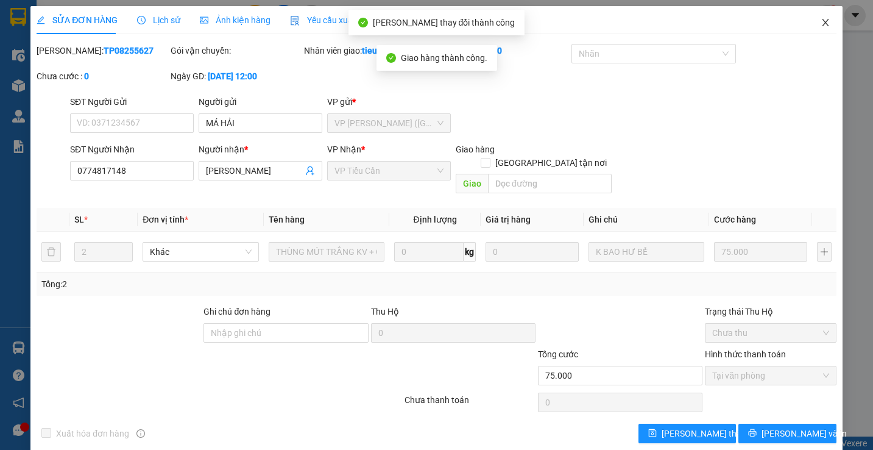
click at [814, 15] on span "Close" at bounding box center [826, 23] width 34 height 34
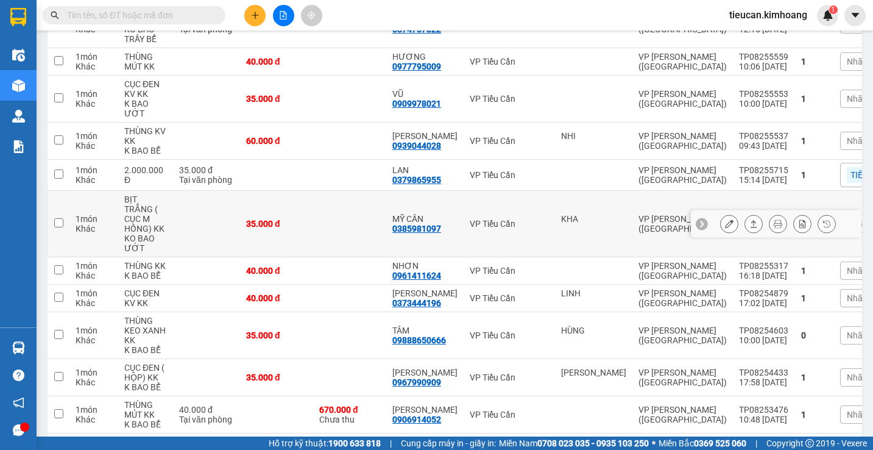
scroll to position [1049, 0]
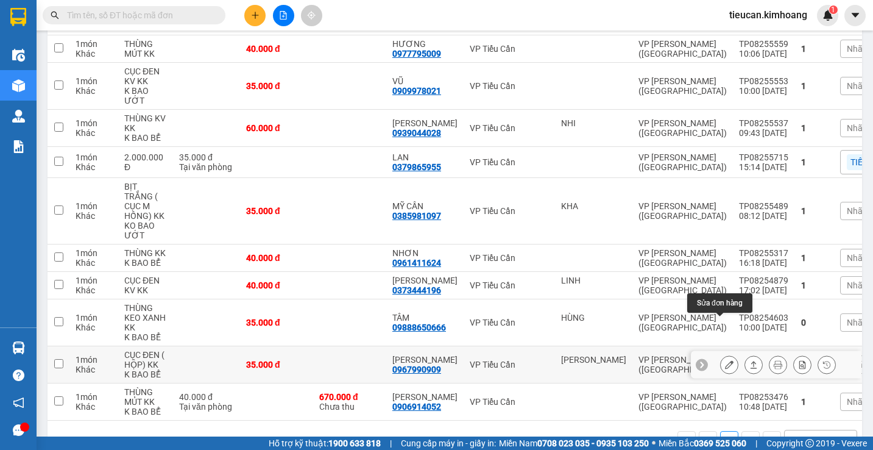
click at [725, 360] on icon at bounding box center [729, 364] width 9 height 9
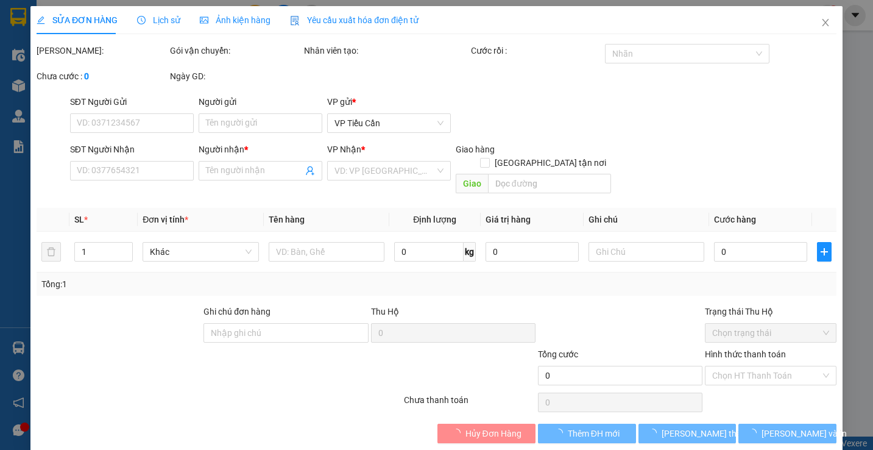
type input "NGUYỄN TRÂN"
type input "0967990909"
type input "NGÔ KHANH"
type input "35.000"
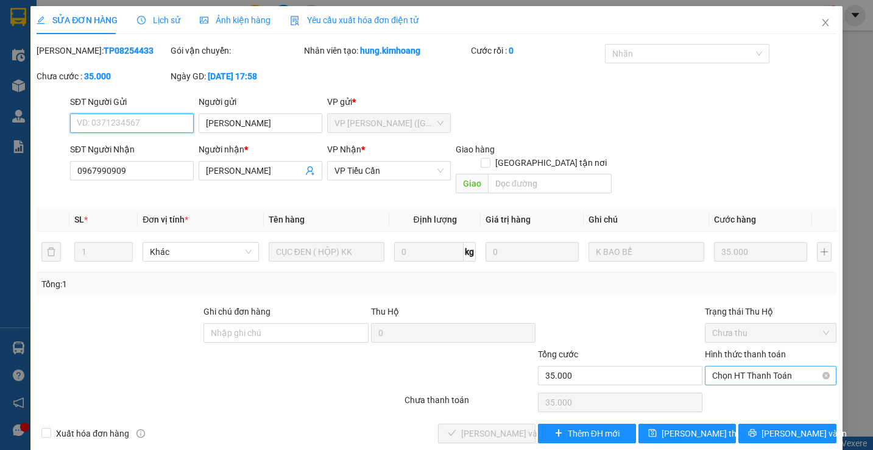
click at [713, 366] on span "Chọn HT Thanh Toán" at bounding box center [770, 375] width 116 height 18
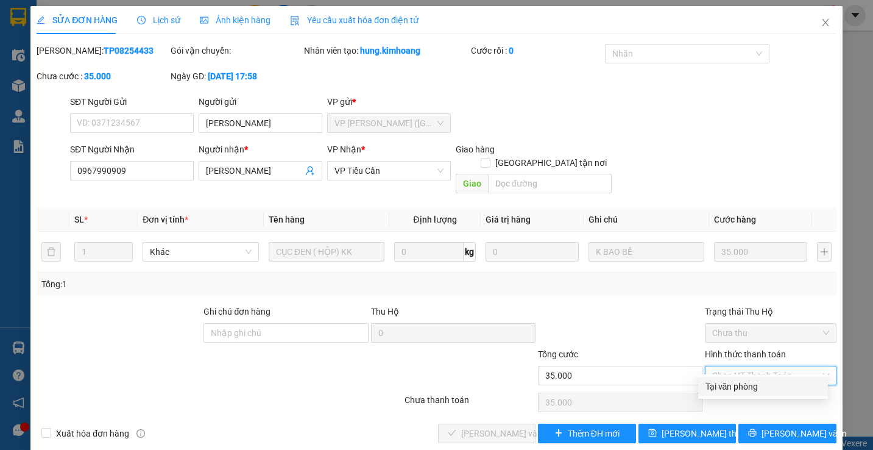
click at [733, 386] on div "Tại văn phòng" at bounding box center [763, 386] width 115 height 13
type input "0"
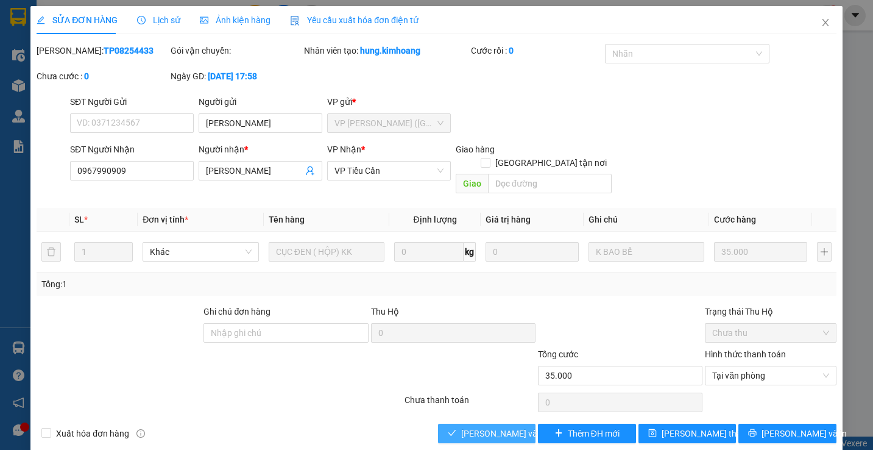
click at [480, 427] on span "[PERSON_NAME] và Giao hàng" at bounding box center [519, 433] width 117 height 13
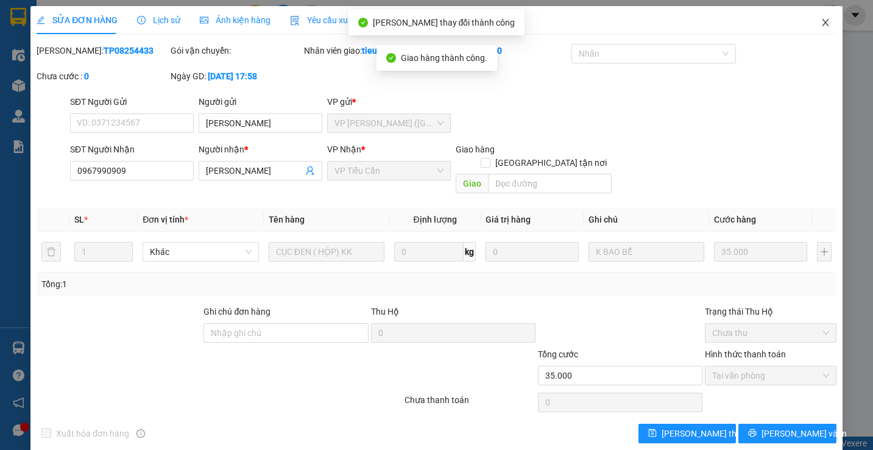
click at [812, 15] on span "Close" at bounding box center [826, 23] width 34 height 34
click at [812, 15] on span "tieucan.kimhoang" at bounding box center [768, 14] width 97 height 15
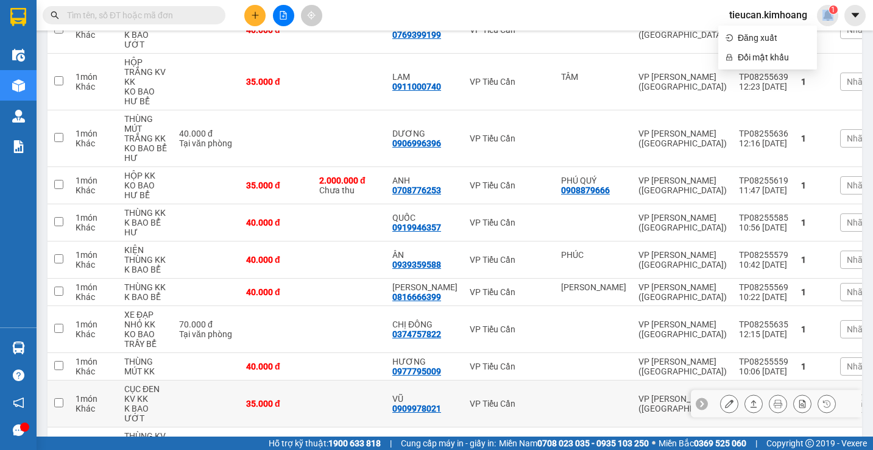
scroll to position [853, 0]
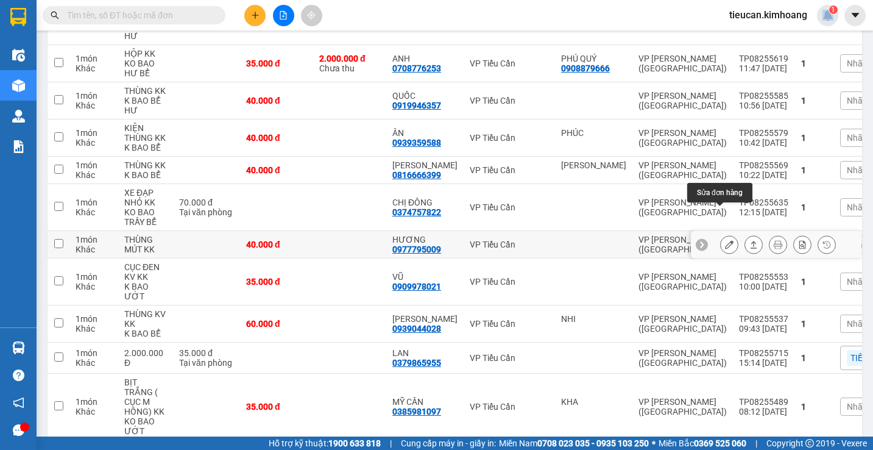
click at [725, 240] on icon at bounding box center [729, 244] width 9 height 9
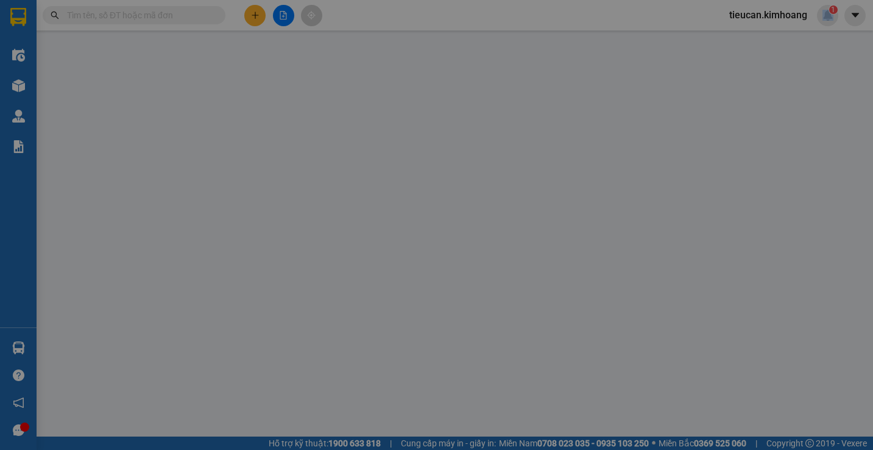
type input "0977795009"
type input "HƯƠNG"
type input "40.000"
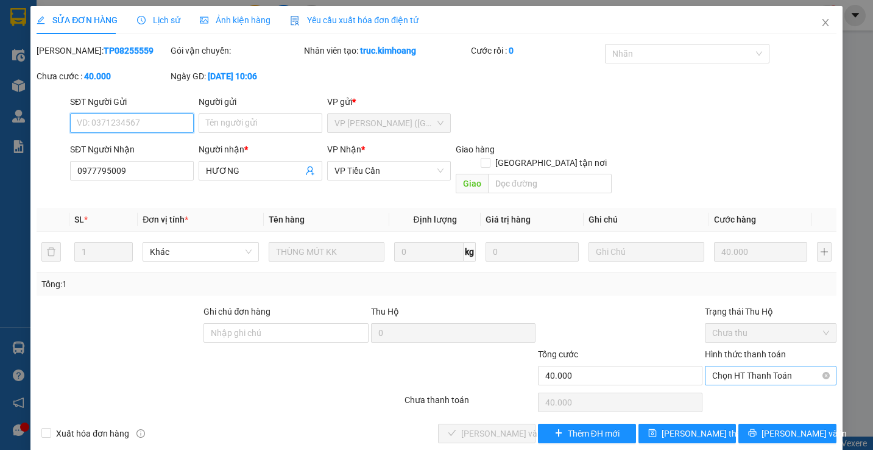
click at [728, 366] on span "Chọn HT Thanh Toán" at bounding box center [770, 375] width 116 height 18
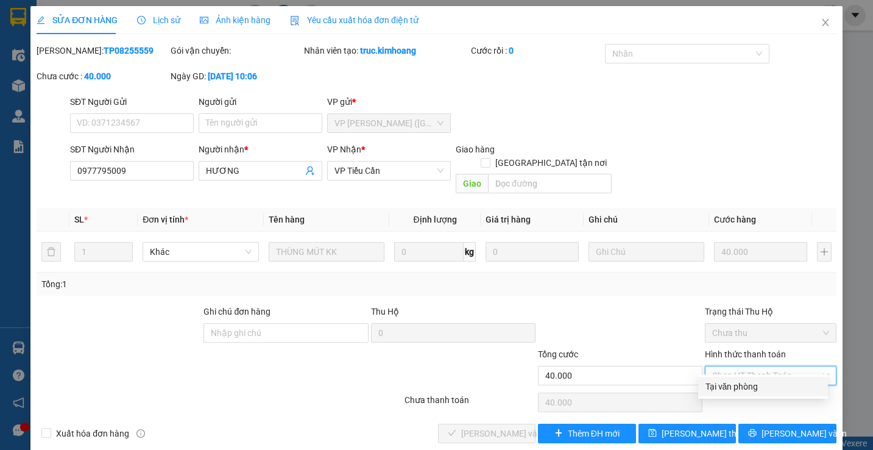
click at [720, 392] on div "Tại văn phòng" at bounding box center [763, 386] width 115 height 13
type input "0"
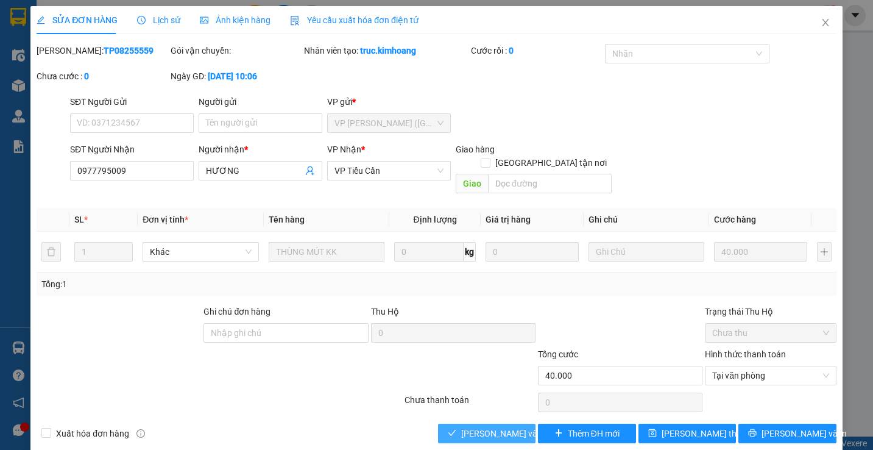
click at [506, 427] on span "[PERSON_NAME] và Giao hàng" at bounding box center [519, 433] width 117 height 13
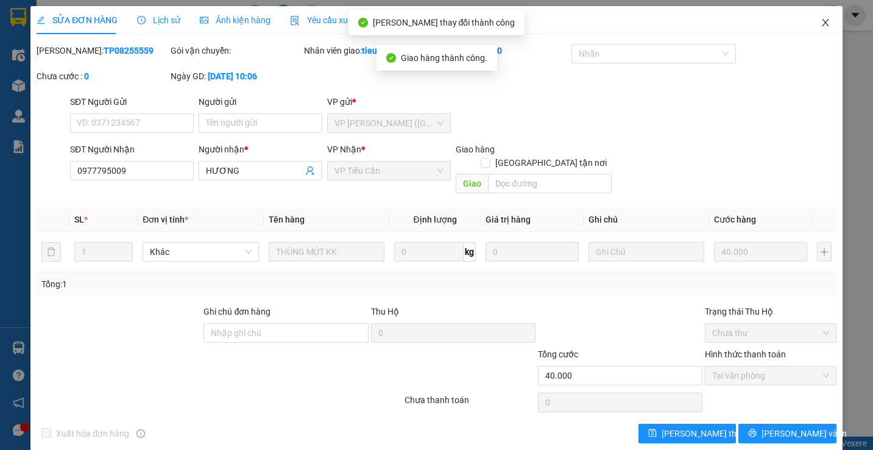
click at [809, 18] on span "Close" at bounding box center [826, 23] width 34 height 34
click at [808, 18] on span "tieucan.kimhoang" at bounding box center [768, 14] width 97 height 15
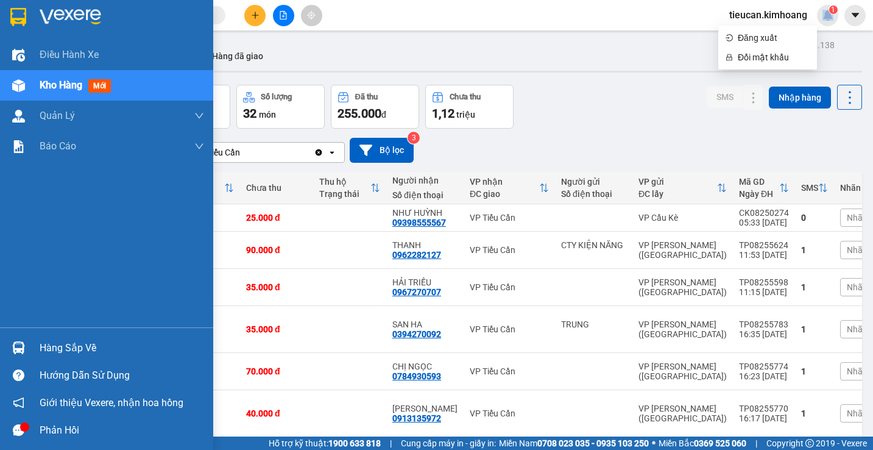
click at [69, 342] on div "Hàng sắp về" at bounding box center [122, 348] width 165 height 18
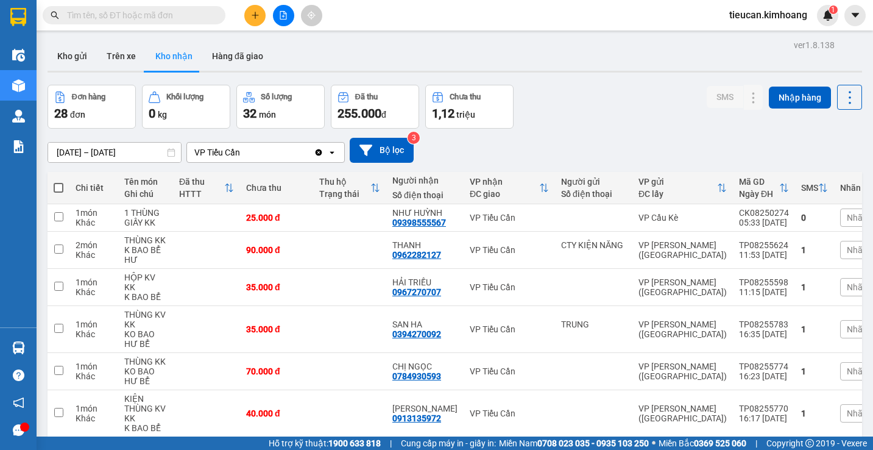
click at [544, 58] on section "Kết quả tìm kiếm ( 0 ) Bộ lọc No Data tieucan.kimhoang 1 Điều hành xe Kho hàng …" at bounding box center [436, 225] width 873 height 450
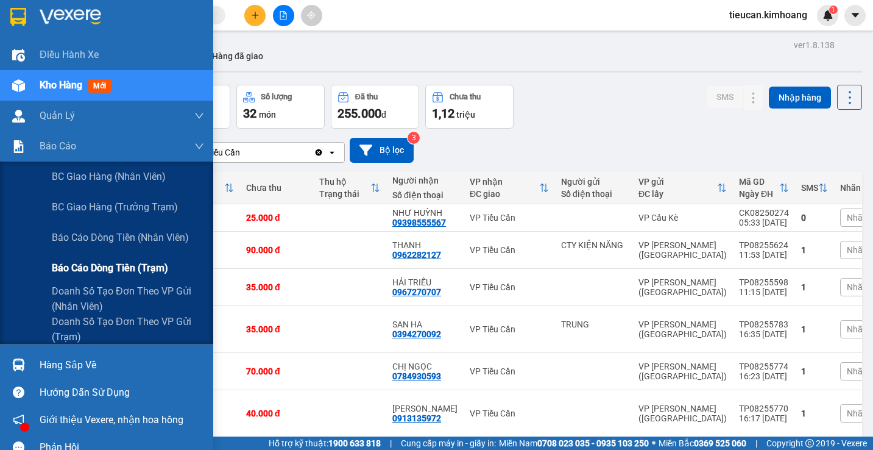
click at [94, 276] on div "Báo cáo dòng tiền (trạm)" at bounding box center [128, 268] width 152 height 30
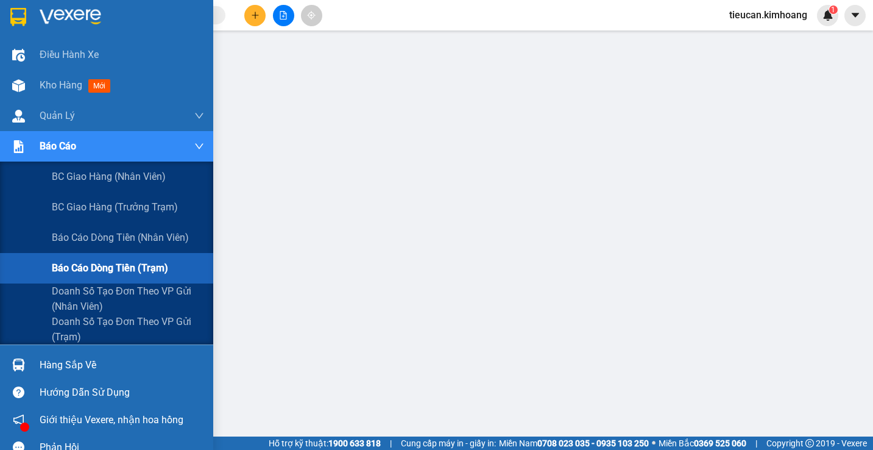
click at [88, 263] on span "Báo cáo dòng tiền (trạm)" at bounding box center [110, 267] width 116 height 15
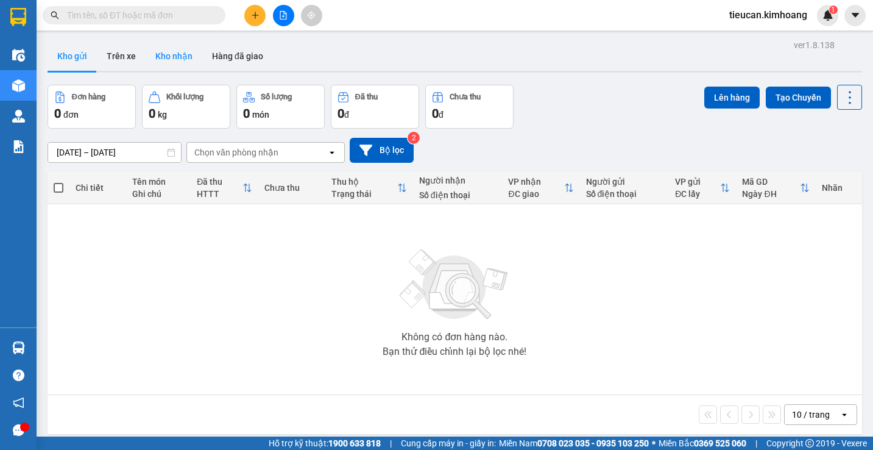
click at [183, 58] on button "Kho nhận" at bounding box center [174, 55] width 57 height 29
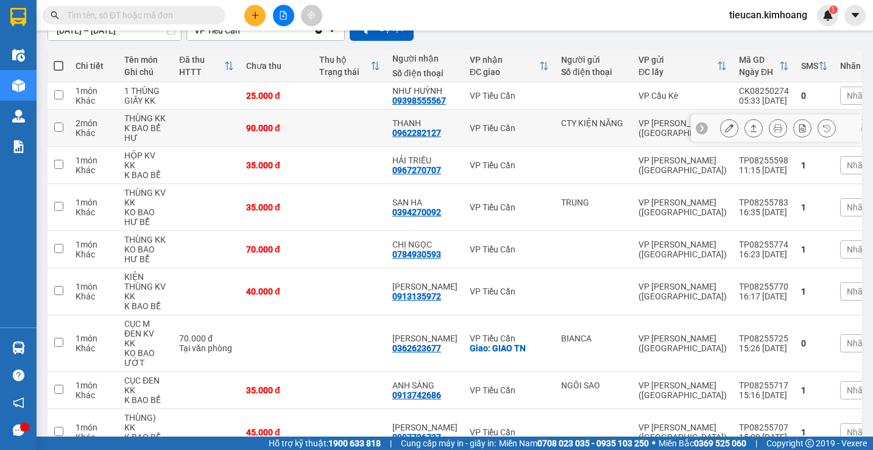
scroll to position [244, 0]
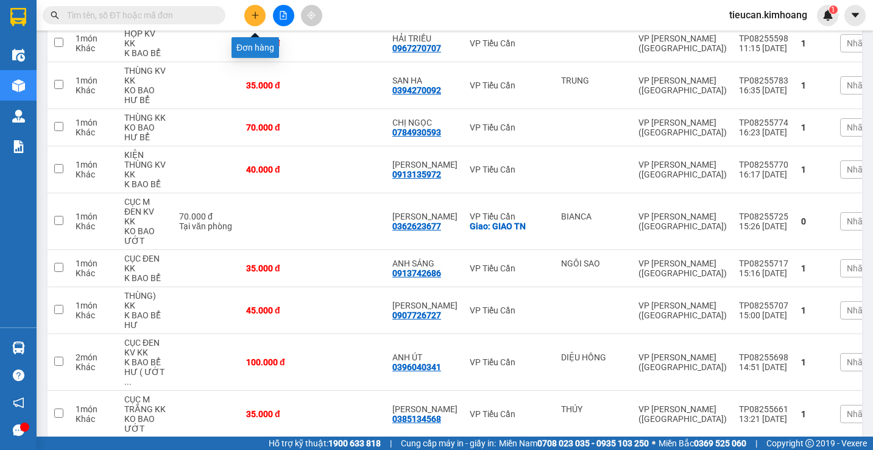
click at [255, 13] on icon "plus" at bounding box center [255, 15] width 9 height 9
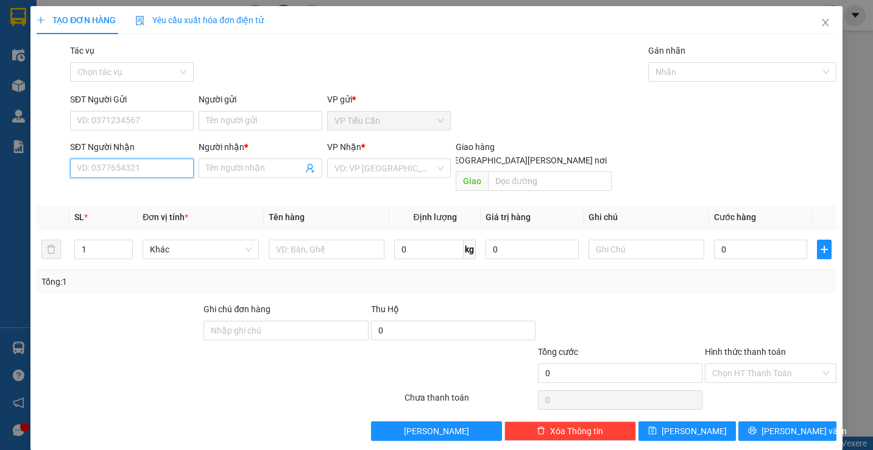
click at [154, 171] on input "SĐT Người Nhận" at bounding box center [132, 167] width 124 height 19
click at [133, 189] on div "0919482597 - THUỲ" at bounding box center [137, 192] width 120 height 13
type input "0919482597"
type input "THUỲ"
click at [133, 189] on div "0919482597 - THUỲ" at bounding box center [137, 192] width 120 height 13
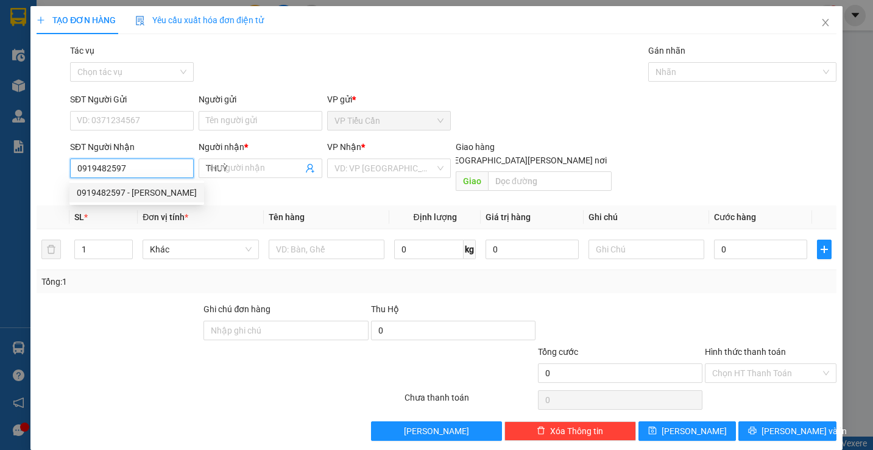
type input "190.000"
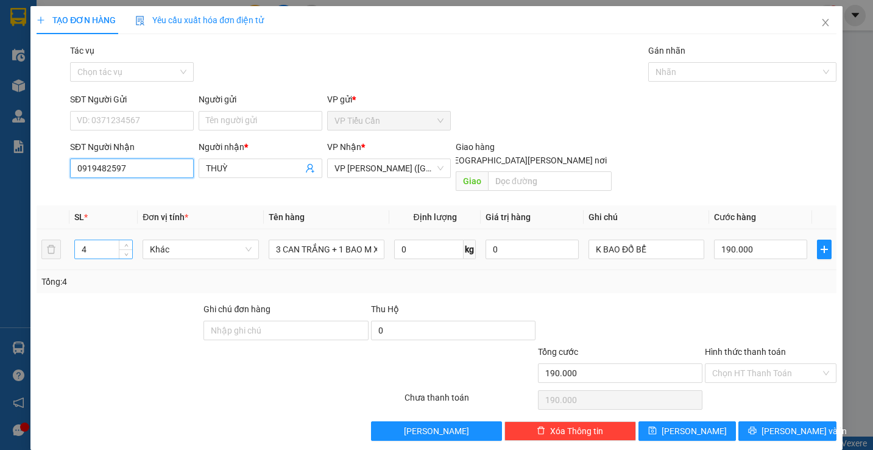
type input "0919482597"
click at [93, 240] on input "4" at bounding box center [104, 249] width 58 height 18
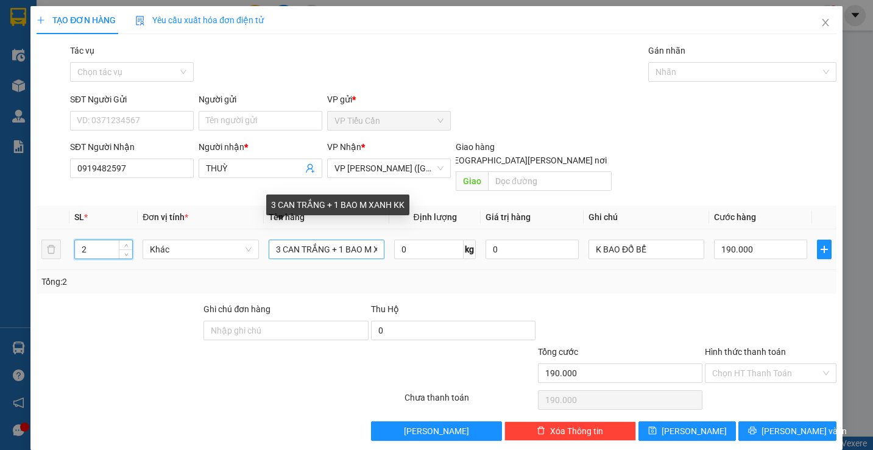
type input "2"
click at [275, 239] on input "3 CAN TRẮNG + 1 BAO M XANH KK" at bounding box center [327, 248] width 116 height 19
click at [278, 239] on input "3 CAN TRẮNG + 1 BAO M XANH KK" at bounding box center [327, 248] width 116 height 19
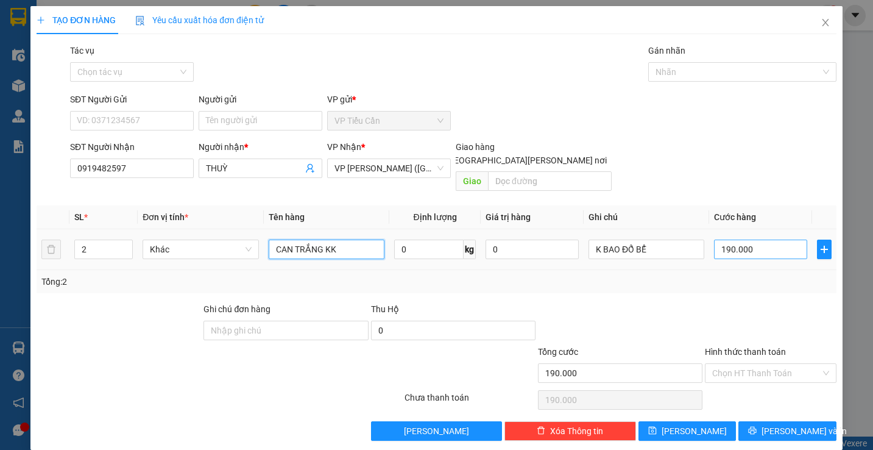
type input "CAN TRẮNG KK"
click at [749, 243] on input "190.000" at bounding box center [760, 248] width 93 height 19
type input "0"
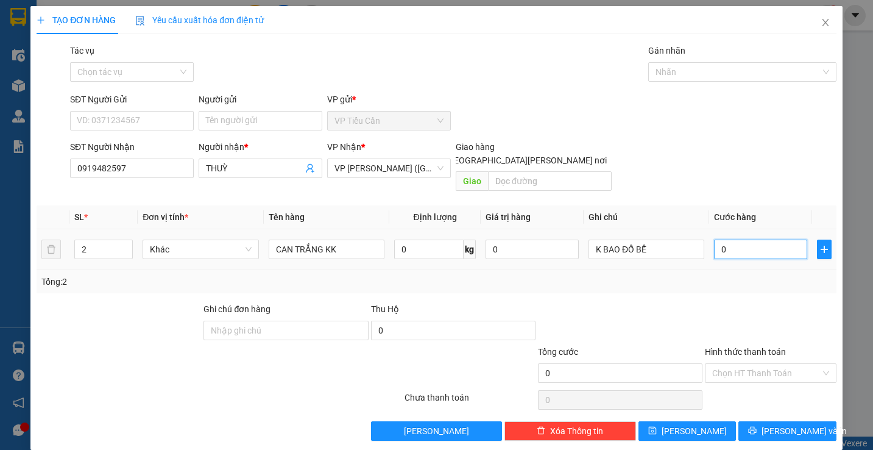
click at [714, 239] on input "0" at bounding box center [760, 248] width 93 height 19
type input "1"
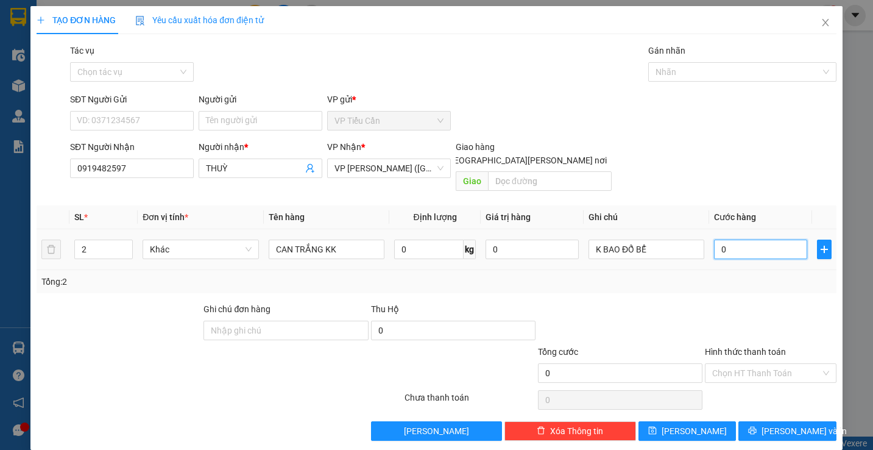
type input "1"
type input "10"
type input "100"
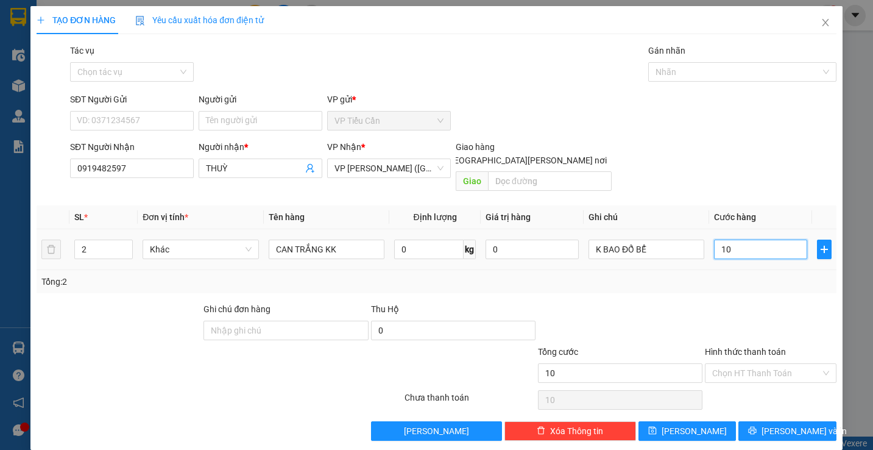
type input "100"
type input "100.000"
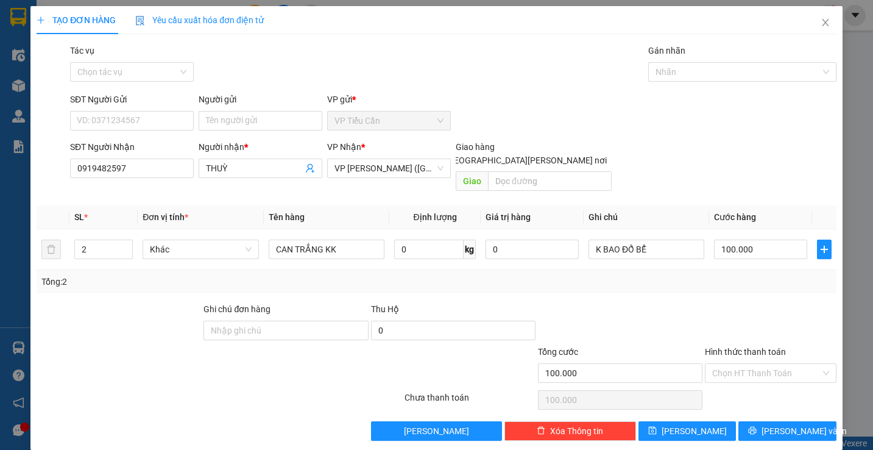
click at [699, 275] on div "Tổng: 2" at bounding box center [437, 281] width 800 height 23
click at [793, 424] on span "[PERSON_NAME] và In" at bounding box center [804, 430] width 85 height 13
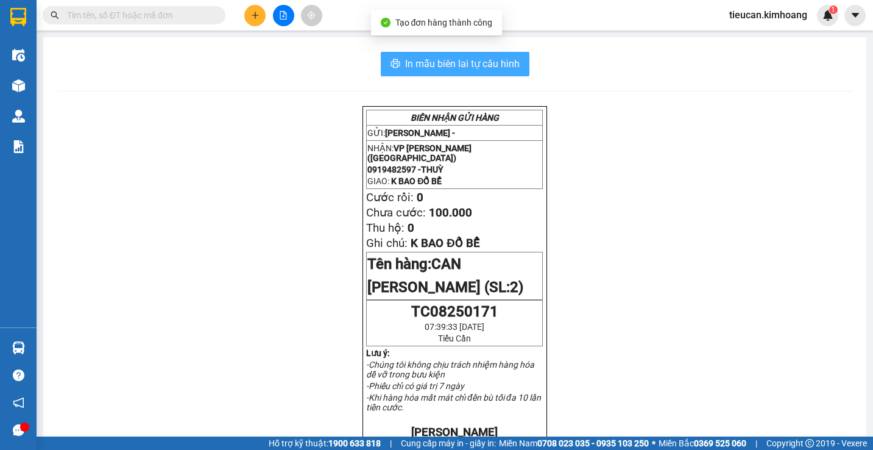
click at [470, 55] on button "In mẫu biên lai tự cấu hình" at bounding box center [455, 64] width 149 height 24
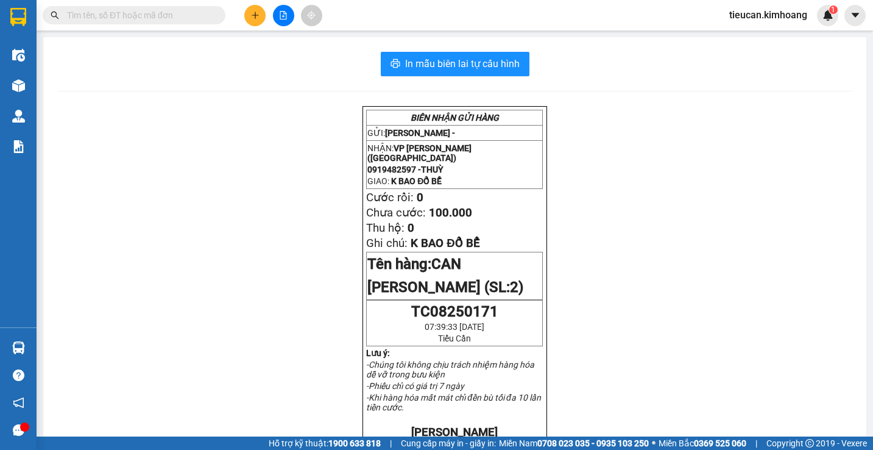
click at [657, 349] on div "BIÊN NHẬN GỬI HÀNG GỬI: VP Tiểu Cần - NHẬN: VP Trần Phú (Hàng) 0919482597 - THU…" at bounding box center [455, 452] width 794 height 693
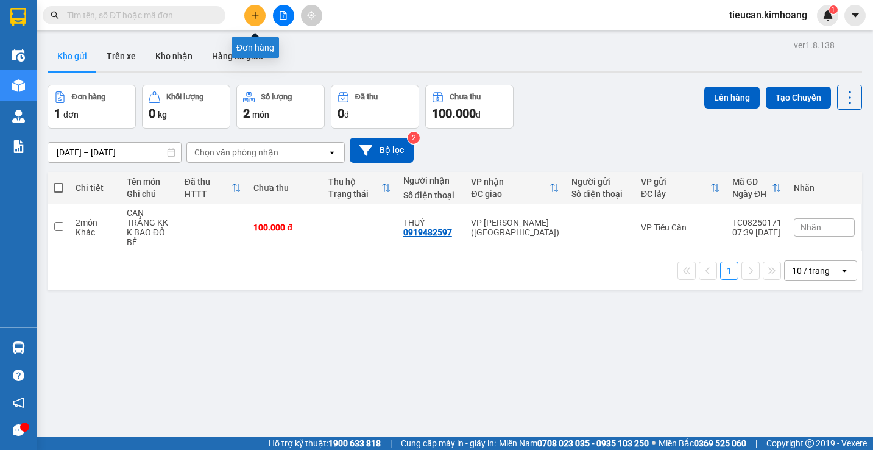
click at [246, 17] on button at bounding box center [254, 15] width 21 height 21
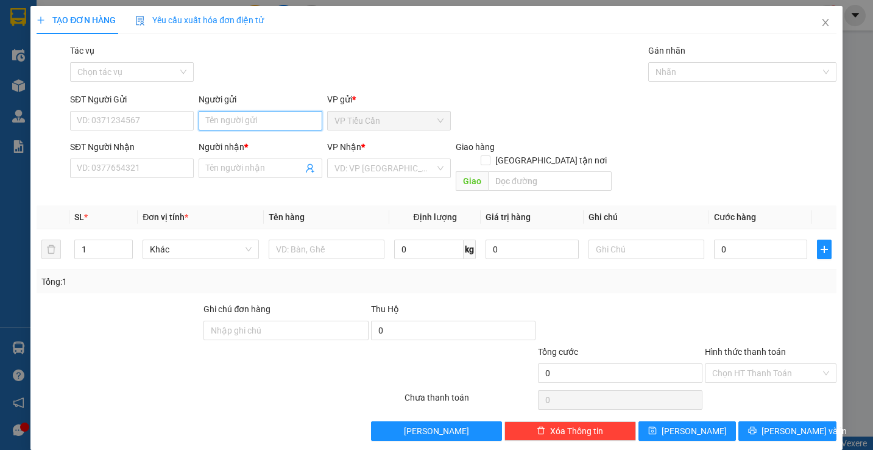
click at [207, 126] on input "Người gửi" at bounding box center [261, 120] width 124 height 19
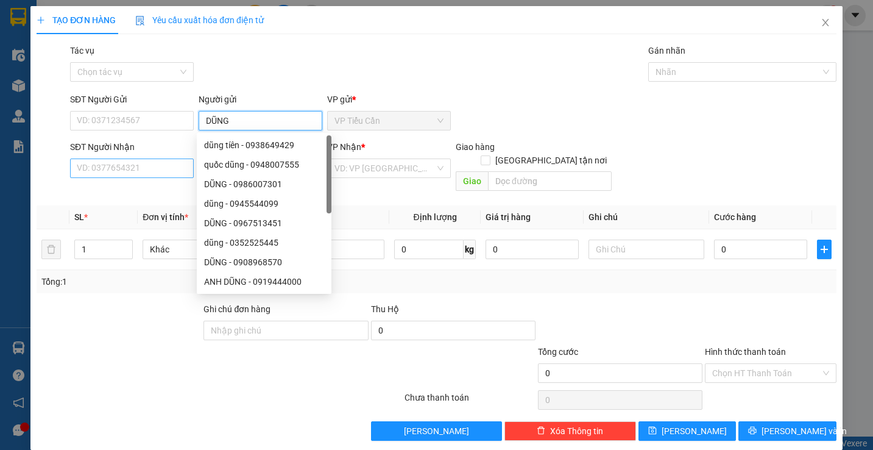
type input "DŨNG"
click at [157, 172] on input "SĐT Người Nhận" at bounding box center [132, 167] width 124 height 19
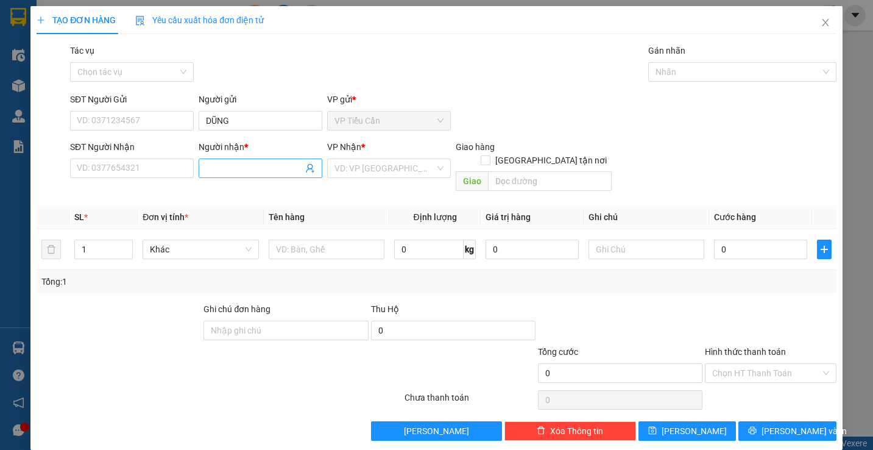
click at [206, 168] on input "Người nhận *" at bounding box center [254, 167] width 97 height 13
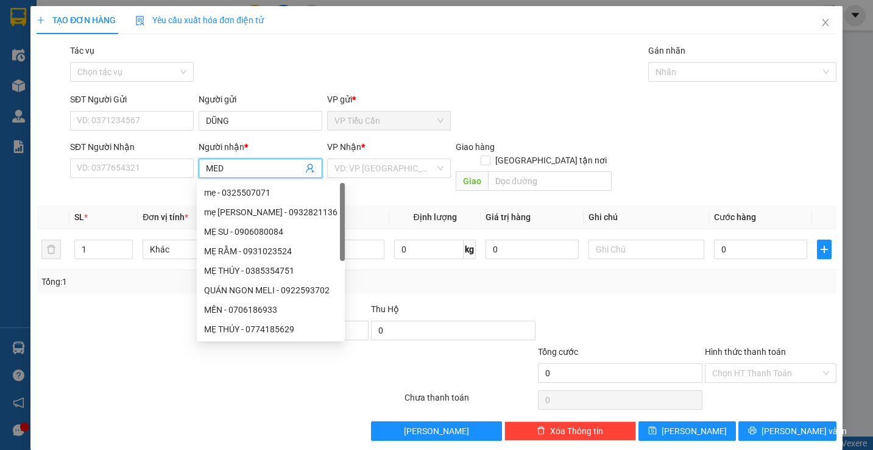
type input "MEDI"
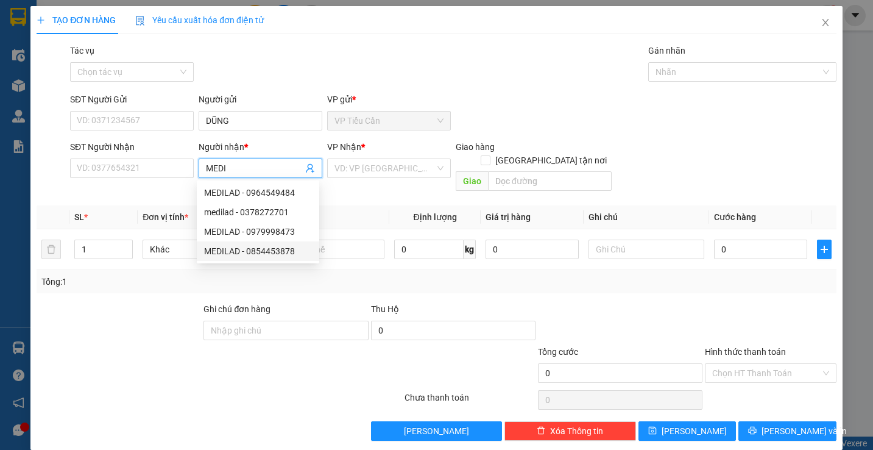
click at [238, 252] on div "MEDILAD - 0854453878" at bounding box center [258, 250] width 108 height 13
type input "0854453878"
click at [238, 252] on div "MEDILAD - 0854453878" at bounding box center [258, 250] width 108 height 13
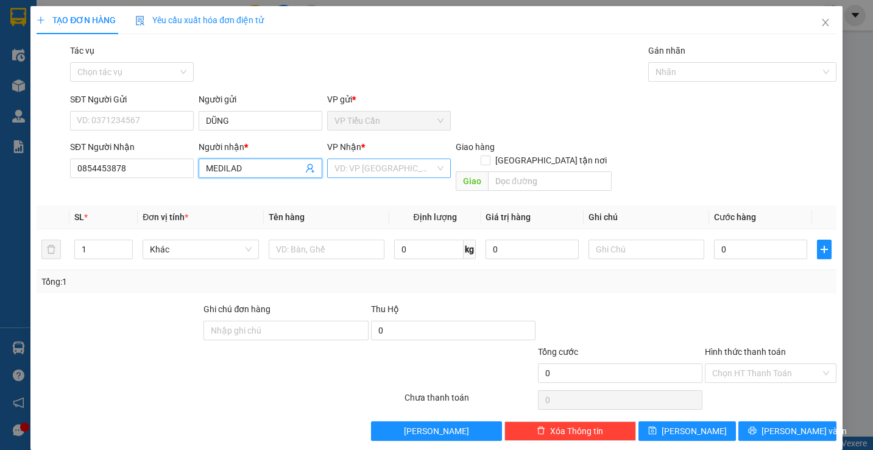
type input "MEDILAD"
click at [355, 171] on input "search" at bounding box center [385, 168] width 101 height 18
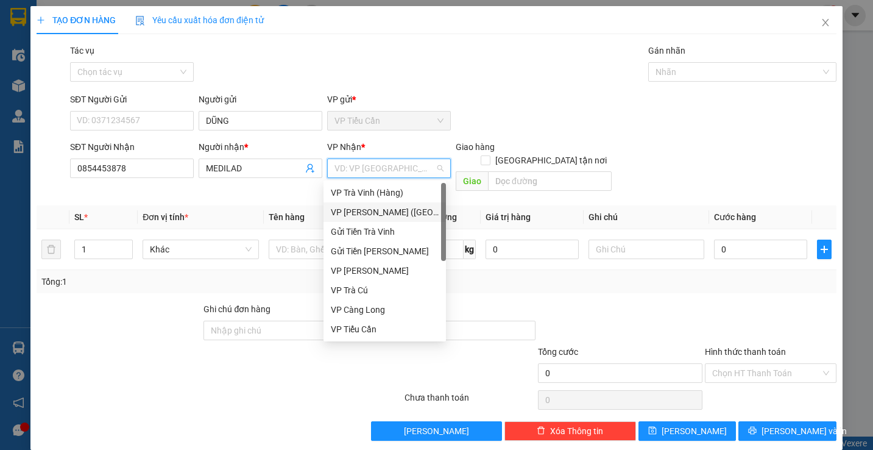
click at [375, 210] on div "VP [PERSON_NAME] ([GEOGRAPHIC_DATA])" at bounding box center [385, 211] width 108 height 13
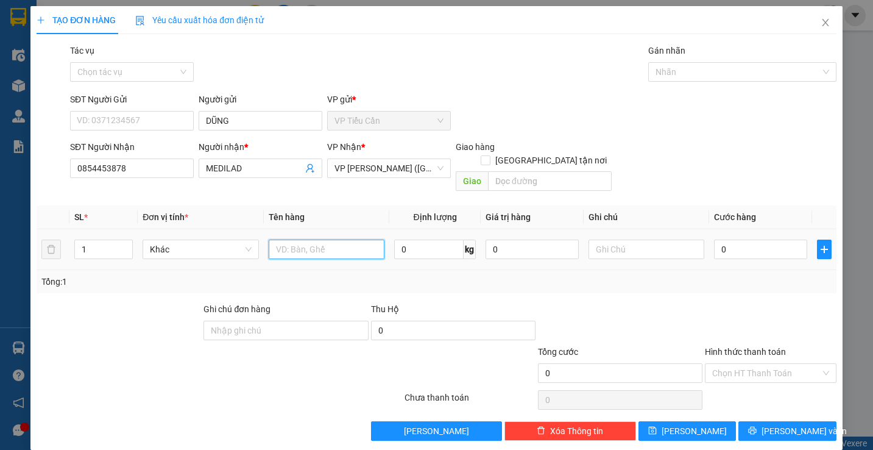
click at [274, 239] on input "text" at bounding box center [327, 248] width 116 height 19
type input "MÚT NHỎ KK"
click at [714, 239] on input "0" at bounding box center [760, 248] width 93 height 19
type input "3"
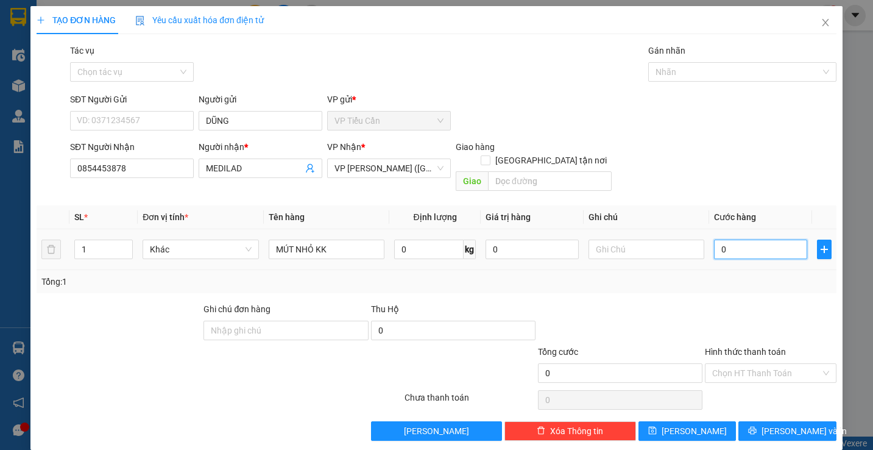
type input "3"
type input "35"
type input "35.000"
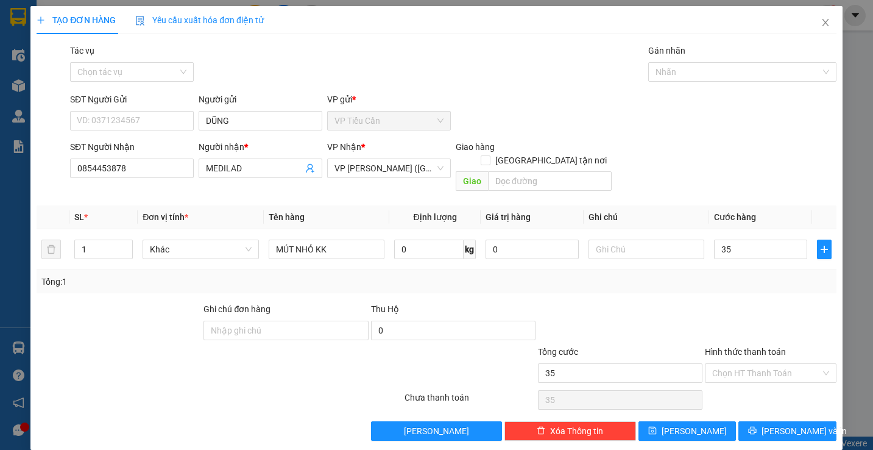
type input "35.000"
click at [670, 302] on div at bounding box center [620, 323] width 167 height 43
click at [777, 424] on span "[PERSON_NAME] và In" at bounding box center [804, 430] width 85 height 13
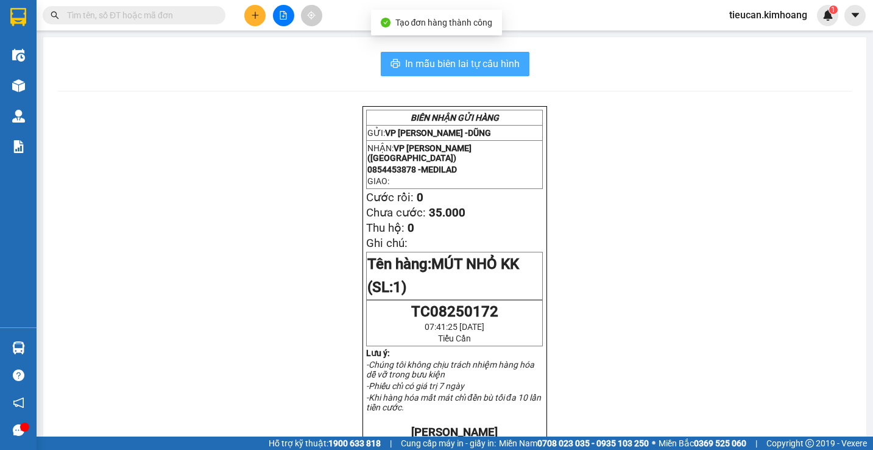
click at [484, 62] on span "In mẫu biên lai tự cấu hình" at bounding box center [462, 63] width 115 height 15
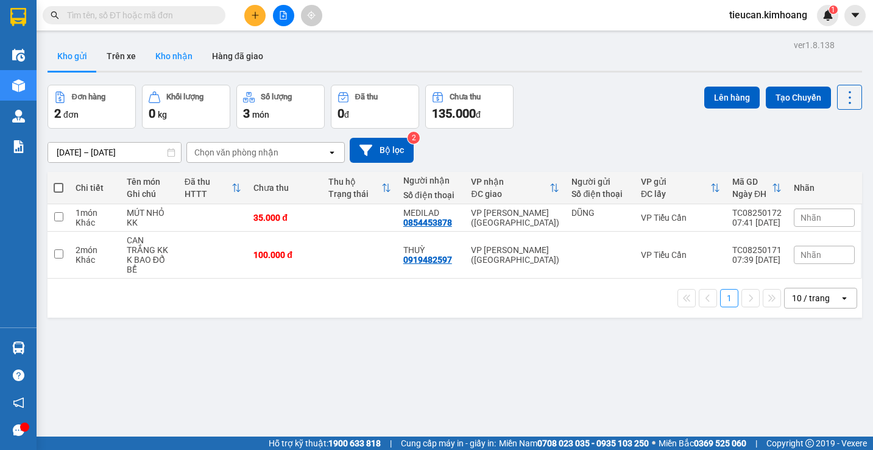
click at [174, 57] on button "Kho nhận" at bounding box center [174, 55] width 57 height 29
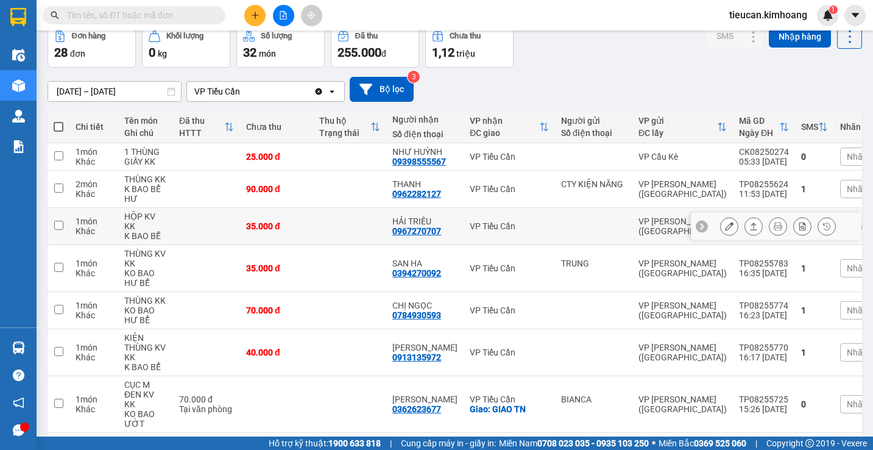
scroll to position [122, 0]
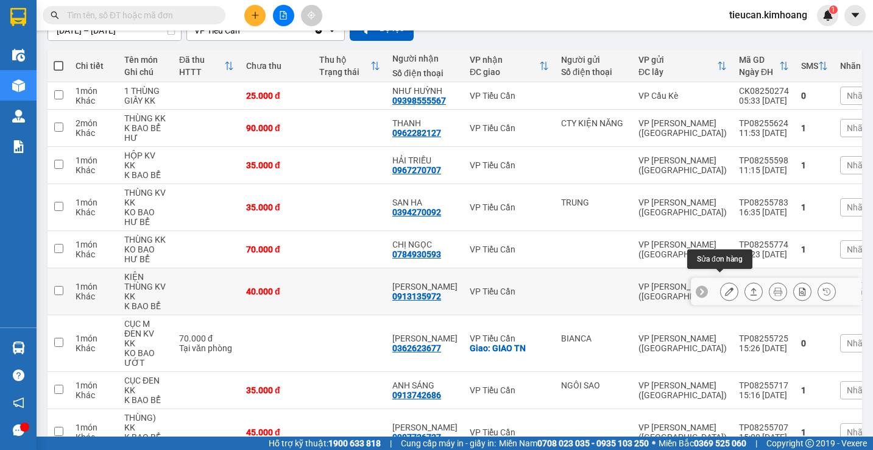
click at [721, 281] on button at bounding box center [729, 291] width 17 height 21
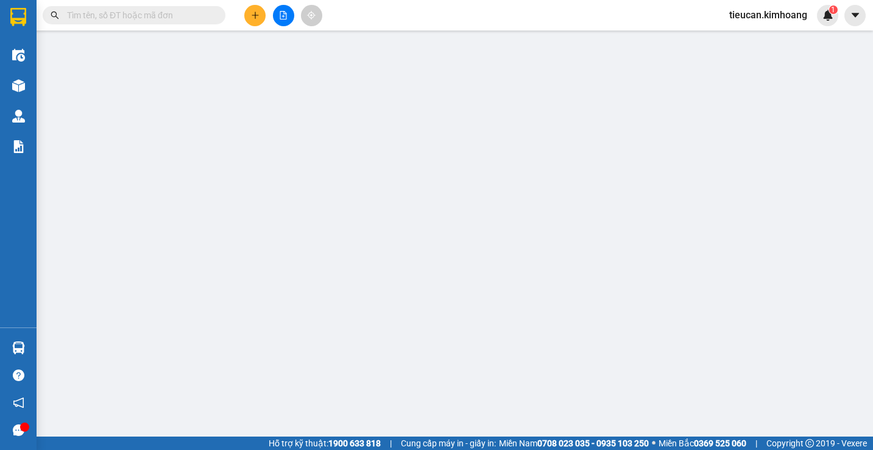
type input "0913135972"
type input "ANH VŨ"
type input "40.000"
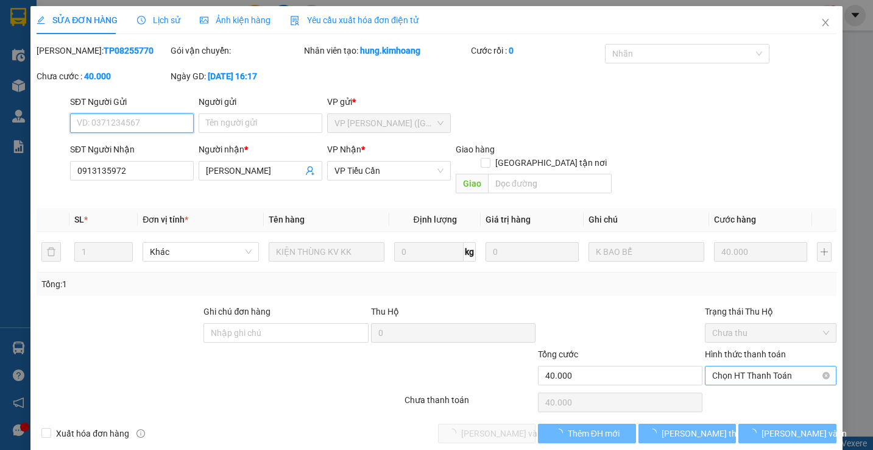
click at [724, 366] on span "Chọn HT Thanh Toán" at bounding box center [770, 375] width 116 height 18
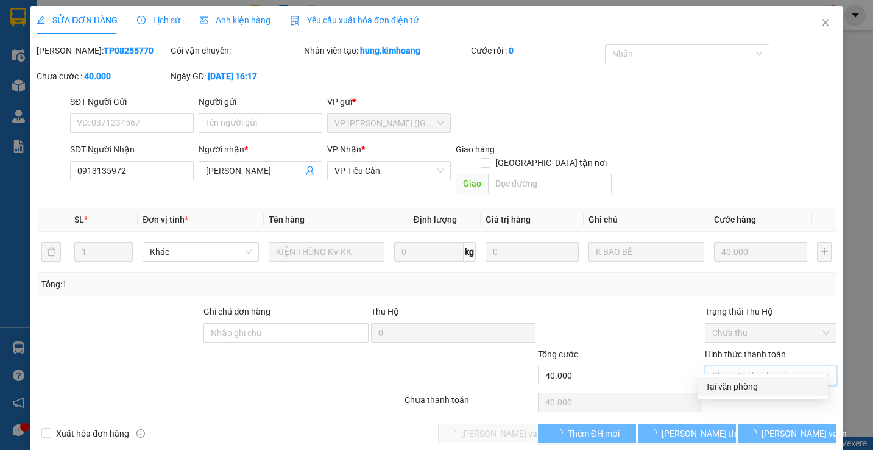
click at [718, 383] on div "Tại văn phòng" at bounding box center [763, 386] width 115 height 13
type input "0"
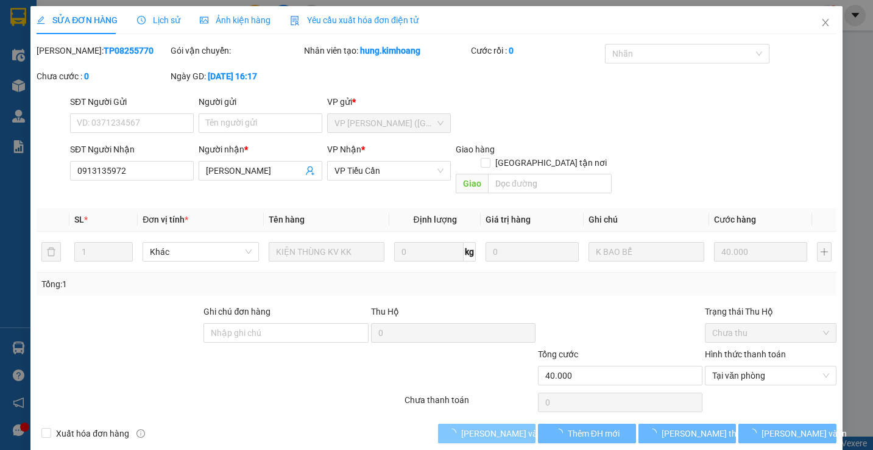
click at [514, 427] on span "[PERSON_NAME] và Giao hàng" at bounding box center [519, 433] width 117 height 13
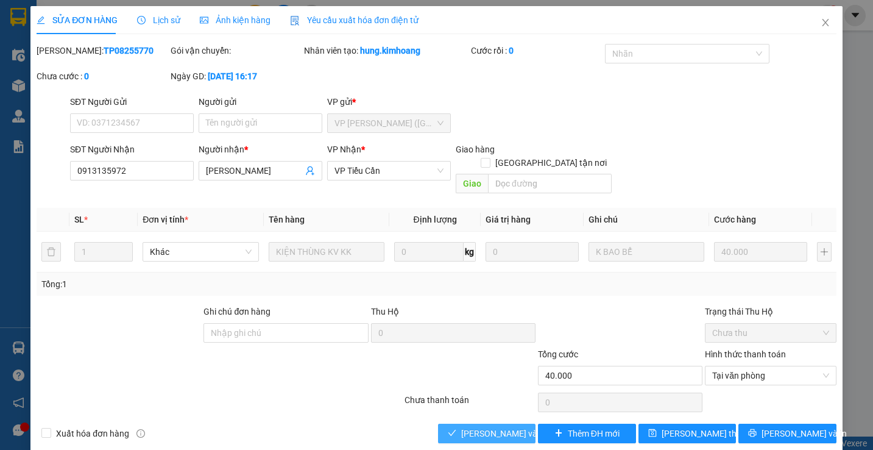
click at [514, 427] on span "[PERSON_NAME] và Giao hàng" at bounding box center [519, 433] width 117 height 13
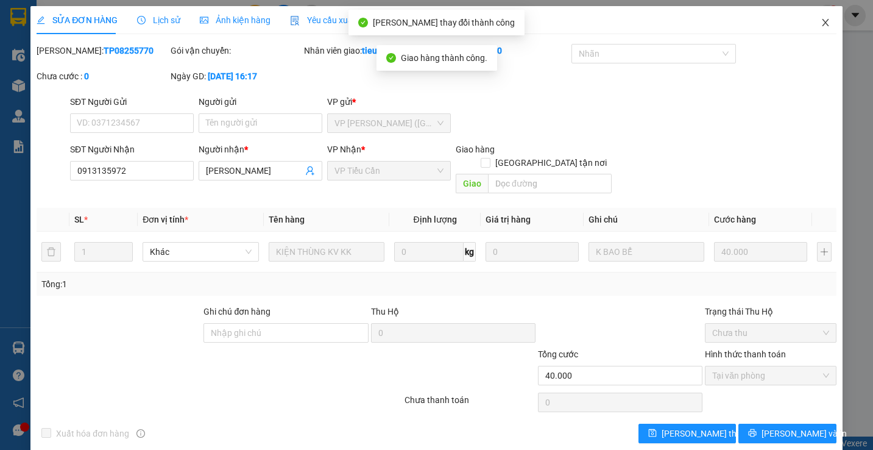
click at [809, 21] on span "Close" at bounding box center [826, 23] width 34 height 34
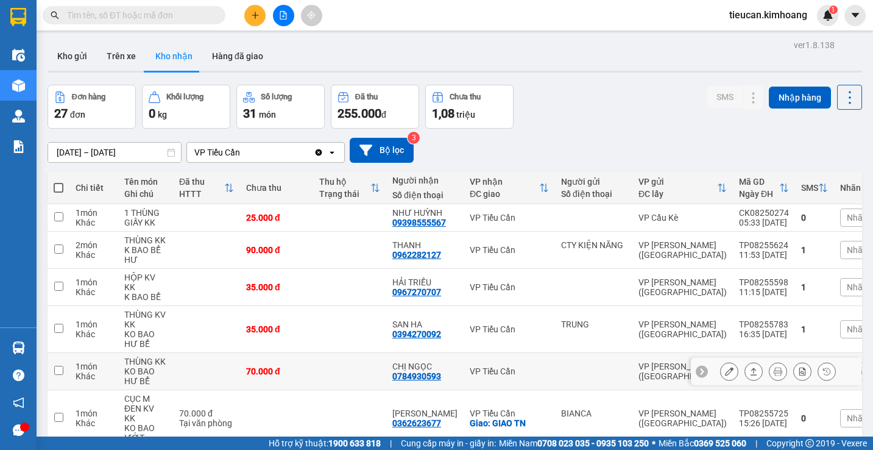
scroll to position [244, 0]
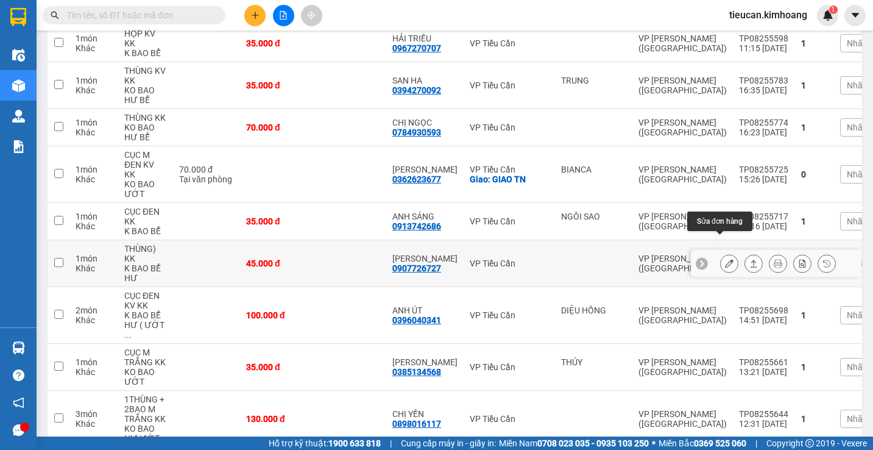
click at [721, 253] on button at bounding box center [729, 263] width 17 height 21
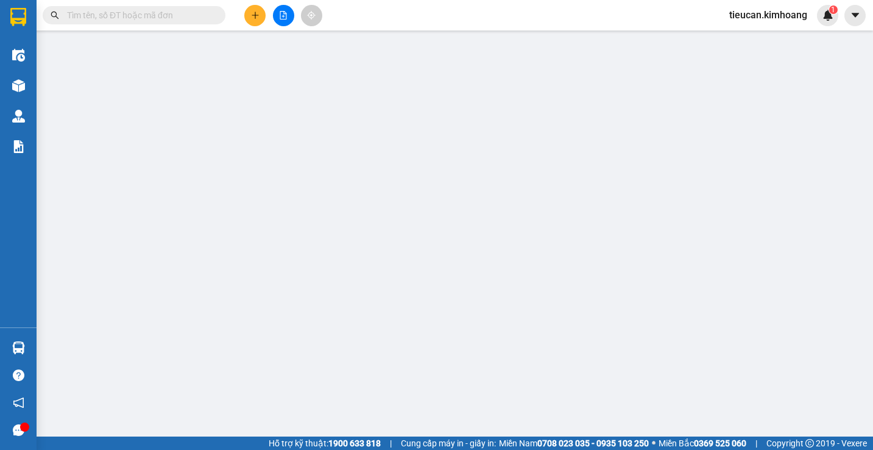
type input "0907726727"
type input "ANH LINH"
type input "45.000"
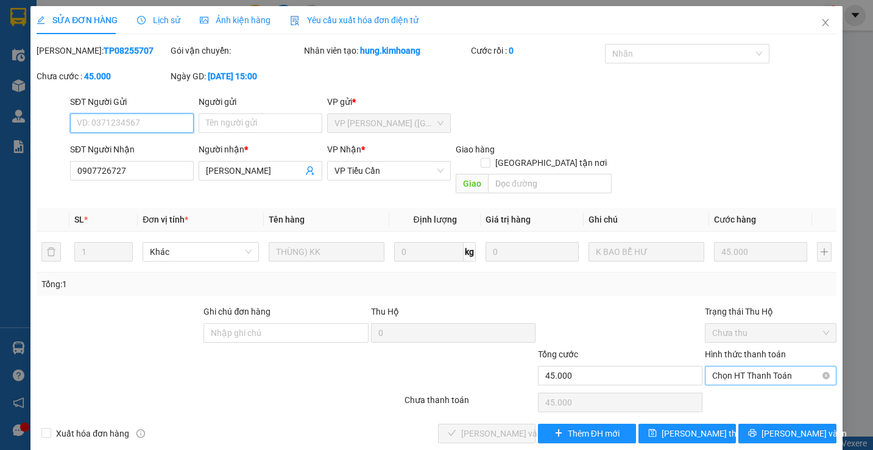
click at [769, 366] on span "Chọn HT Thanh Toán" at bounding box center [770, 375] width 116 height 18
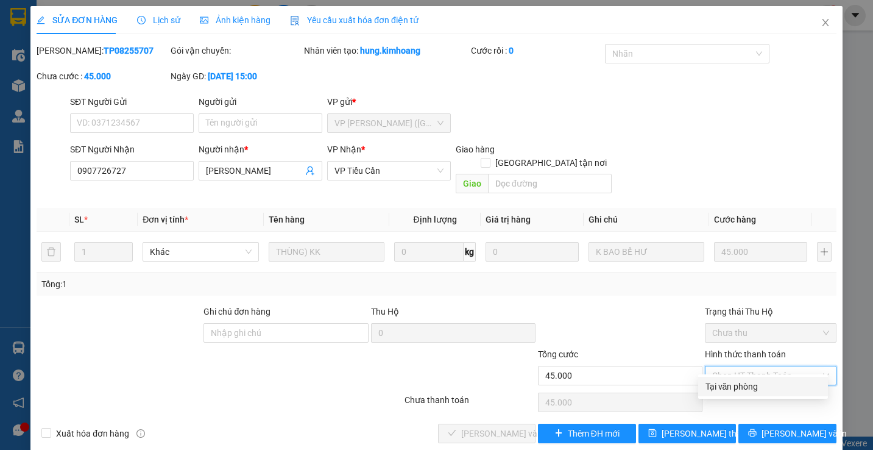
click at [725, 389] on div "Tại văn phòng" at bounding box center [763, 386] width 115 height 13
type input "0"
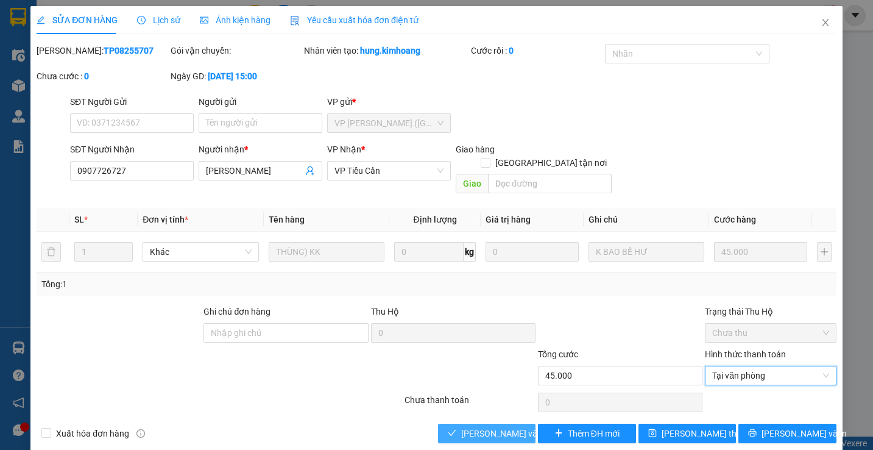
click at [491, 428] on button "[PERSON_NAME] và Giao hàng" at bounding box center [487, 432] width 98 height 19
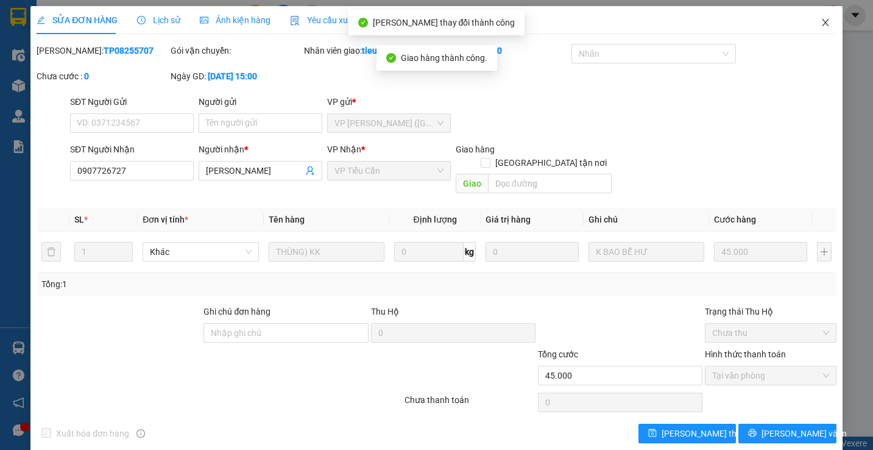
click at [819, 29] on span "Close" at bounding box center [826, 23] width 34 height 34
click at [819, 29] on div "Kết quả tìm kiếm ( 0 ) Bộ lọc No Data tieucan.kimhoang 1" at bounding box center [436, 15] width 873 height 30
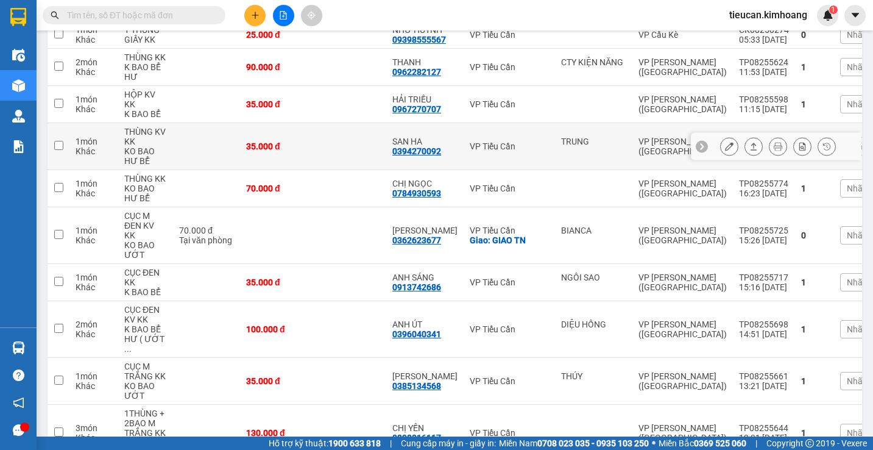
scroll to position [244, 0]
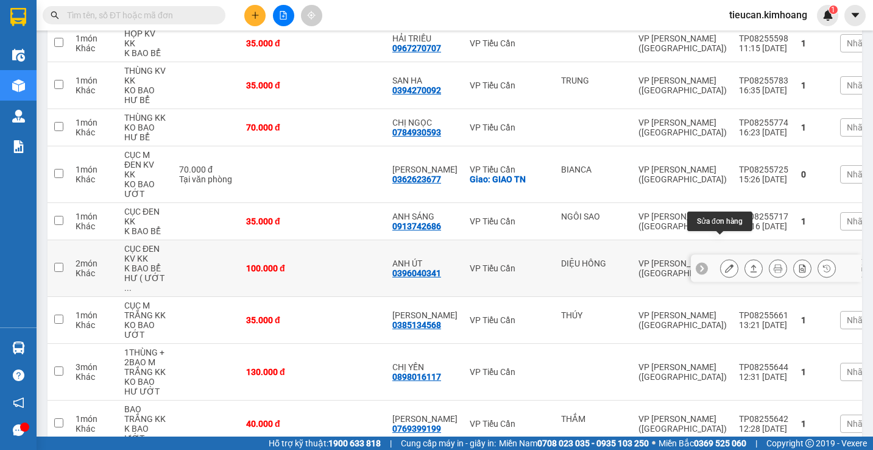
click at [725, 258] on button at bounding box center [729, 268] width 17 height 21
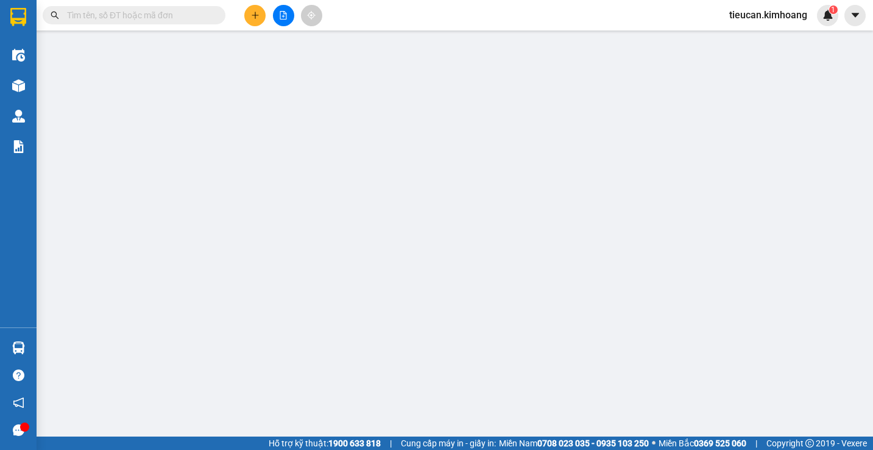
type input "DIỆU HỒNG"
type input "0396040341"
type input "ANH ÚT"
type input "100.000"
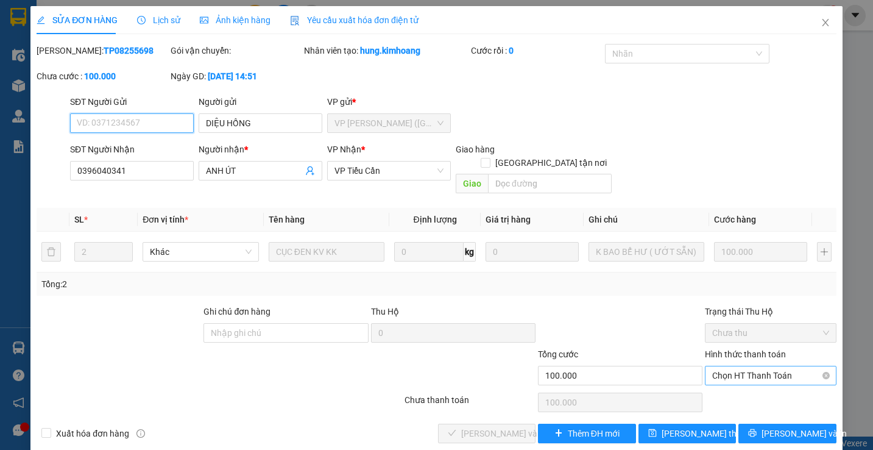
click at [727, 366] on span "Chọn HT Thanh Toán" at bounding box center [770, 375] width 116 height 18
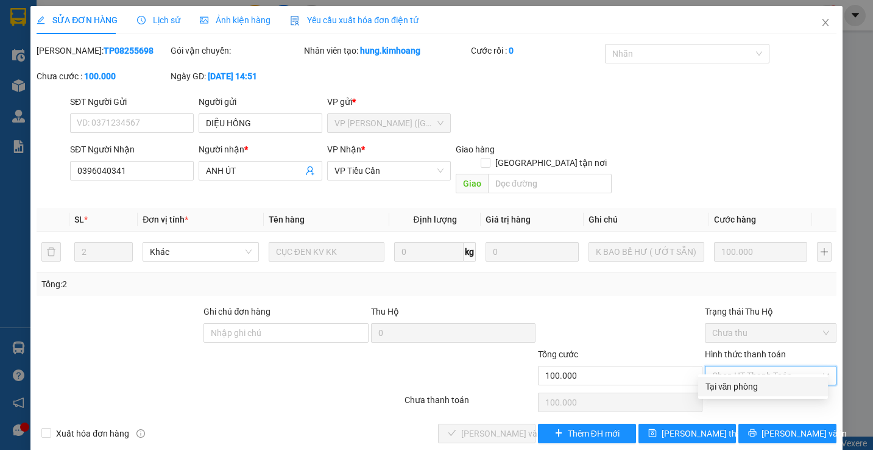
click at [717, 385] on div "Tại văn phòng" at bounding box center [763, 386] width 115 height 13
type input "0"
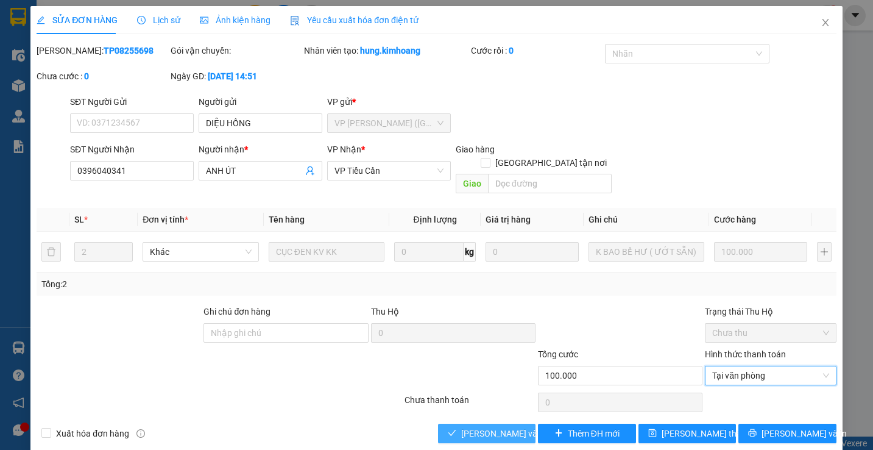
click at [514, 427] on span "[PERSON_NAME] và Giao hàng" at bounding box center [519, 433] width 117 height 13
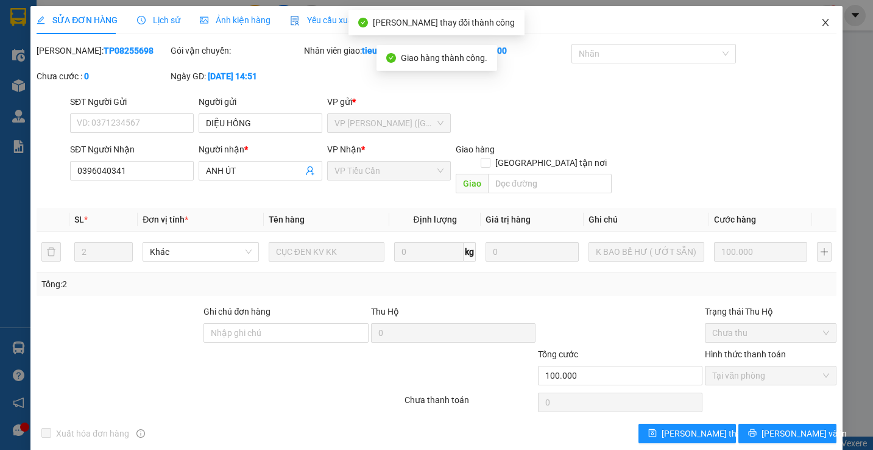
click at [821, 24] on icon "close" at bounding box center [826, 23] width 10 height 10
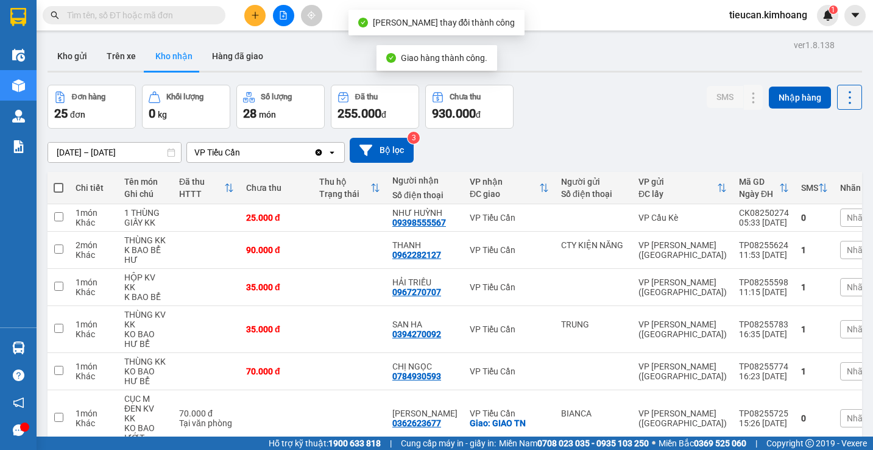
scroll to position [305, 0]
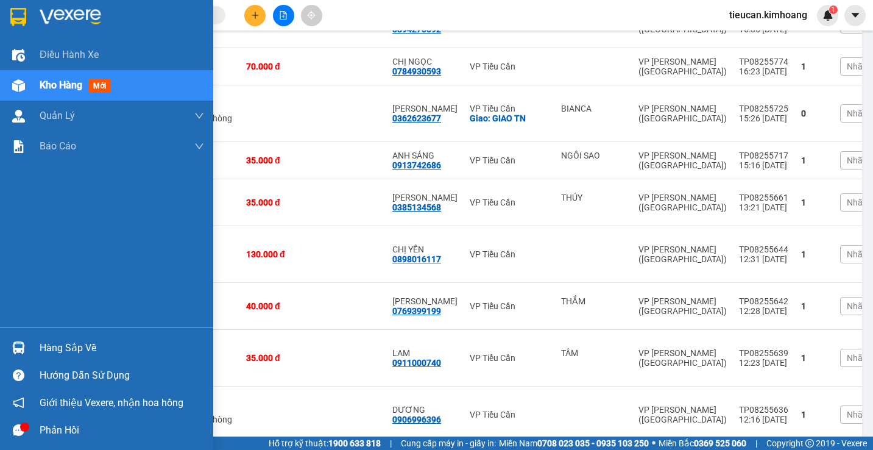
click at [24, 352] on img at bounding box center [18, 347] width 13 height 13
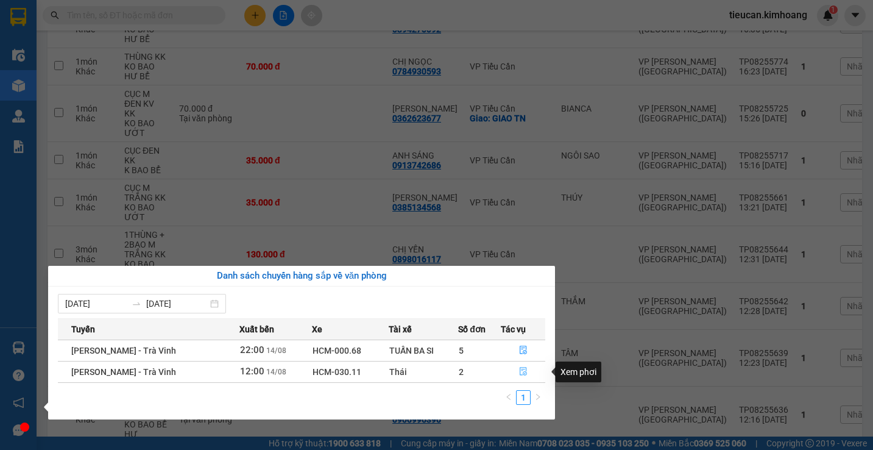
click at [524, 371] on icon "file-done" at bounding box center [523, 371] width 9 height 9
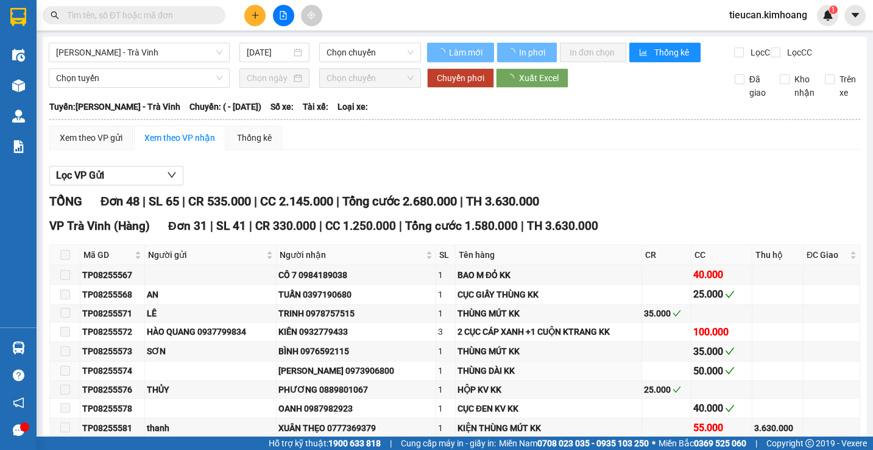
type input "14/08/2025"
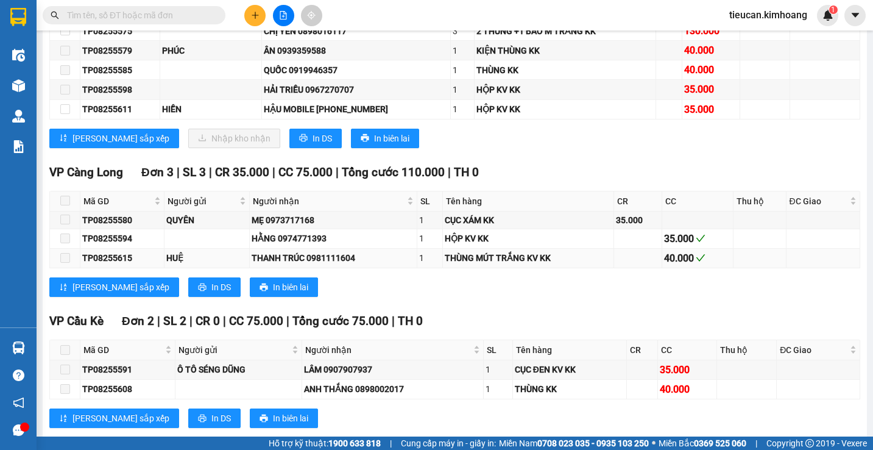
scroll to position [1036, 0]
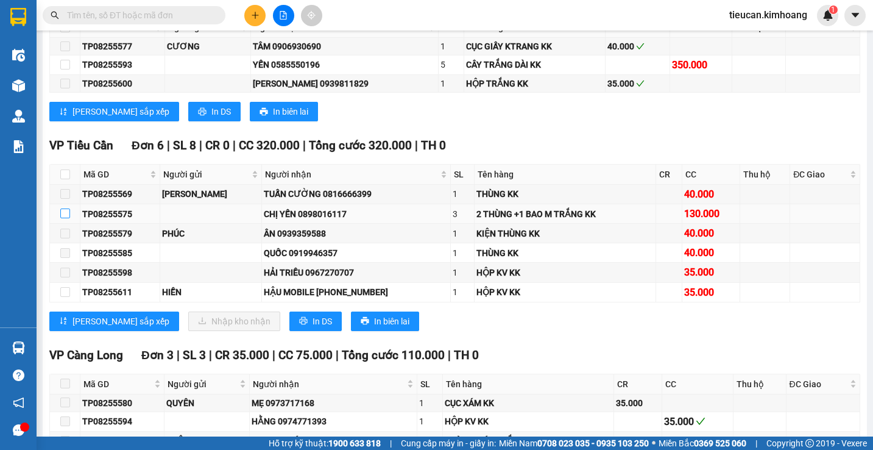
click at [69, 218] on input "checkbox" at bounding box center [65, 213] width 10 height 10
checkbox input "true"
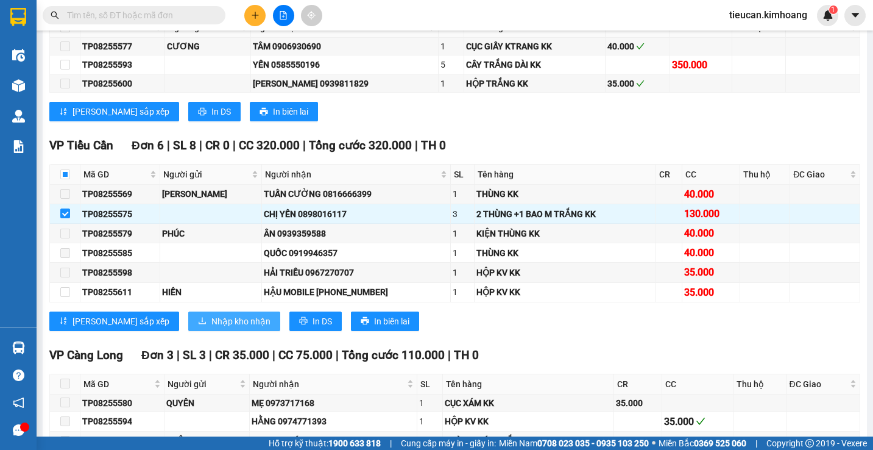
click at [188, 331] on button "Nhập kho nhận" at bounding box center [234, 320] width 92 height 19
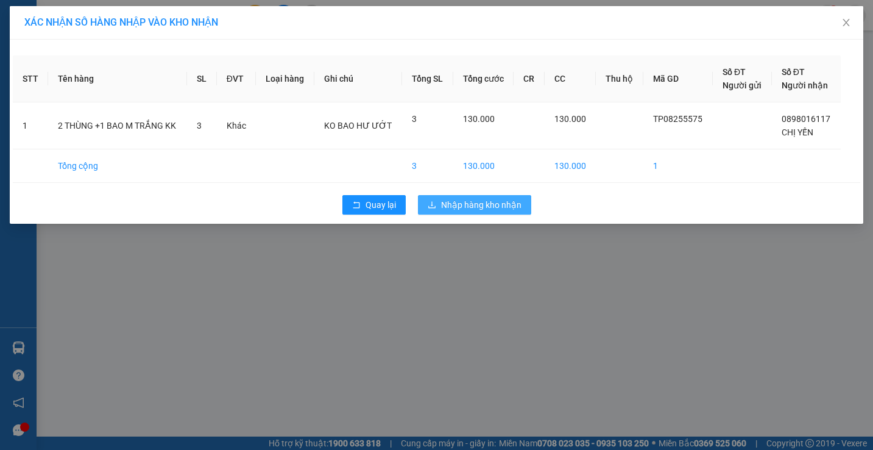
click at [437, 202] on button "Nhập hàng kho nhận" at bounding box center [474, 204] width 113 height 19
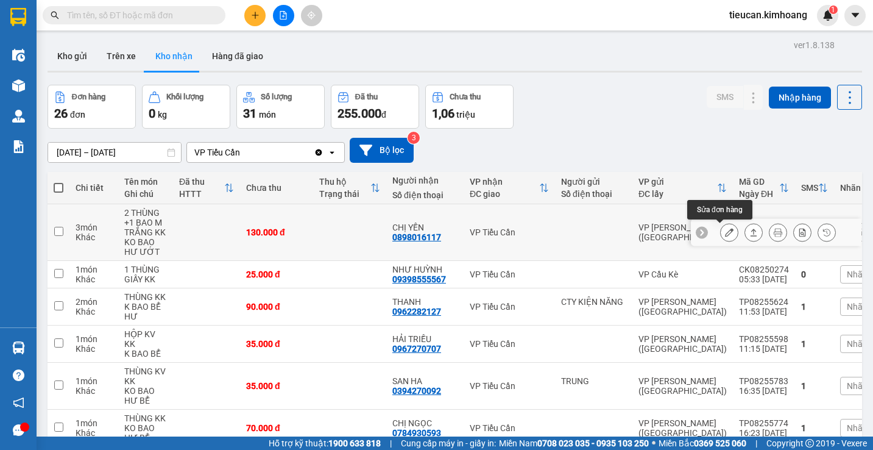
click at [725, 233] on icon at bounding box center [729, 232] width 9 height 9
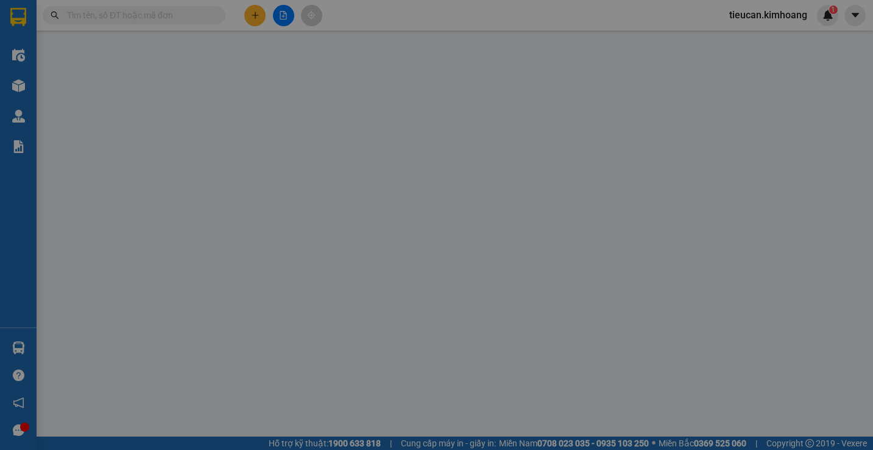
type input "0898016117"
type input "CHỊ YẾN"
type input "130.000"
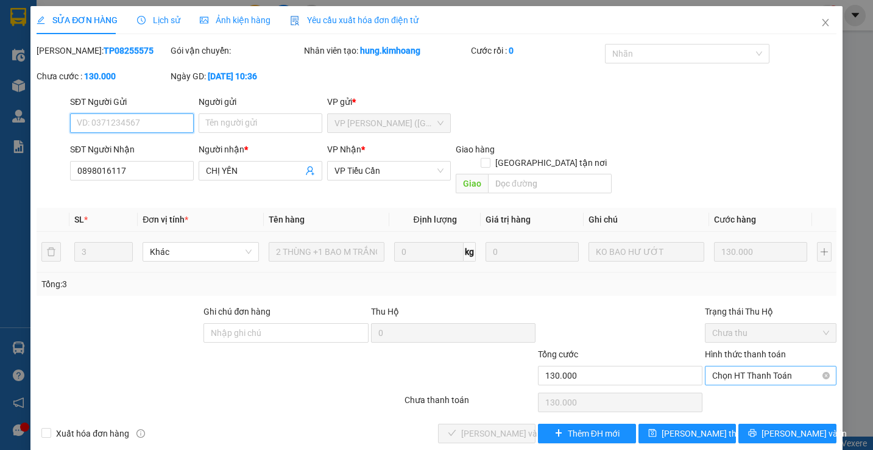
click at [726, 366] on span "Chọn HT Thanh Toán" at bounding box center [770, 375] width 116 height 18
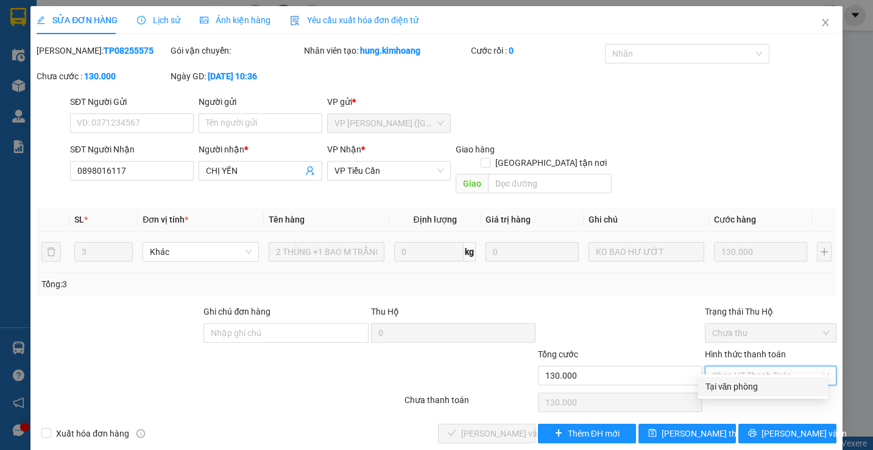
click at [714, 384] on div "Tại văn phòng" at bounding box center [763, 386] width 115 height 13
type input "0"
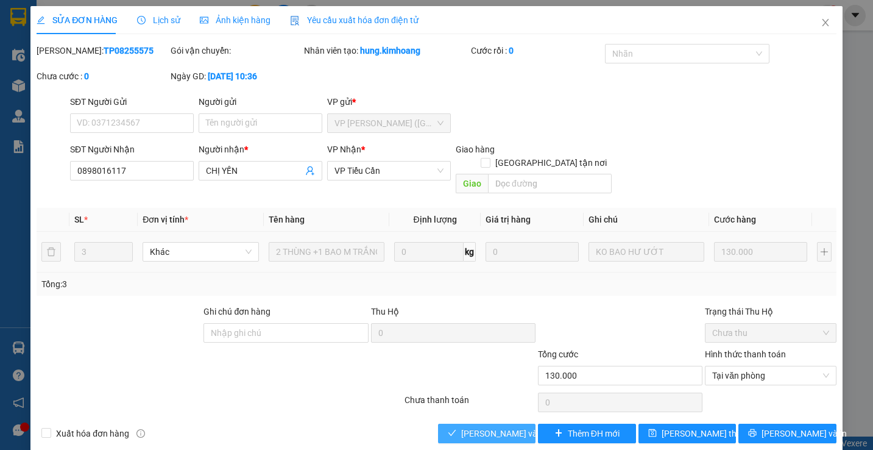
click at [511, 427] on span "[PERSON_NAME] và Giao hàng" at bounding box center [519, 433] width 117 height 13
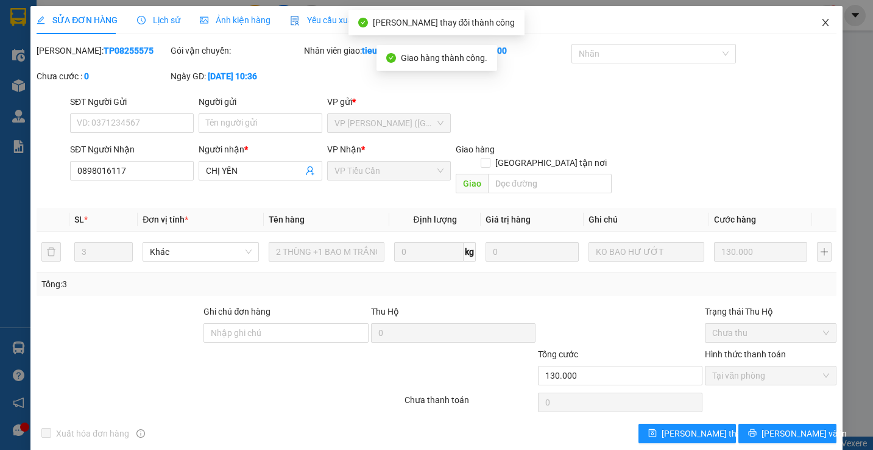
click at [821, 22] on icon "close" at bounding box center [826, 23] width 10 height 10
click at [813, 22] on span "tieucan.kimhoang" at bounding box center [768, 14] width 97 height 15
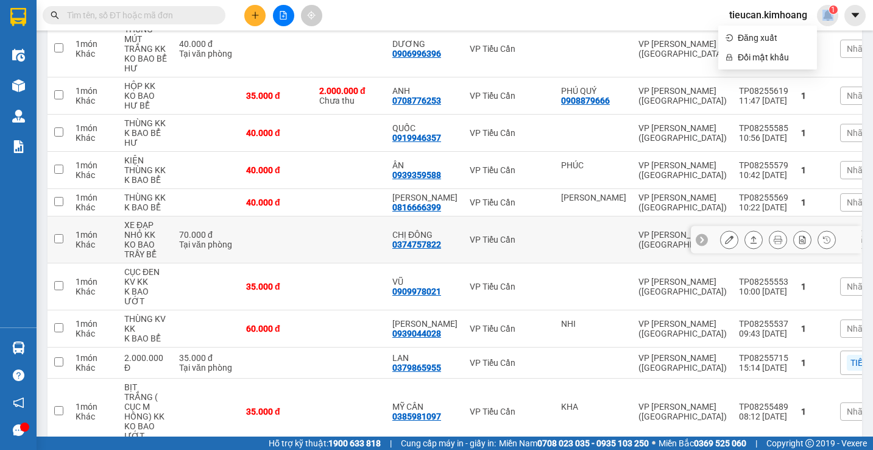
scroll to position [731, 0]
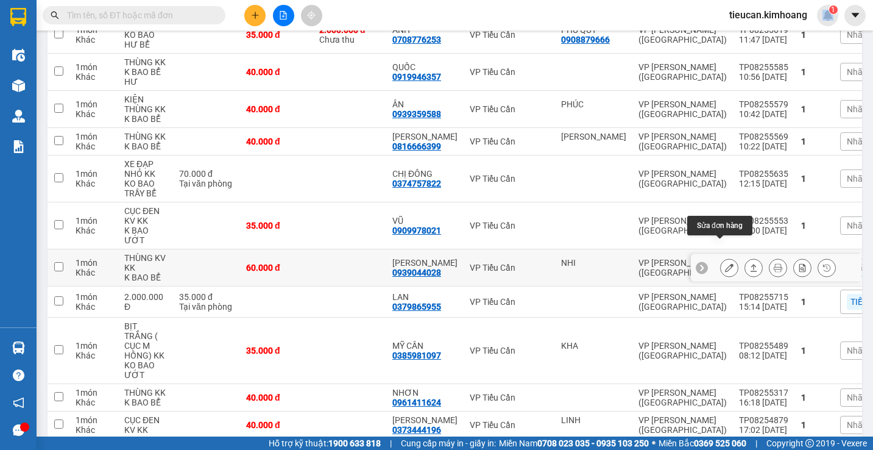
click at [725, 263] on icon at bounding box center [729, 267] width 9 height 9
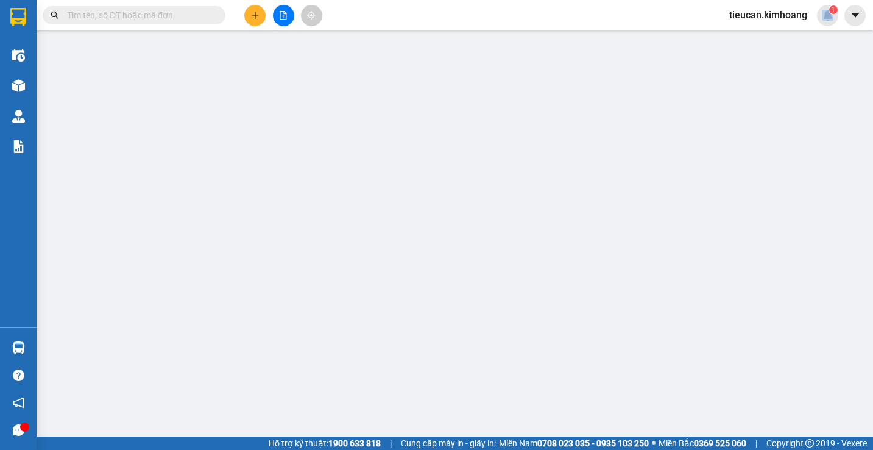
type input "NHI"
type input "0939044028"
type input "MINH TRÍ"
type input "60.000"
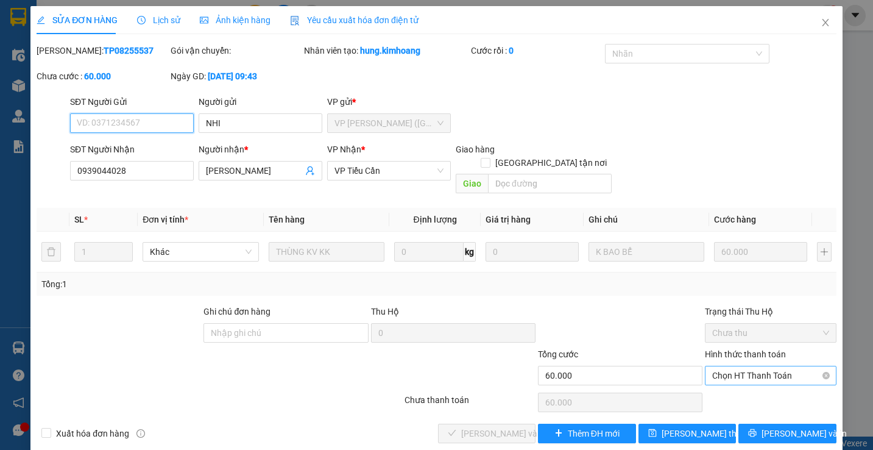
click at [731, 366] on span "Chọn HT Thanh Toán" at bounding box center [770, 375] width 116 height 18
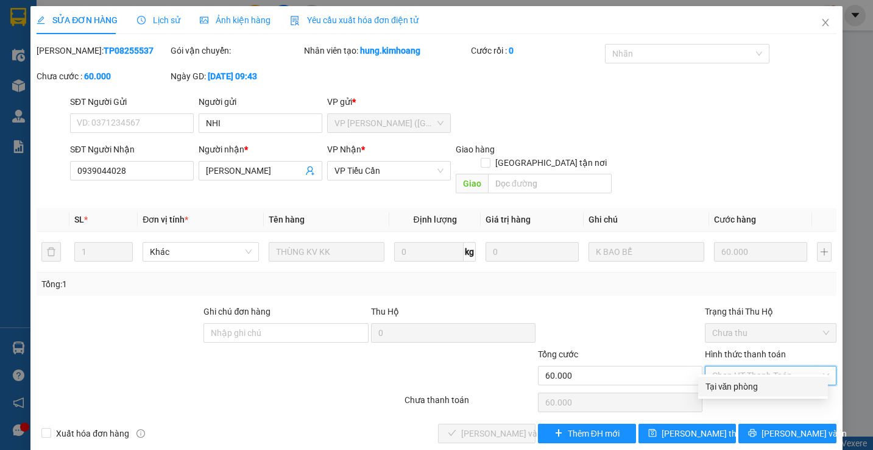
click at [716, 388] on div "Tại văn phòng" at bounding box center [763, 386] width 115 height 13
type input "0"
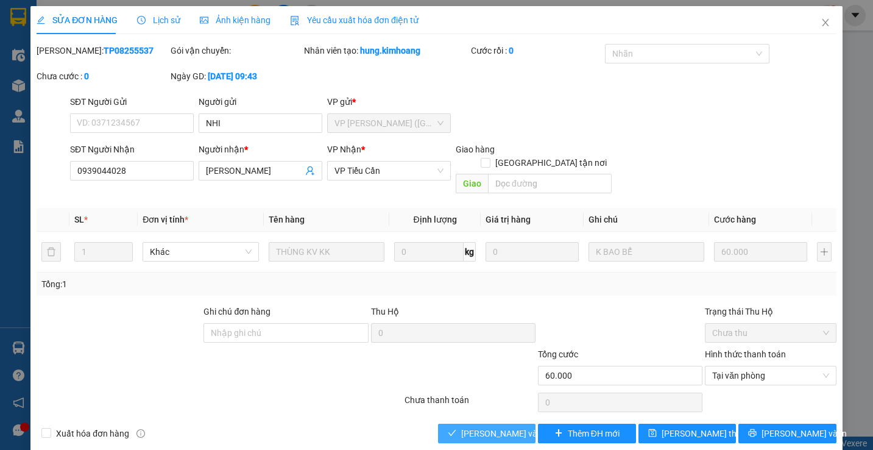
click at [510, 427] on span "[PERSON_NAME] và Giao hàng" at bounding box center [519, 433] width 117 height 13
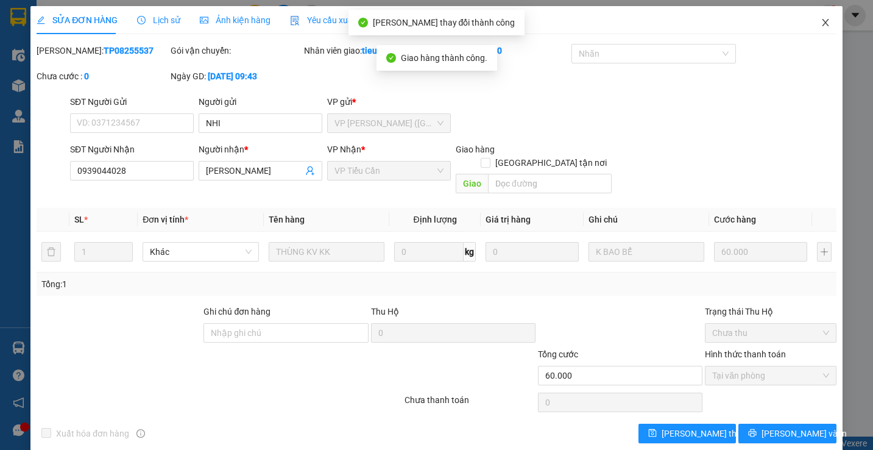
click at [809, 25] on span "Close" at bounding box center [826, 23] width 34 height 34
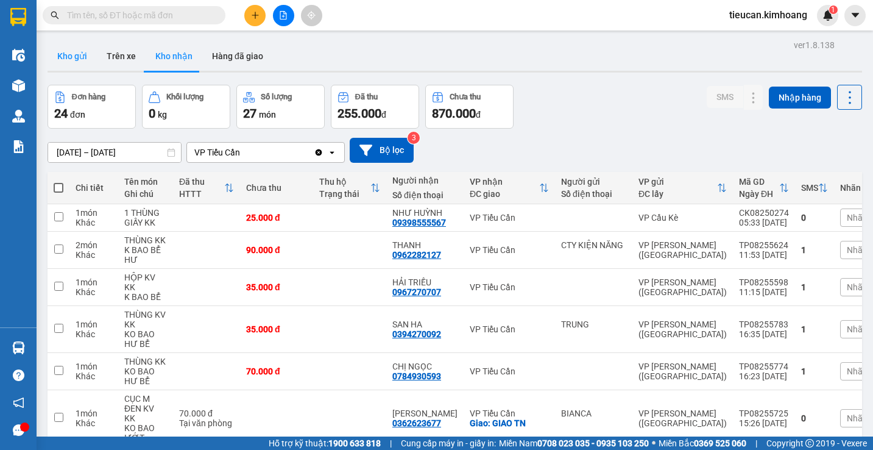
click at [84, 55] on button "Kho gửi" at bounding box center [72, 55] width 49 height 29
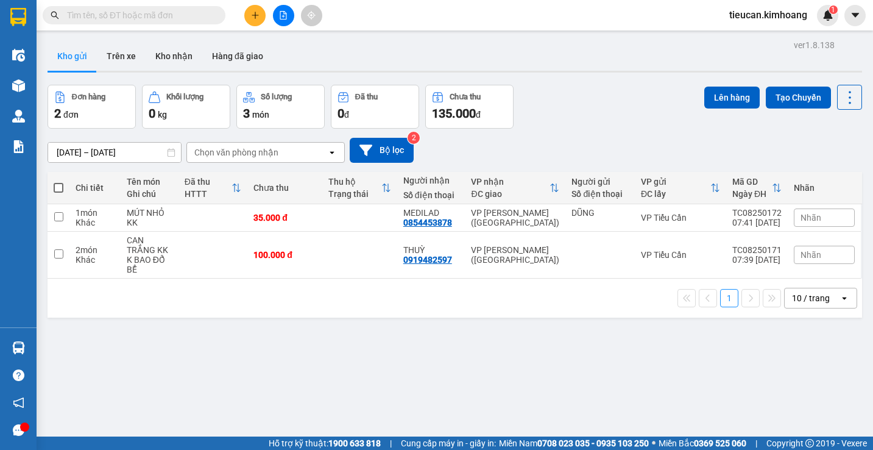
click at [60, 186] on span at bounding box center [59, 188] width 10 height 10
click at [58, 182] on input "checkbox" at bounding box center [58, 182] width 0 height 0
checkbox input "true"
click at [60, 186] on span at bounding box center [59, 188] width 10 height 10
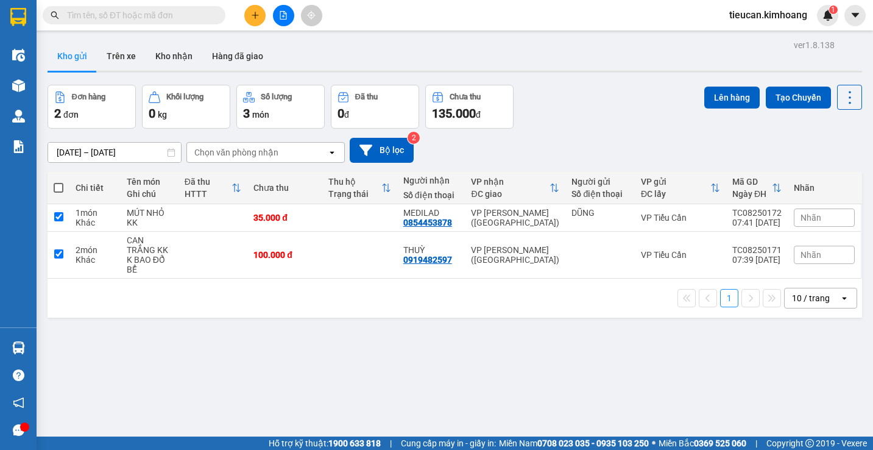
click at [58, 182] on input "checkbox" at bounding box center [58, 182] width 0 height 0
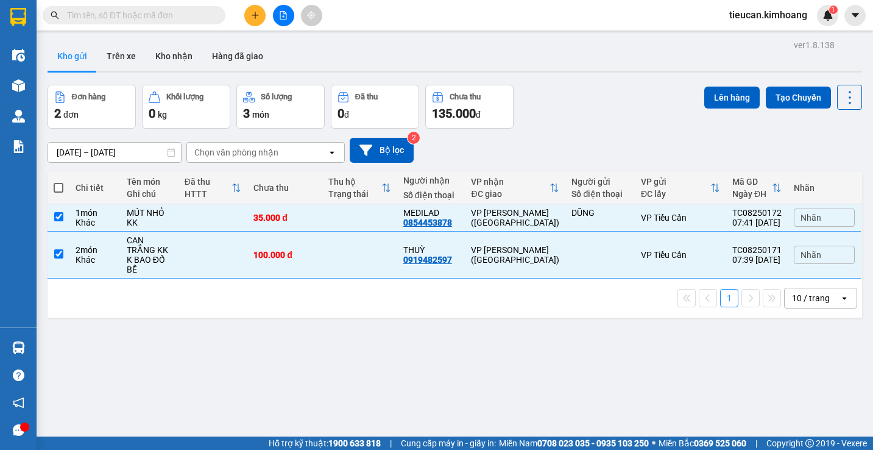
click at [60, 186] on span at bounding box center [59, 188] width 10 height 10
click at [58, 182] on input "checkbox" at bounding box center [58, 182] width 0 height 0
click at [720, 89] on button "Lên hàng" at bounding box center [731, 98] width 55 height 22
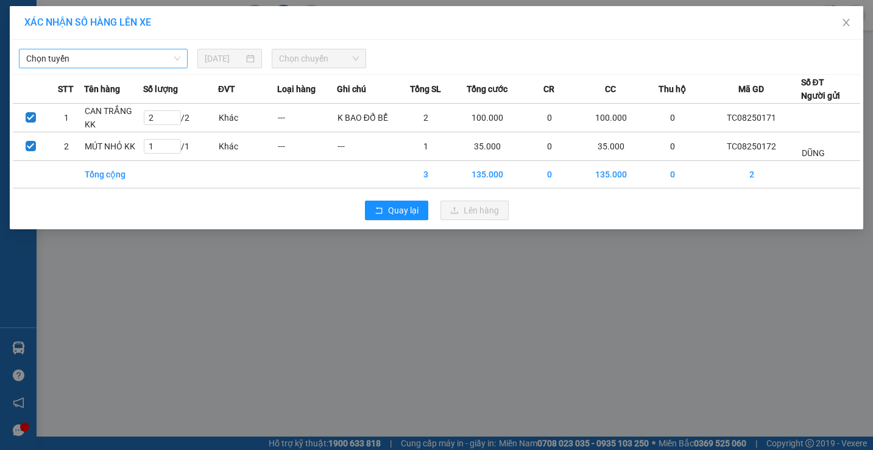
click at [160, 52] on span "Chọn tuyến" at bounding box center [103, 58] width 154 height 18
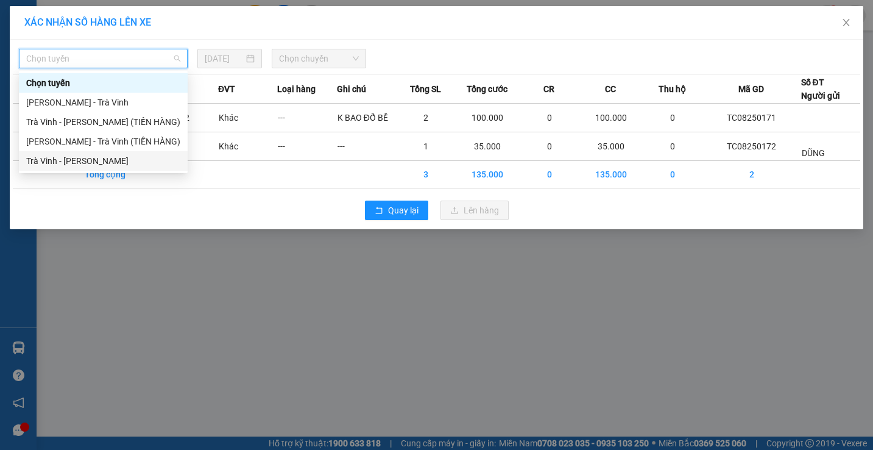
click at [139, 162] on div "Trà Vinh - Hồ Chí Minh" at bounding box center [103, 160] width 154 height 13
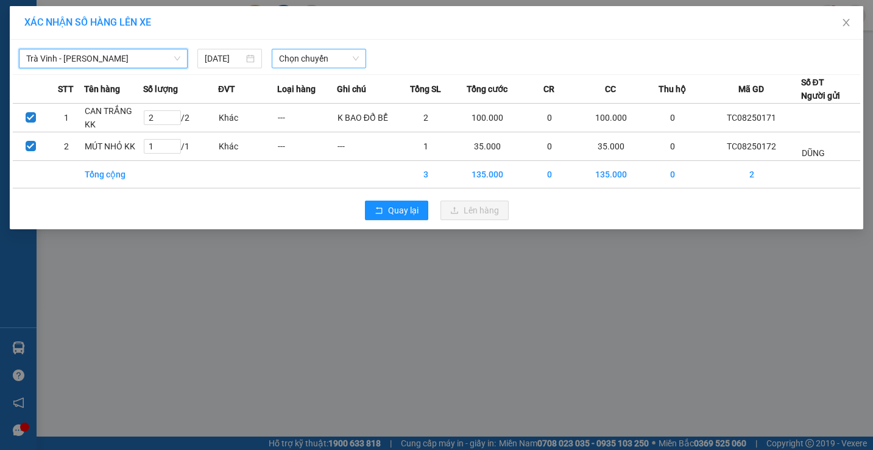
click at [320, 62] on span "Chọn chuyến" at bounding box center [319, 58] width 80 height 18
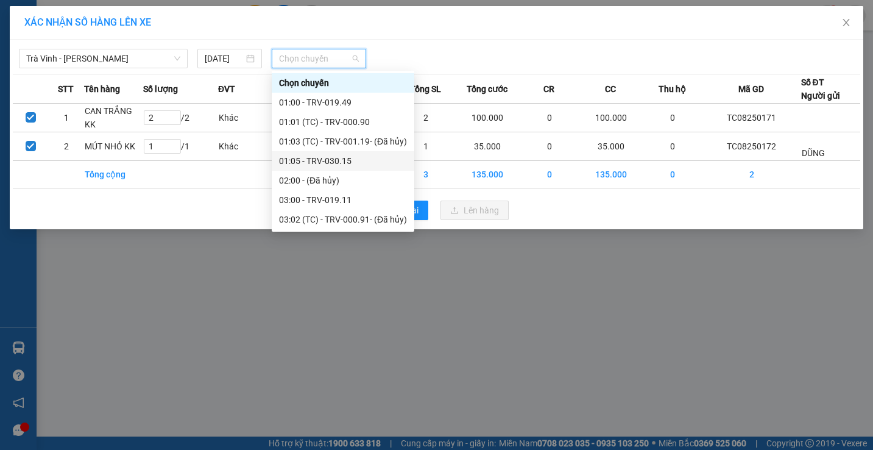
scroll to position [305, 0]
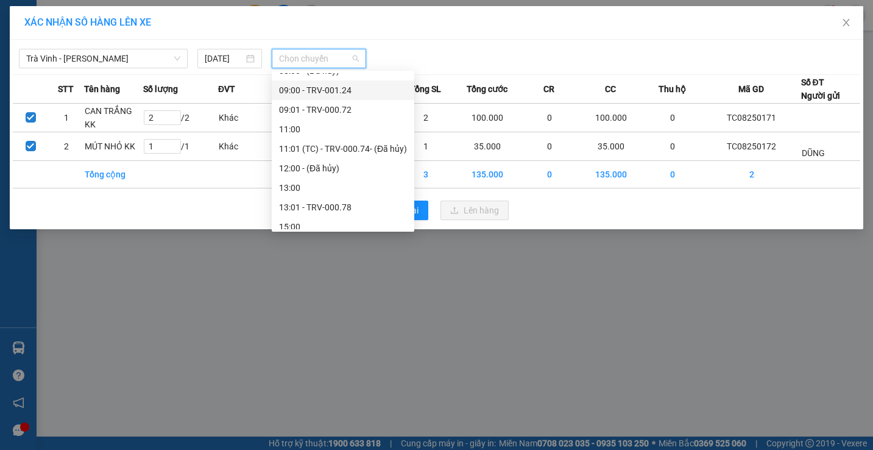
click at [328, 85] on div "09:00 - TRV-001.24" at bounding box center [343, 89] width 128 height 13
click at [328, 85] on th "Loại hàng" at bounding box center [306, 89] width 59 height 29
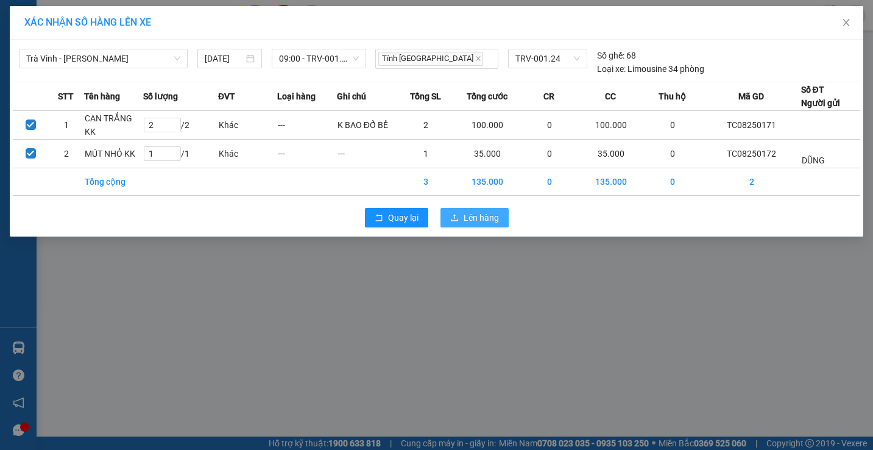
click at [469, 214] on span "Lên hàng" at bounding box center [481, 217] width 35 height 13
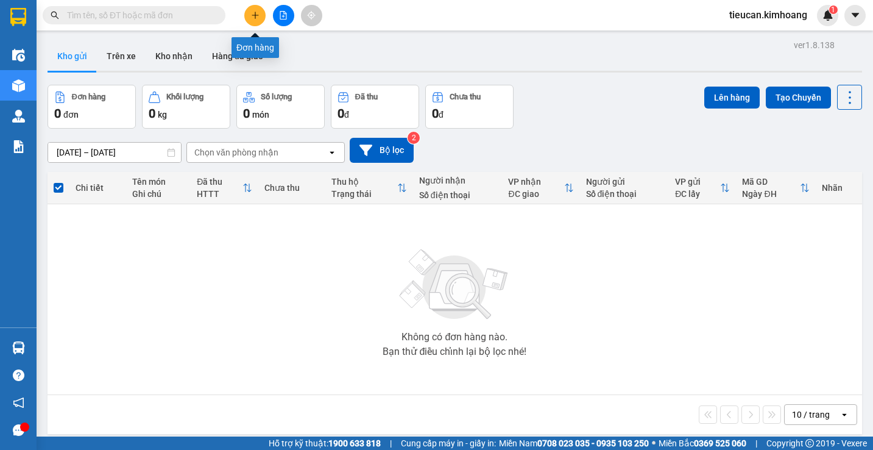
click at [255, 17] on icon "plus" at bounding box center [255, 15] width 1 height 7
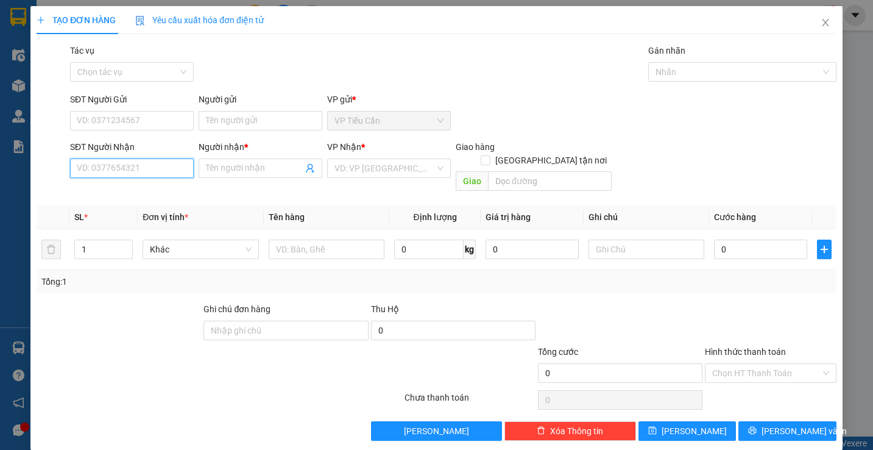
click at [170, 173] on input "SĐT Người Nhận" at bounding box center [132, 167] width 124 height 19
type input "0961817117"
click at [217, 159] on span at bounding box center [261, 167] width 124 height 19
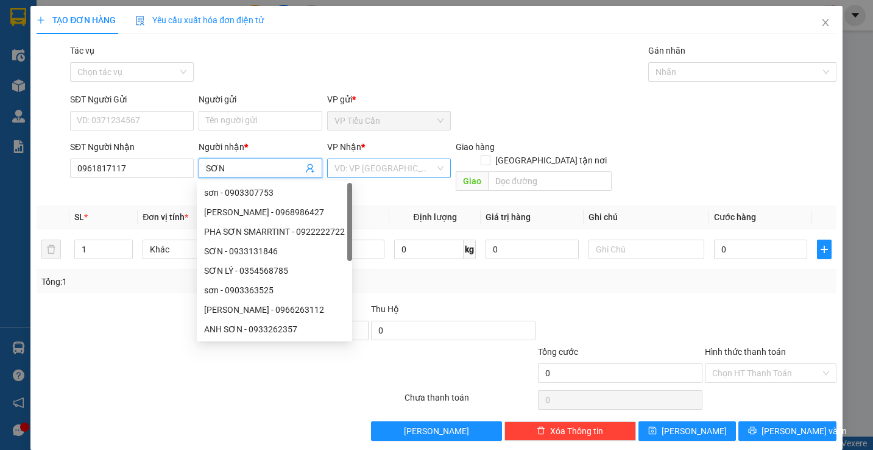
type input "SƠN"
click at [365, 169] on input "search" at bounding box center [385, 168] width 101 height 18
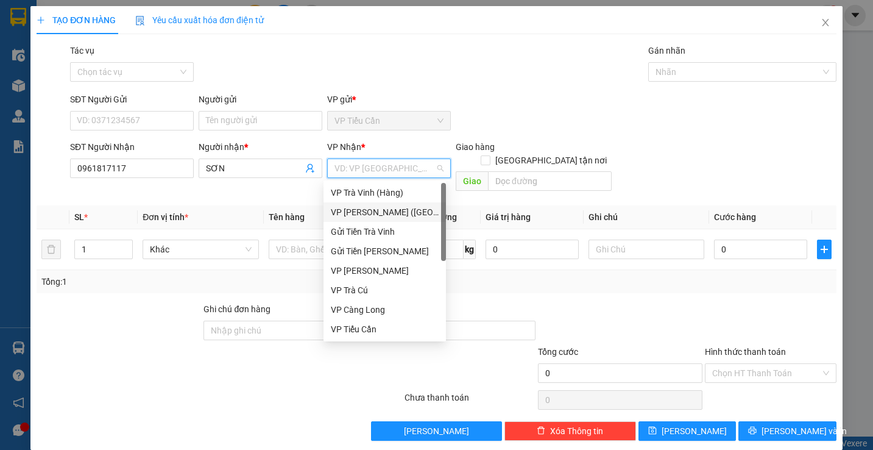
click at [391, 207] on div "VP [PERSON_NAME] ([GEOGRAPHIC_DATA])" at bounding box center [385, 211] width 108 height 13
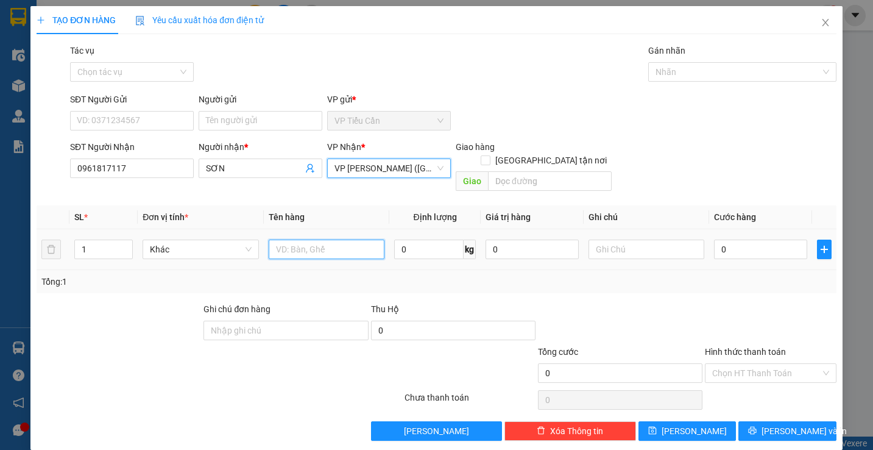
click at [292, 239] on input "text" at bounding box center [327, 248] width 116 height 19
type input "BÓ TRE KK"
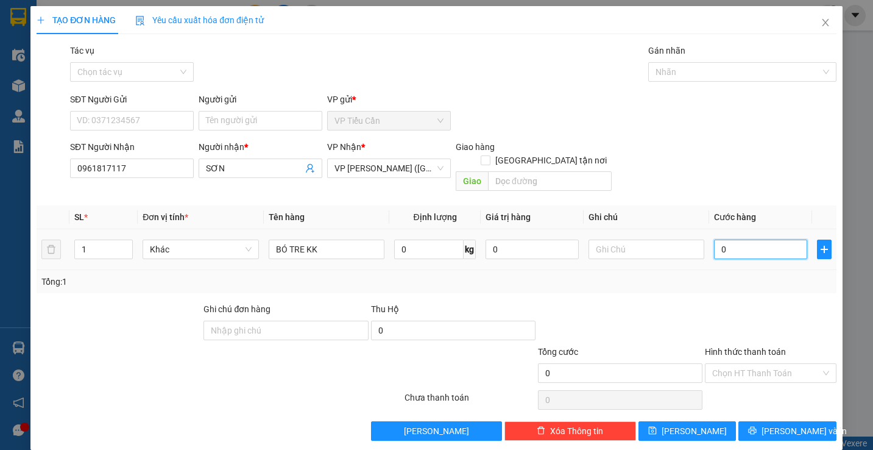
click at [714, 239] on input "0" at bounding box center [760, 248] width 93 height 19
type input "4"
type input "40"
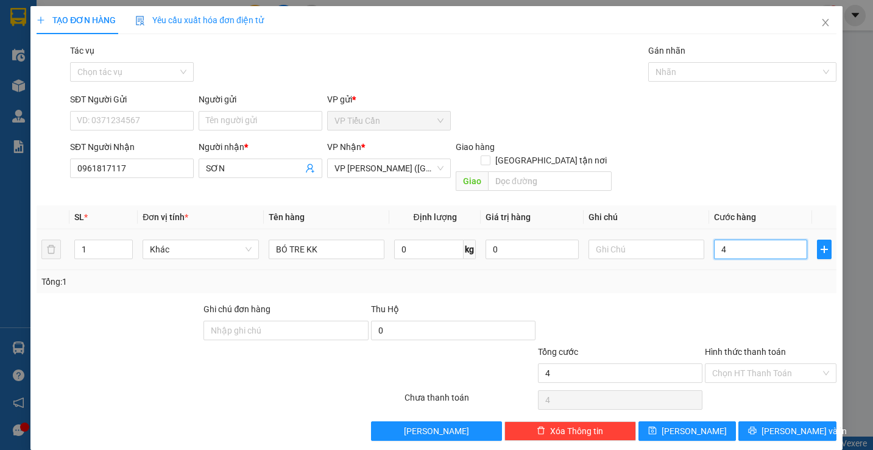
type input "40"
type input "40.000"
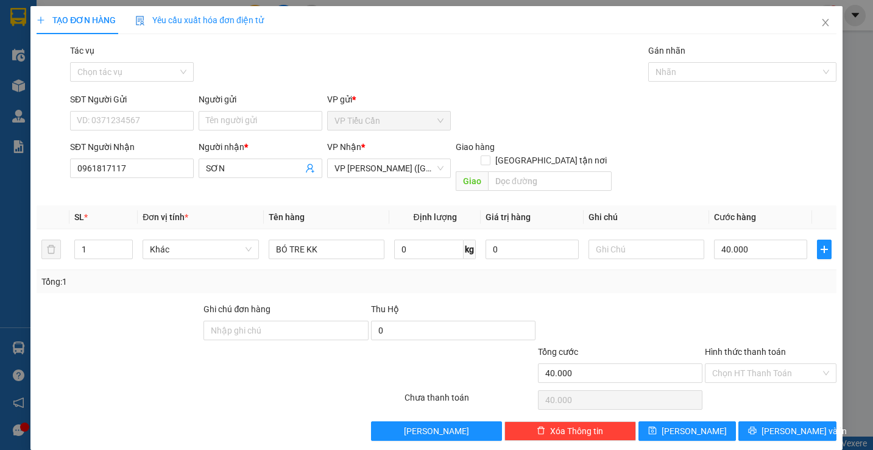
click at [653, 277] on div "Tổng: 1" at bounding box center [437, 281] width 800 height 23
click at [795, 424] on span "[PERSON_NAME] và In" at bounding box center [804, 430] width 85 height 13
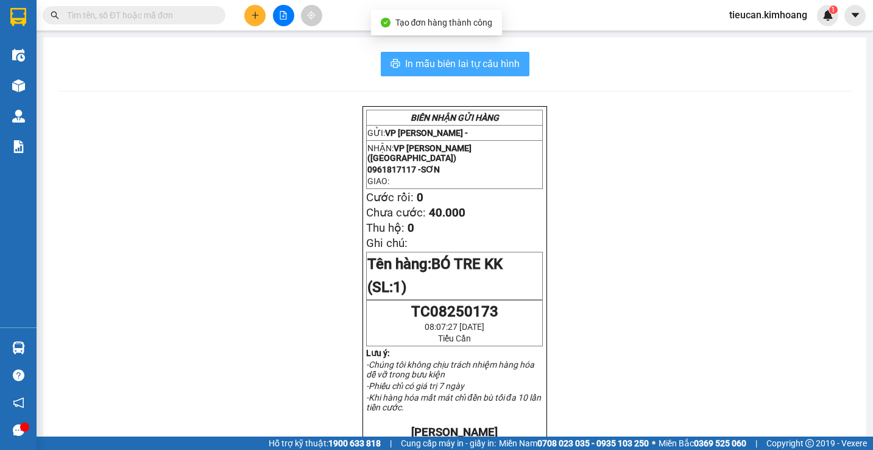
click at [446, 62] on span "In mẫu biên lai tự cấu hình" at bounding box center [462, 63] width 115 height 15
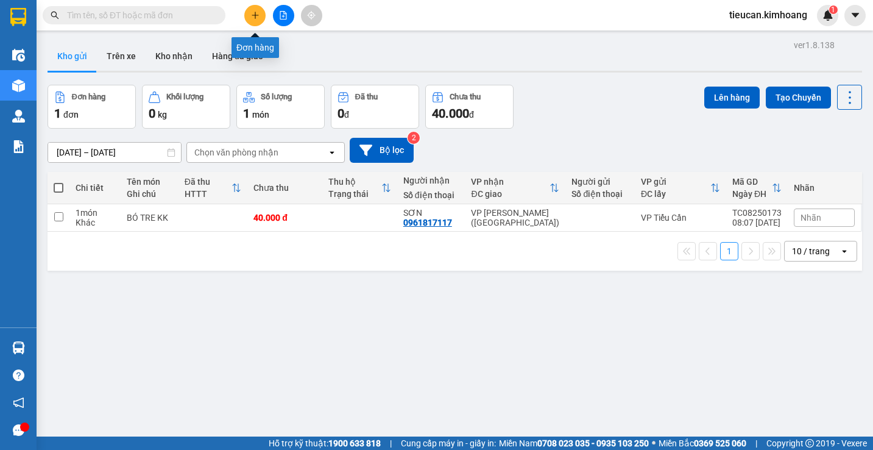
click at [250, 24] on button at bounding box center [254, 15] width 21 height 21
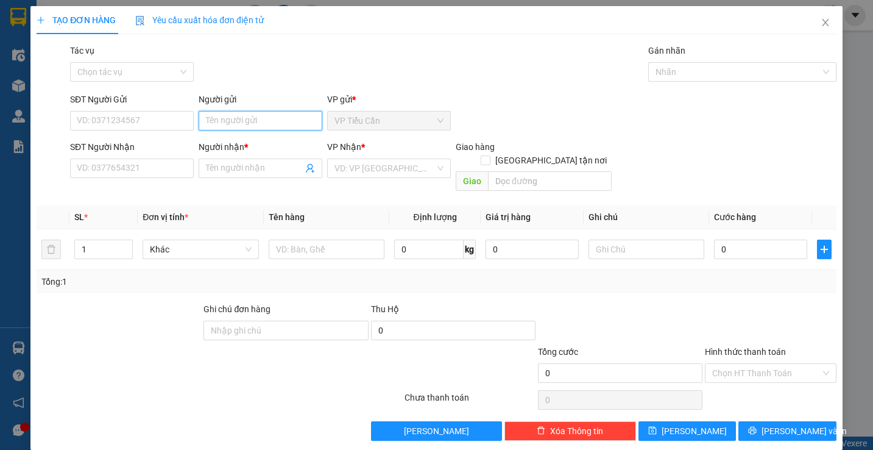
click at [220, 119] on input "Người gửi" at bounding box center [261, 120] width 124 height 19
type input "SANHA"
click at [160, 173] on input "SĐT Người Nhận" at bounding box center [132, 167] width 124 height 19
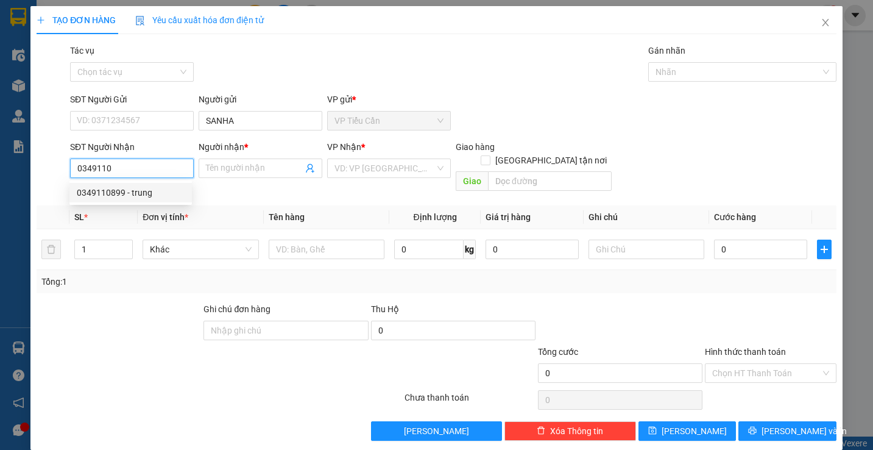
click at [138, 190] on div "0349110899 - trung" at bounding box center [131, 192] width 108 height 13
type input "0349110899"
type input "trung"
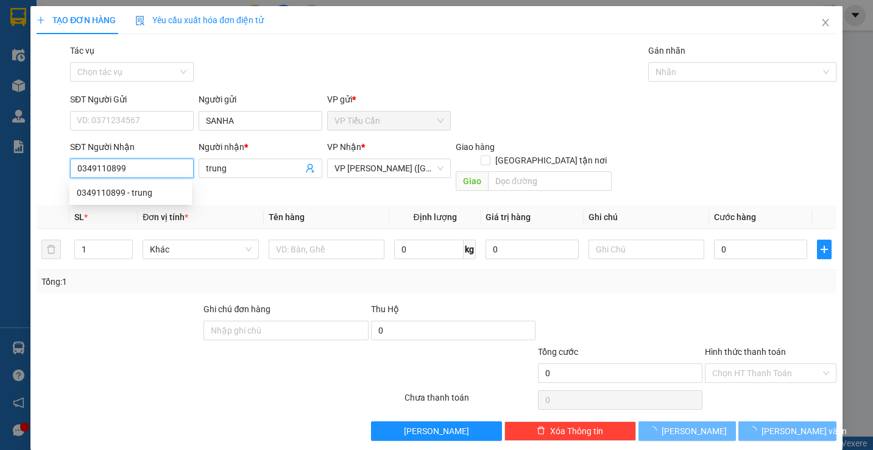
type input "35.000"
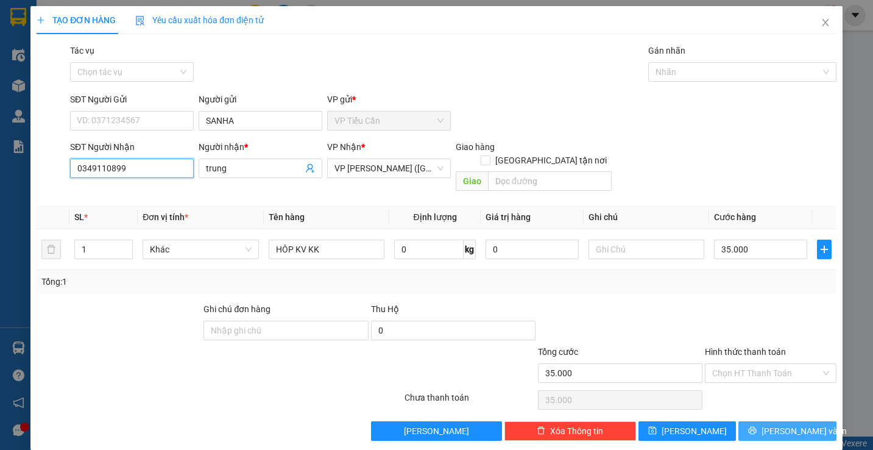
type input "0349110899"
click at [788, 424] on span "[PERSON_NAME] và In" at bounding box center [804, 430] width 85 height 13
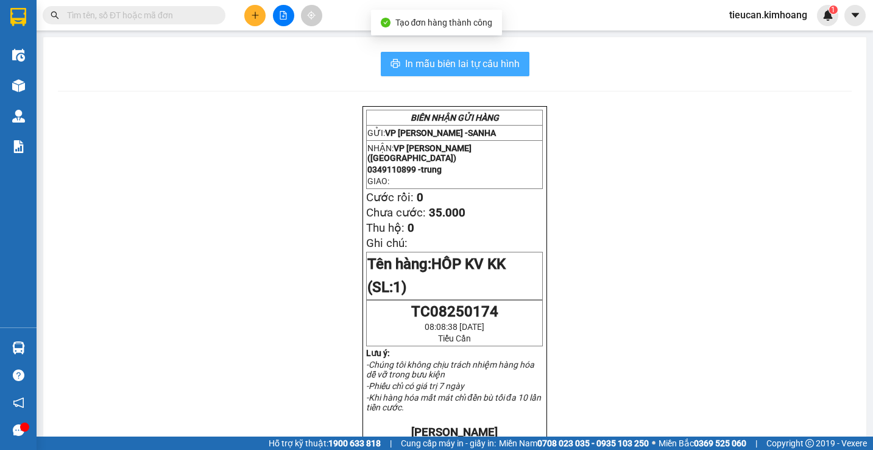
click at [485, 65] on span "In mẫu biên lai tự cấu hình" at bounding box center [462, 63] width 115 height 15
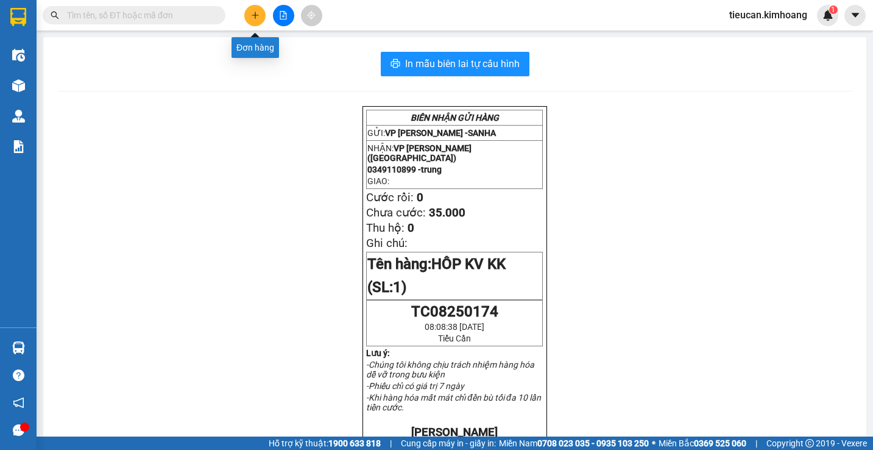
click at [254, 14] on icon "plus" at bounding box center [255, 15] width 9 height 9
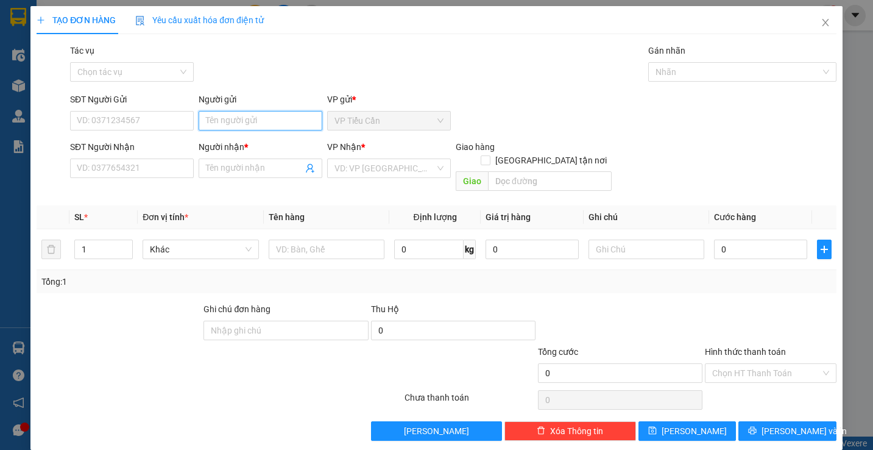
click at [208, 116] on input "Người gửi" at bounding box center [261, 120] width 124 height 19
type input "SANHA"
click at [143, 173] on input "SĐT Người Nhận" at bounding box center [132, 167] width 124 height 19
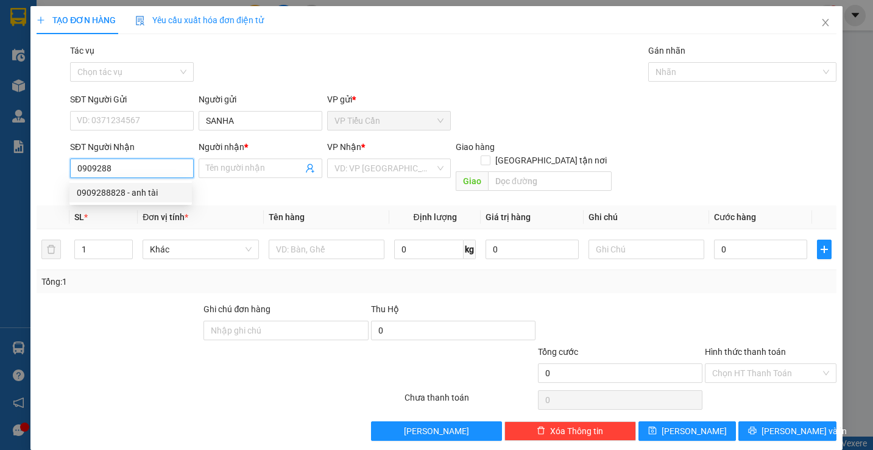
click at [134, 195] on div "0909288828 - anh tài" at bounding box center [131, 192] width 108 height 13
type input "0909288828"
type input "anh tài"
click at [134, 195] on div "0909288828 - anh tài" at bounding box center [131, 192] width 108 height 13
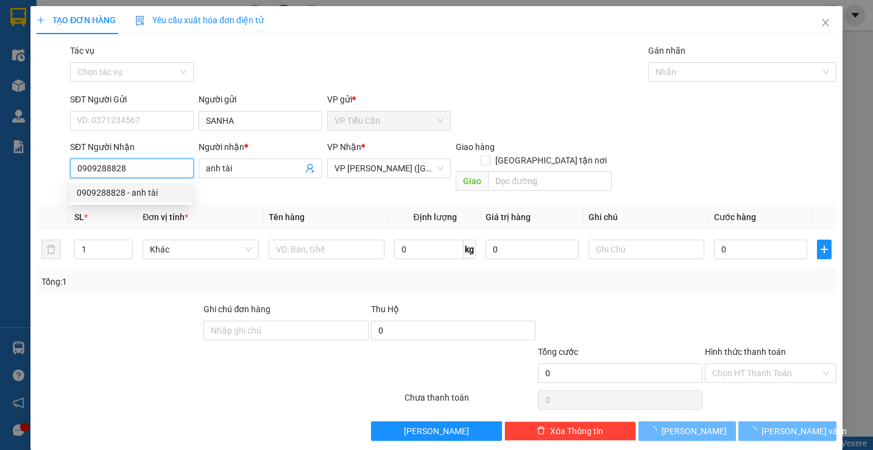
type input "35.000"
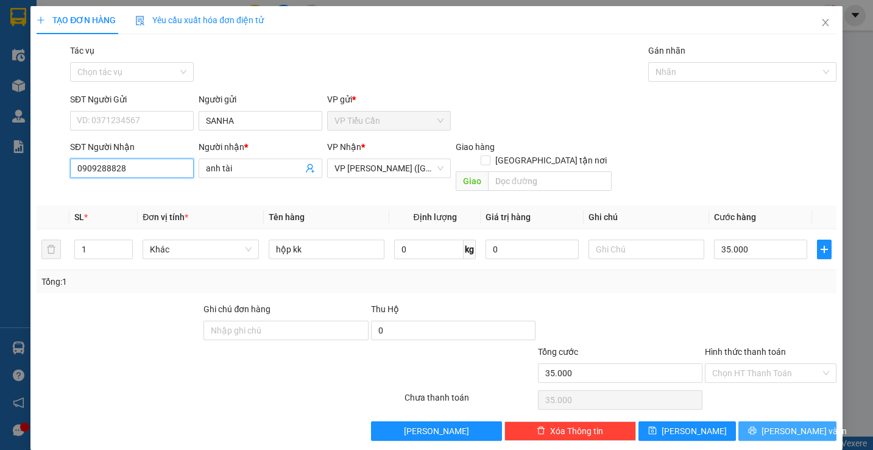
type input "0909288828"
click at [781, 421] on button "[PERSON_NAME] và In" at bounding box center [788, 430] width 98 height 19
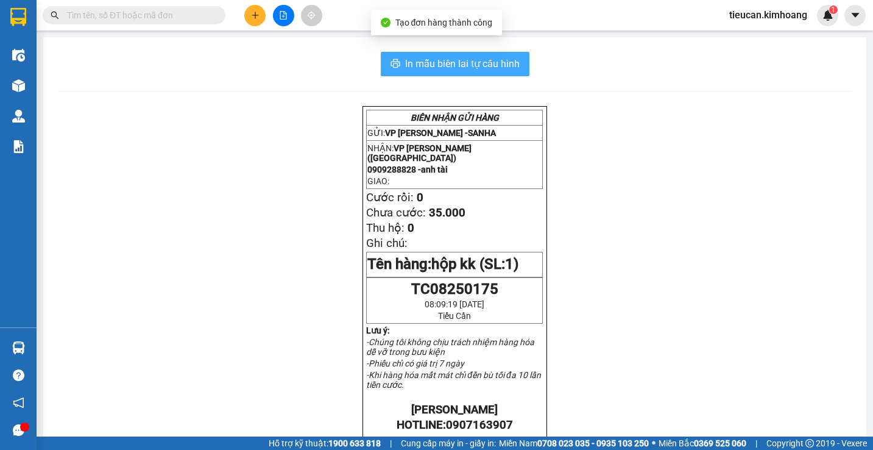
click at [480, 60] on span "In mẫu biên lai tự cấu hình" at bounding box center [462, 63] width 115 height 15
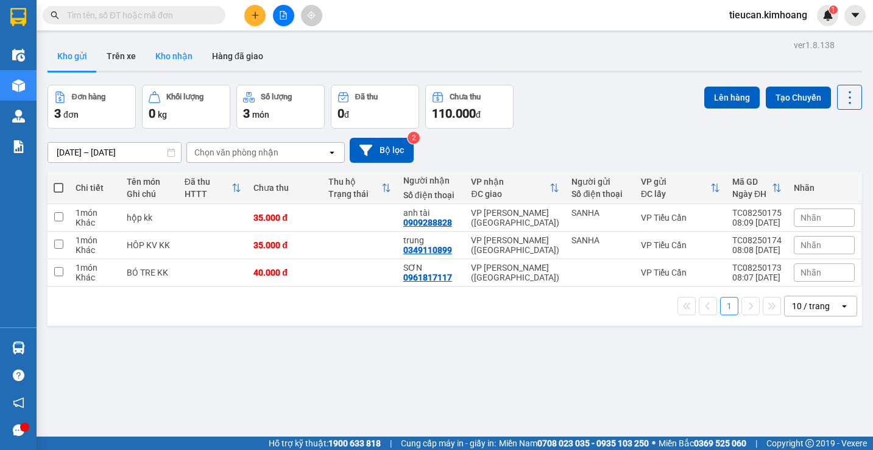
click at [165, 58] on button "Kho nhận" at bounding box center [174, 55] width 57 height 29
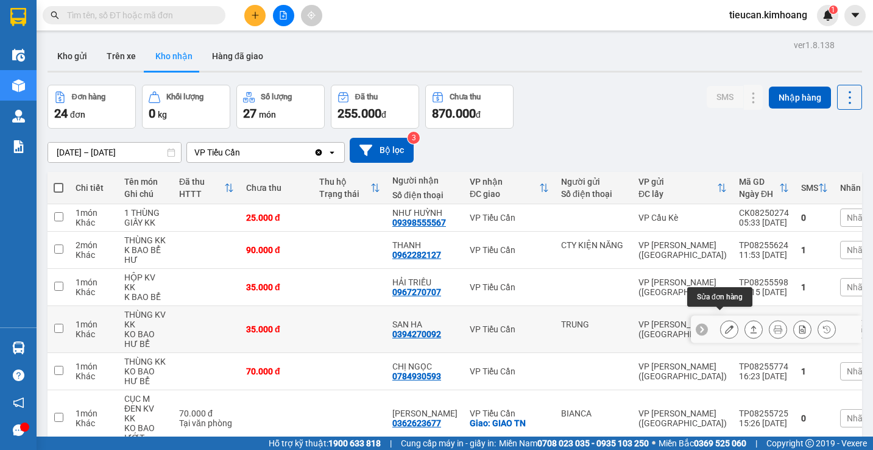
click at [725, 325] on icon at bounding box center [729, 329] width 9 height 9
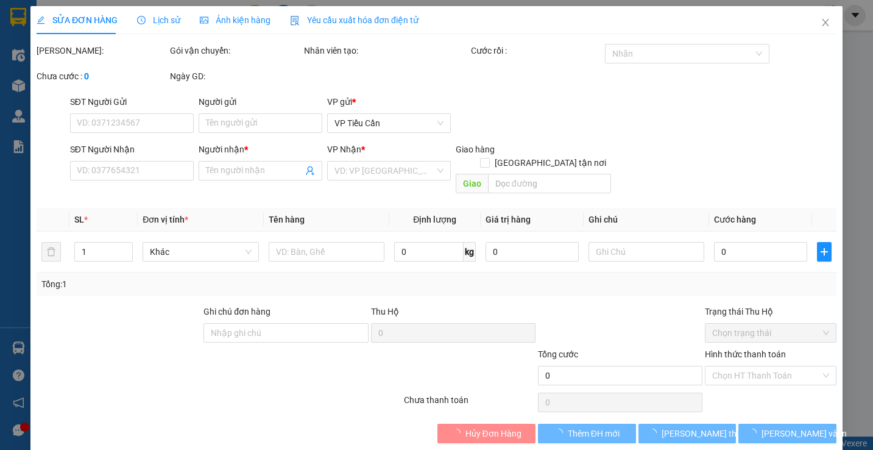
type input "TRUNG"
type input "0394270092"
type input "SAN HA"
type input "35.000"
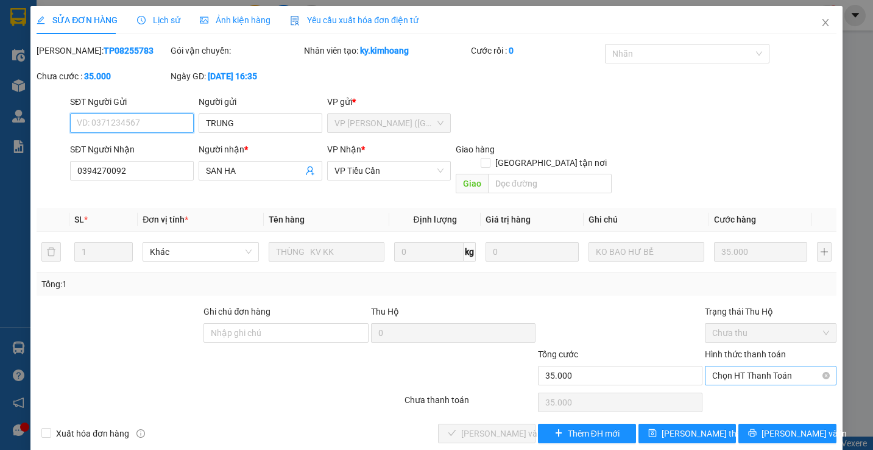
click at [752, 366] on span "Chọn HT Thanh Toán" at bounding box center [770, 375] width 116 height 18
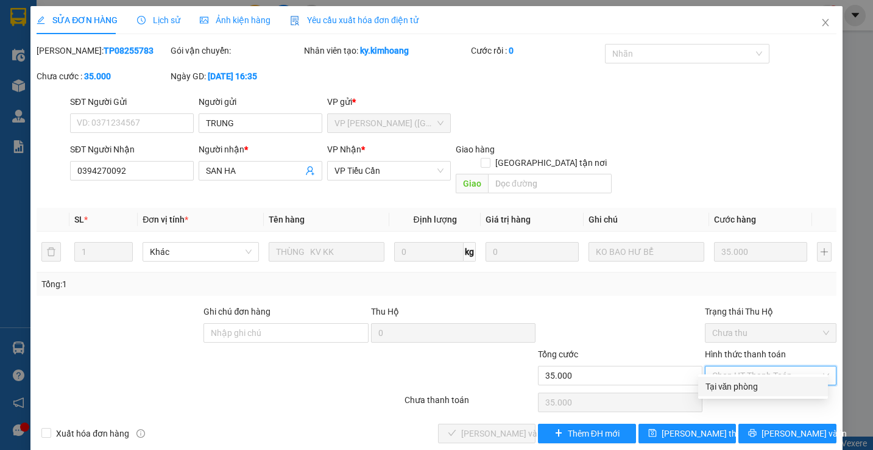
click at [739, 380] on div "Tại văn phòng" at bounding box center [763, 386] width 115 height 13
type input "0"
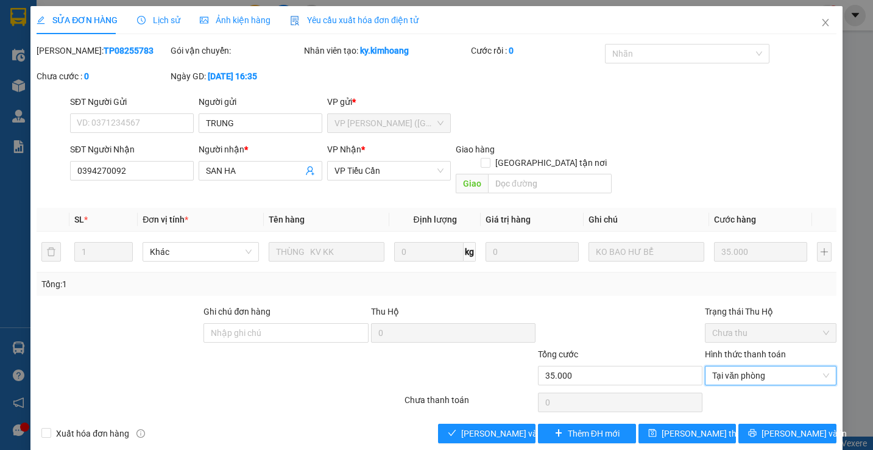
drag, startPoint x: 739, startPoint y: 380, endPoint x: 712, endPoint y: 384, distance: 27.3
click at [739, 390] on div at bounding box center [770, 402] width 133 height 24
click at [512, 427] on span "[PERSON_NAME] và Giao hàng" at bounding box center [519, 433] width 117 height 13
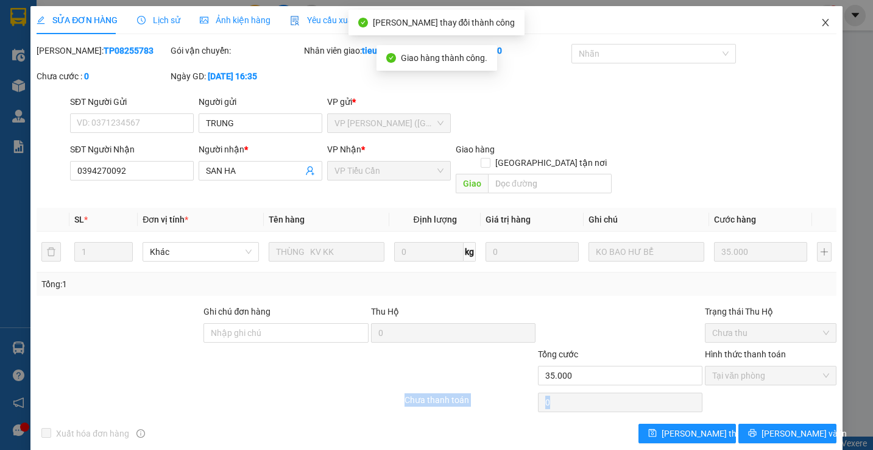
click at [821, 26] on icon "close" at bounding box center [826, 23] width 10 height 10
click at [820, 26] on div "tieucan.kimhoang 1" at bounding box center [779, 15] width 119 height 21
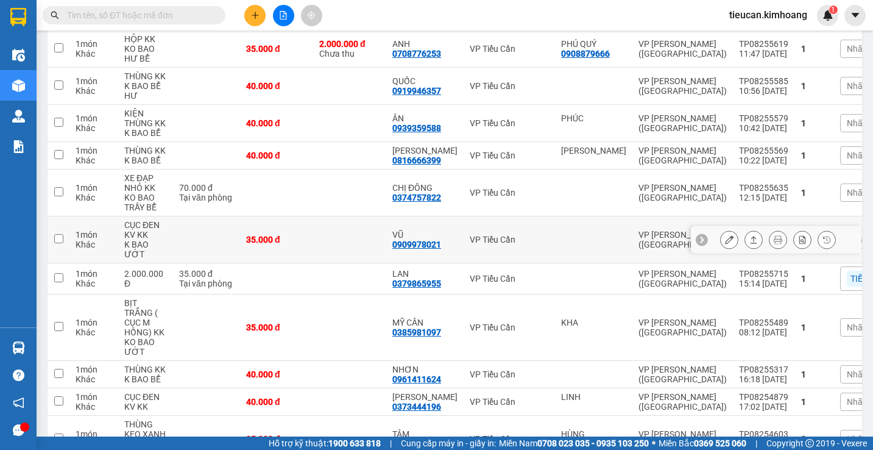
scroll to position [731, 0]
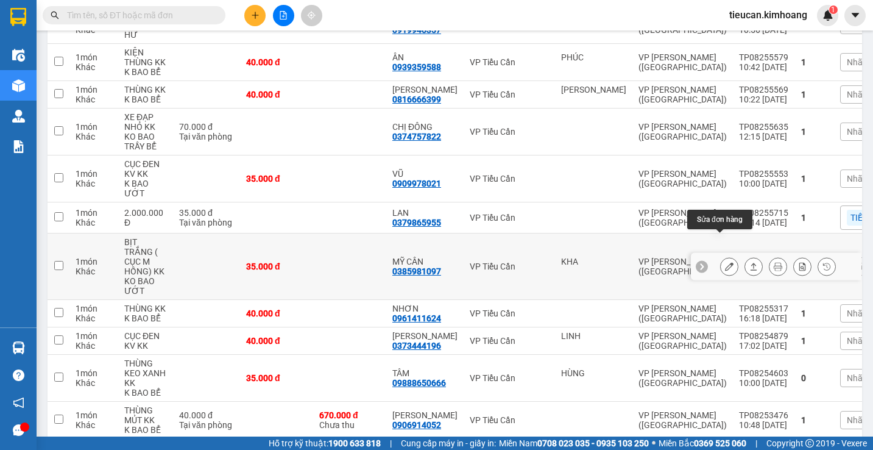
click at [725, 262] on icon at bounding box center [729, 266] width 9 height 9
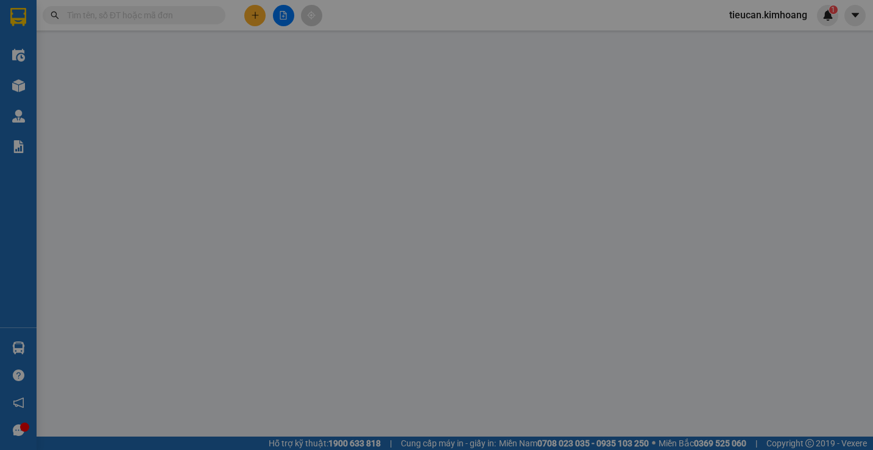
type input "KHA"
type input "0385981097"
type input "MỸ CẦN"
type input "35.000"
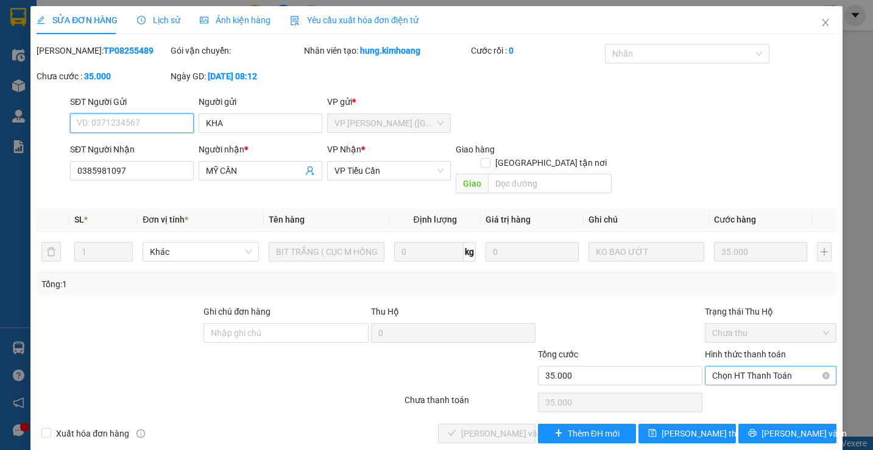
click at [760, 366] on span "Chọn HT Thanh Toán" at bounding box center [770, 375] width 116 height 18
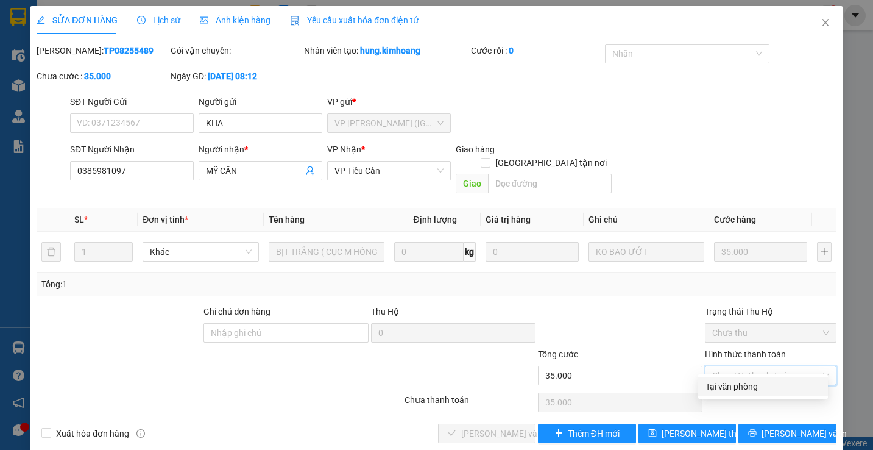
click at [735, 394] on div "Tại văn phòng" at bounding box center [763, 386] width 130 height 19
type input "0"
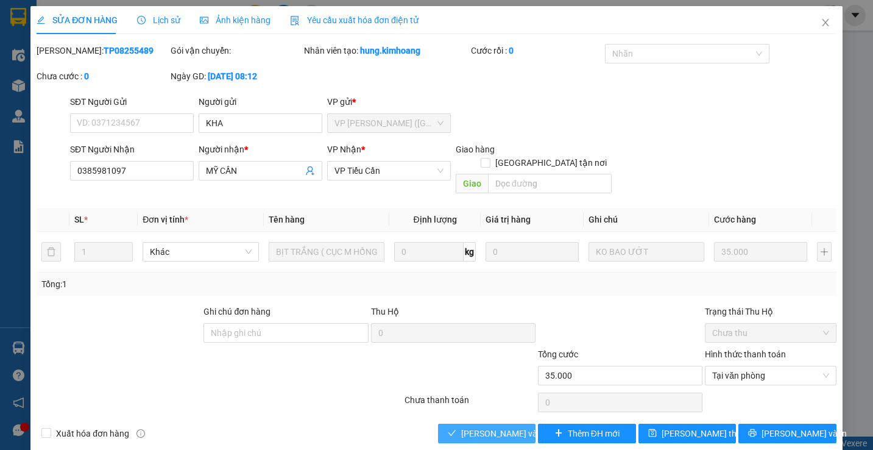
click at [462, 427] on span "[PERSON_NAME] và Giao hàng" at bounding box center [519, 433] width 117 height 13
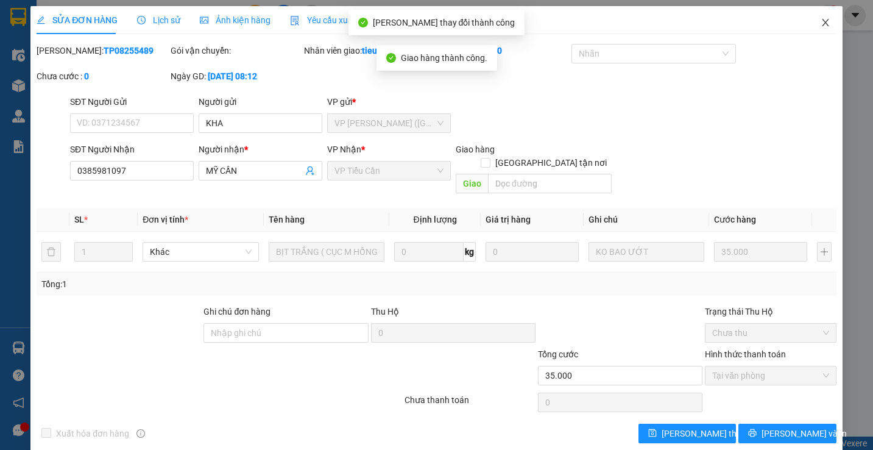
click at [813, 30] on span "Close" at bounding box center [826, 23] width 34 height 34
click at [813, 30] on div "Kết quả tìm kiếm ( 0 ) Bộ lọc No Data tieucan.kimhoang 1" at bounding box center [436, 15] width 873 height 30
